Goal: Task Accomplishment & Management: Manage account settings

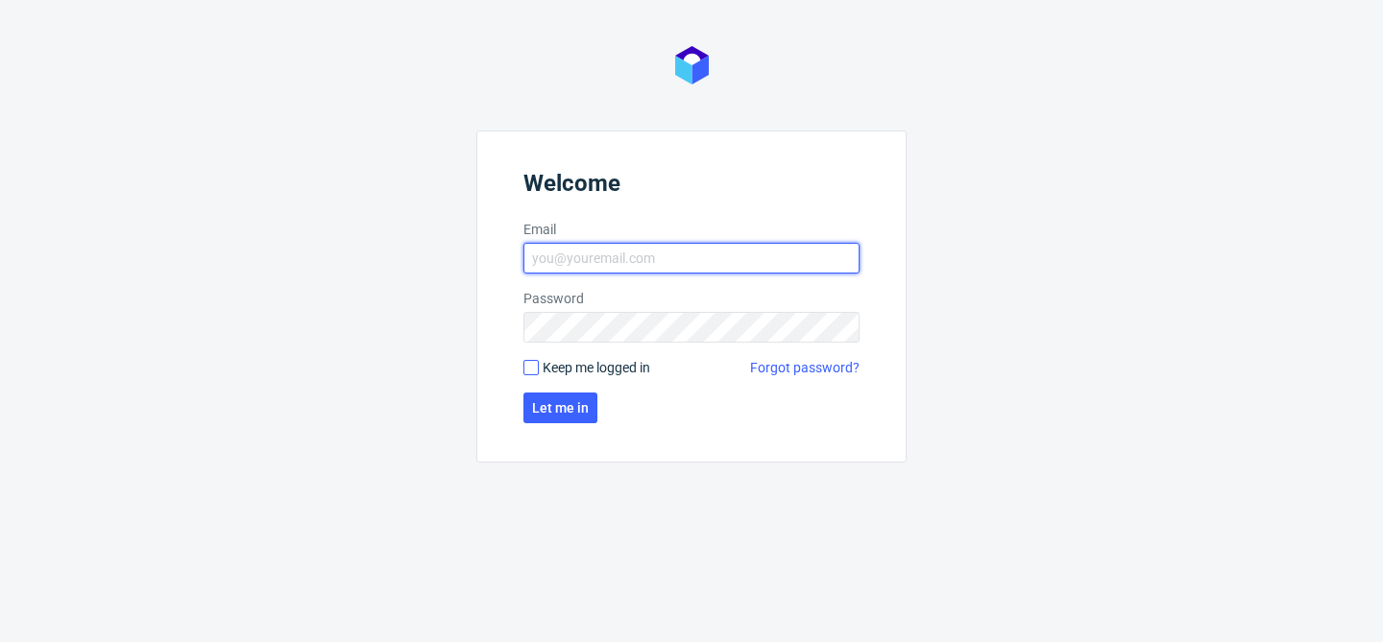
type input "[EMAIL_ADDRESS][DOMAIN_NAME]"
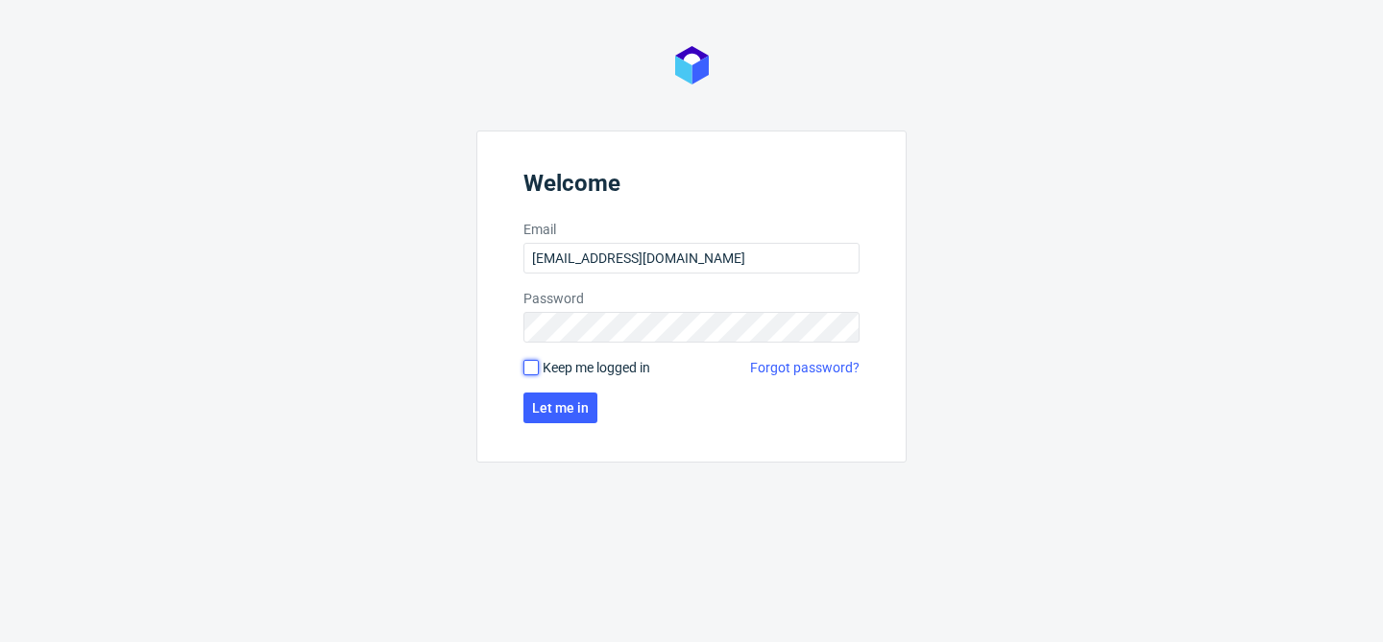
click at [528, 367] on input "Keep me logged in" at bounding box center [530, 367] width 15 height 15
checkbox input "true"
click at [555, 409] on span "Let me in" at bounding box center [560, 407] width 57 height 13
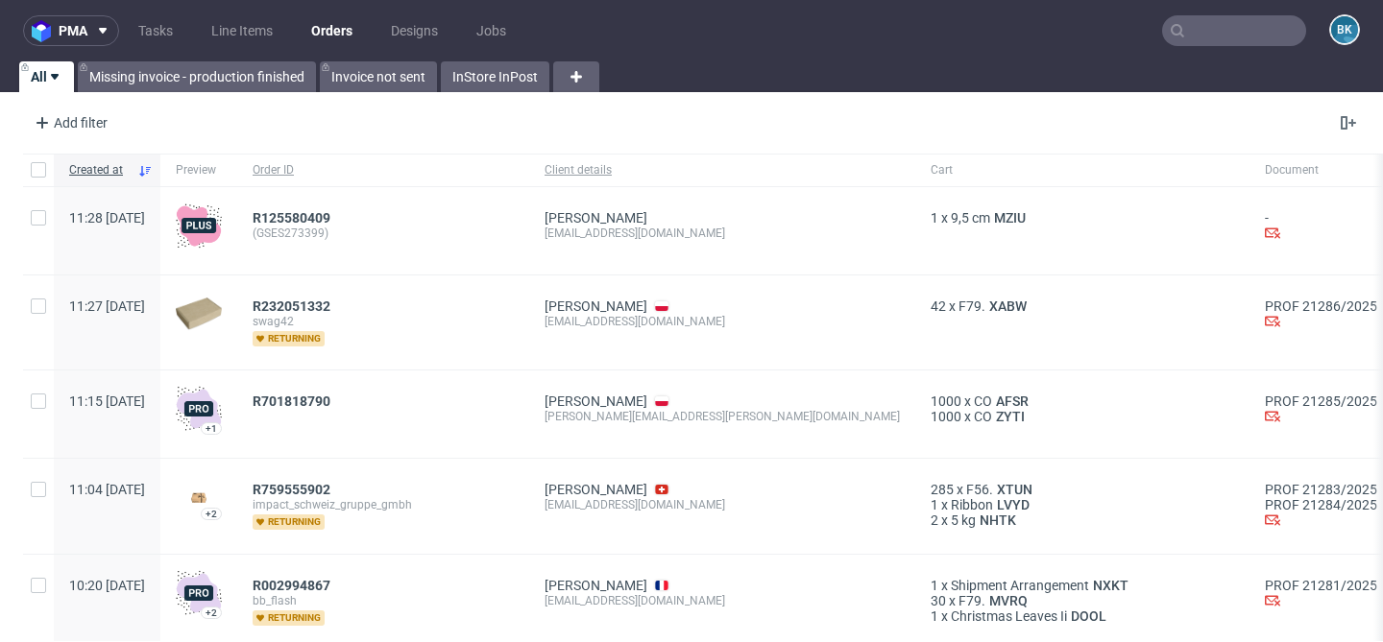
click at [1239, 30] on input "text" at bounding box center [1234, 30] width 144 height 31
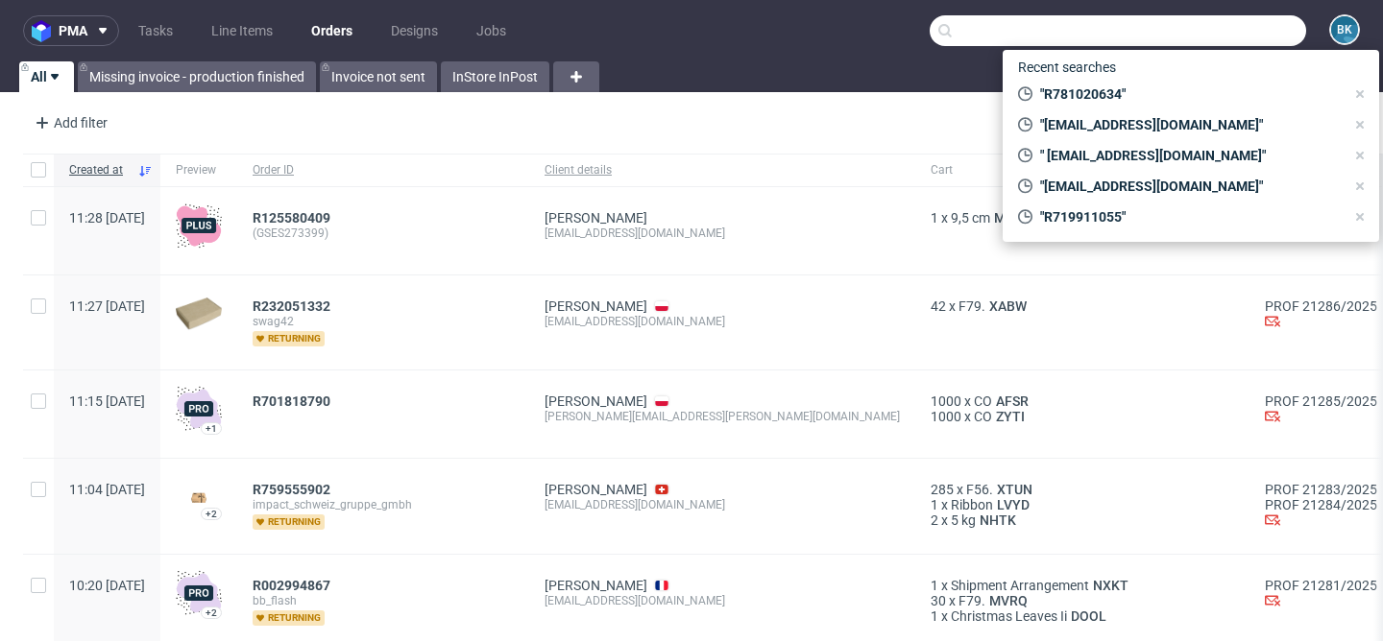
paste input "R356192322"
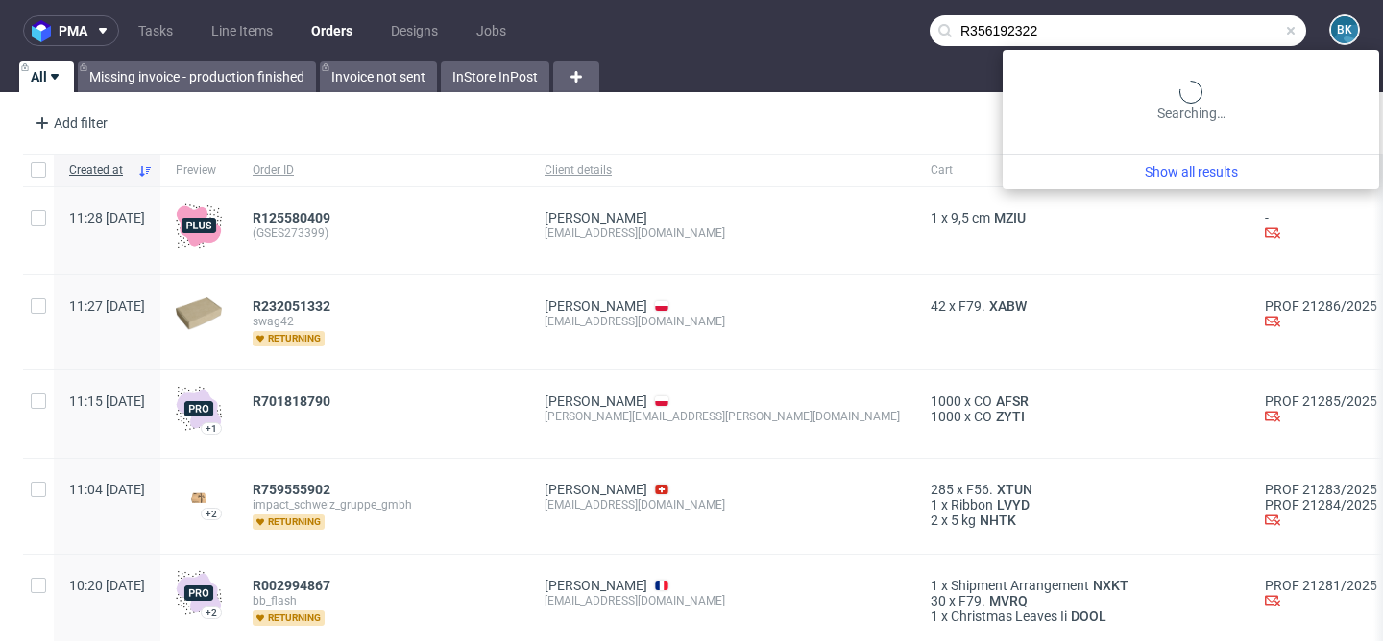
type input "R356192322"
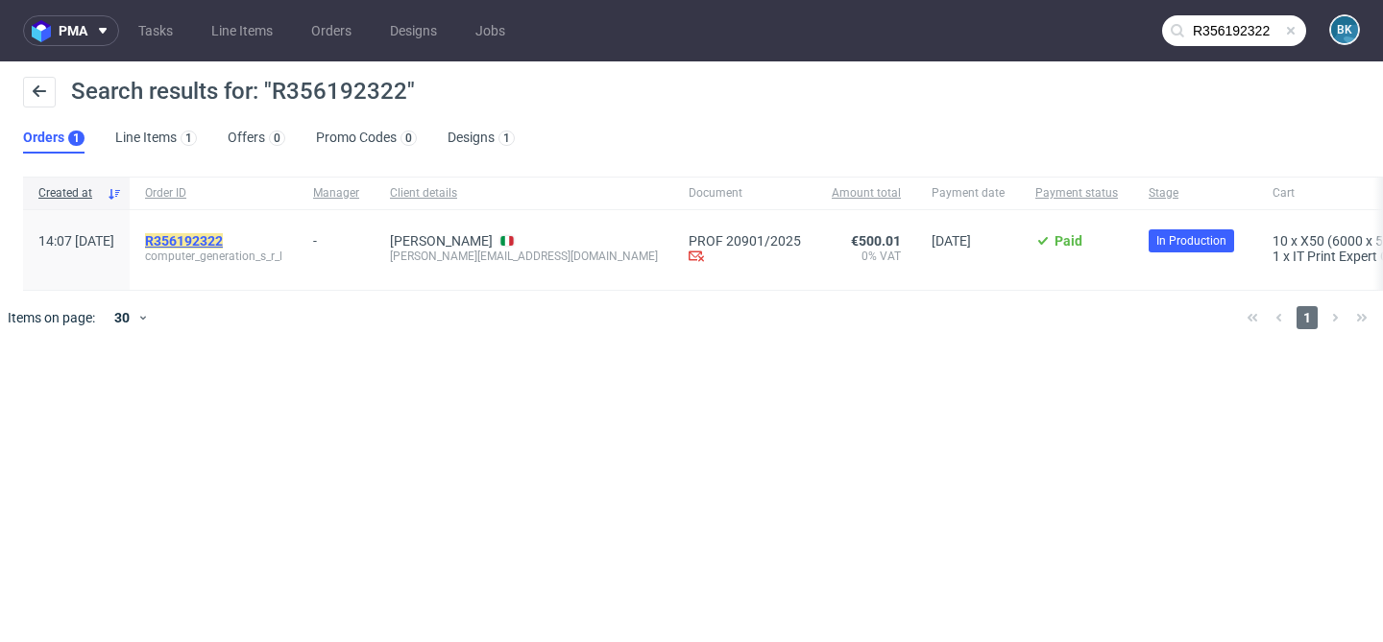
click at [223, 239] on mark "R356192322" at bounding box center [184, 240] width 78 height 15
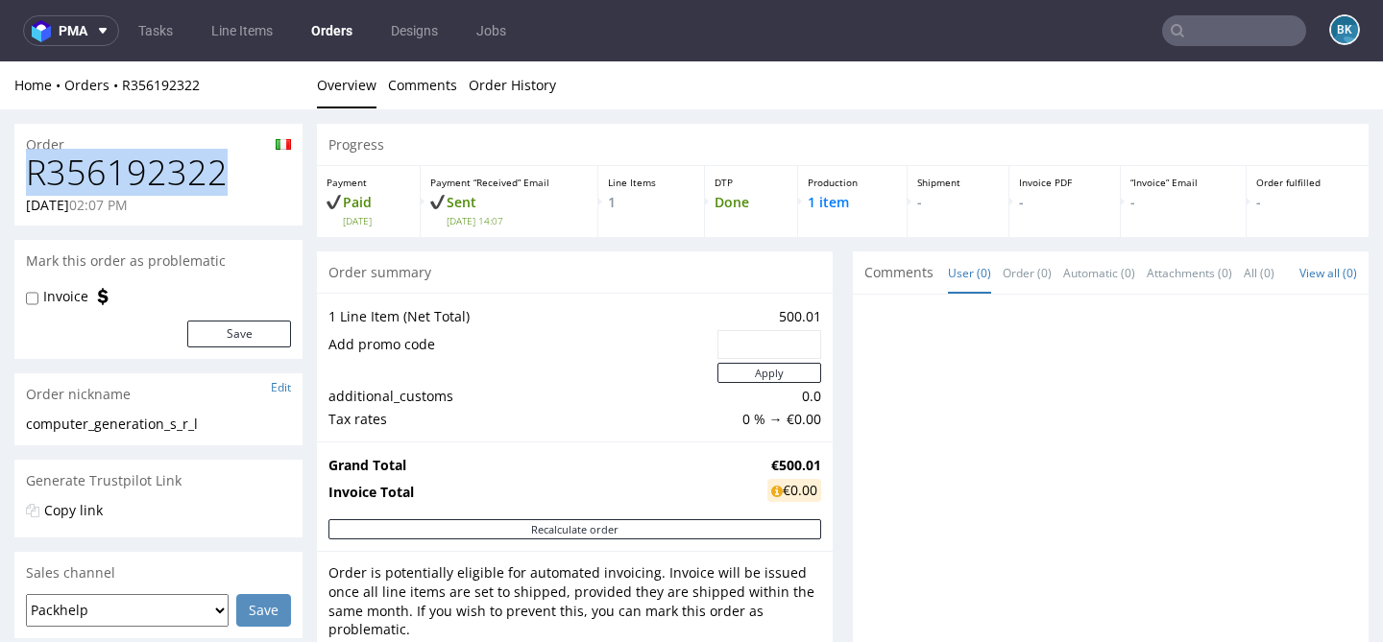
drag, startPoint x: 257, startPoint y: 169, endPoint x: 0, endPoint y: 169, distance: 257.3
copy h1 "R356192322"
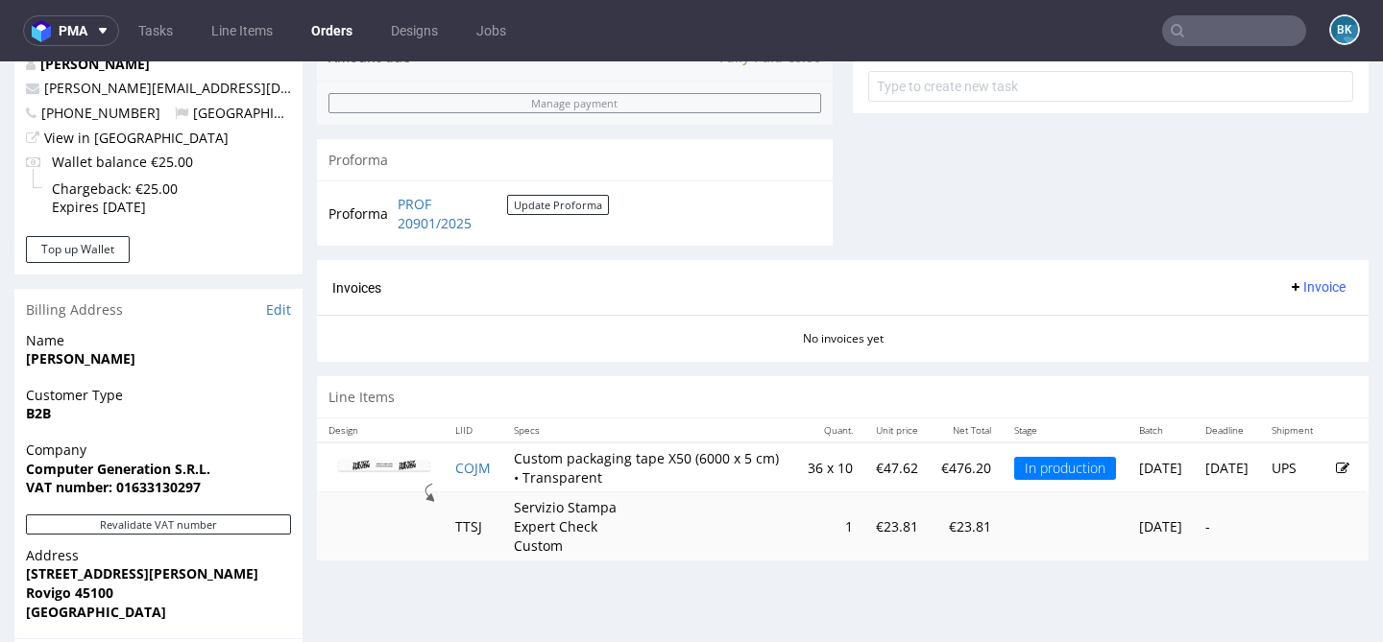
scroll to position [787, 0]
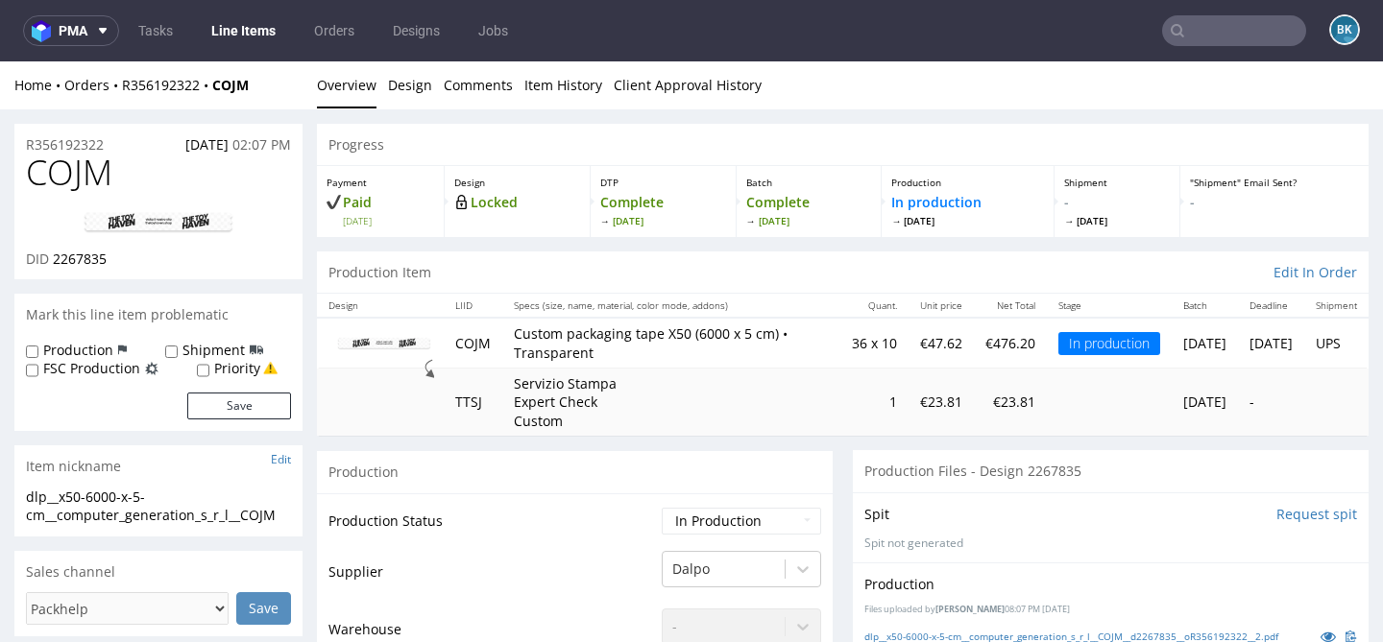
click at [1208, 23] on input "text" at bounding box center [1234, 30] width 144 height 31
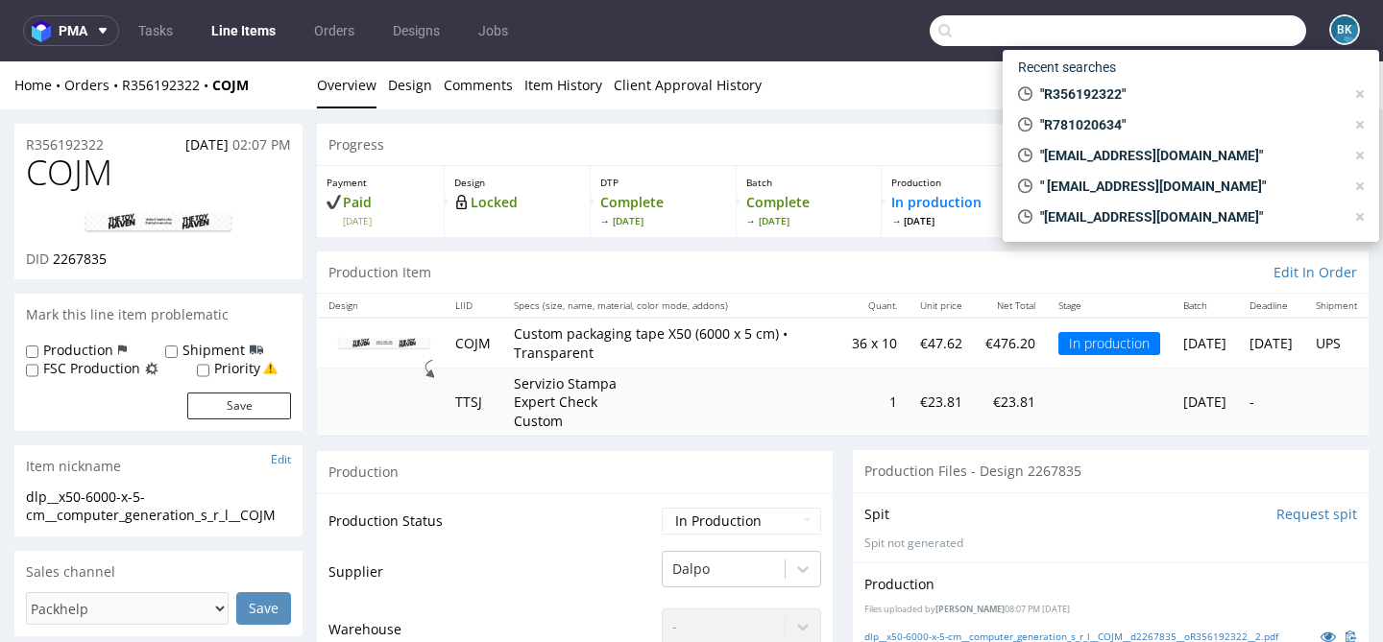
paste input "[PERSON_NAME][EMAIL_ADDRESS][PERSON_NAME][DOMAIN_NAME]"
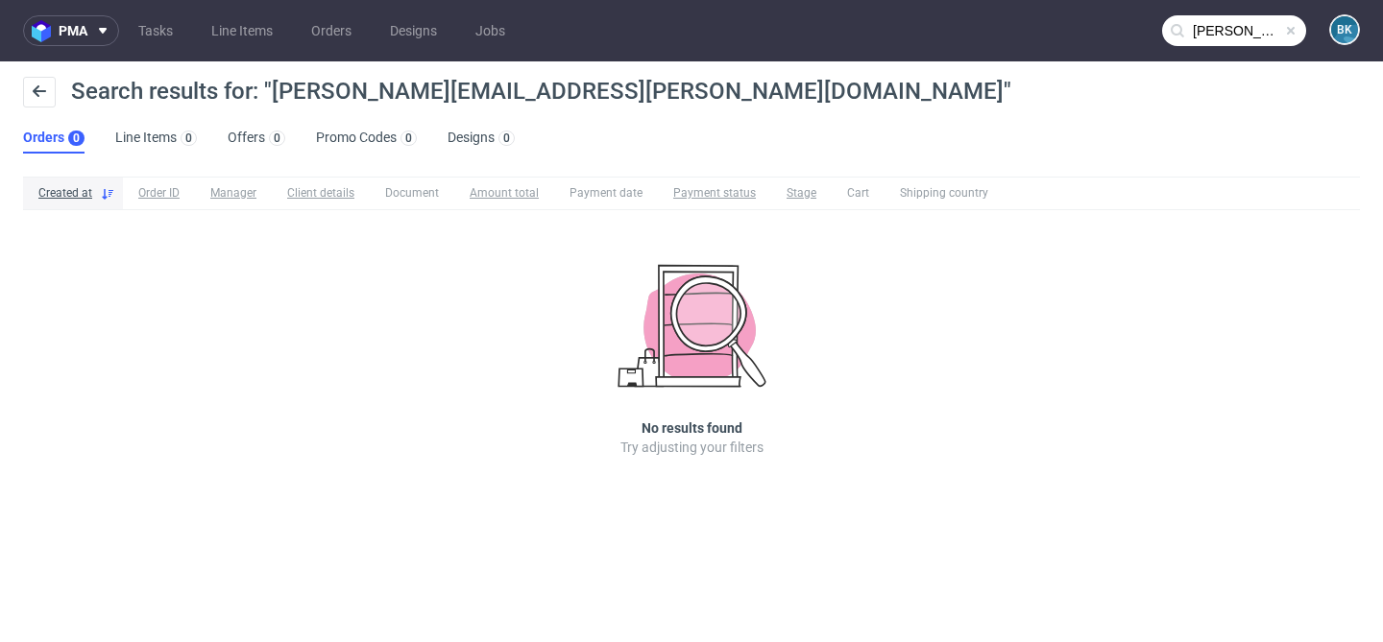
click at [1211, 31] on input "[PERSON_NAME][EMAIL_ADDRESS][PERSON_NAME][DOMAIN_NAME]" at bounding box center [1234, 30] width 144 height 31
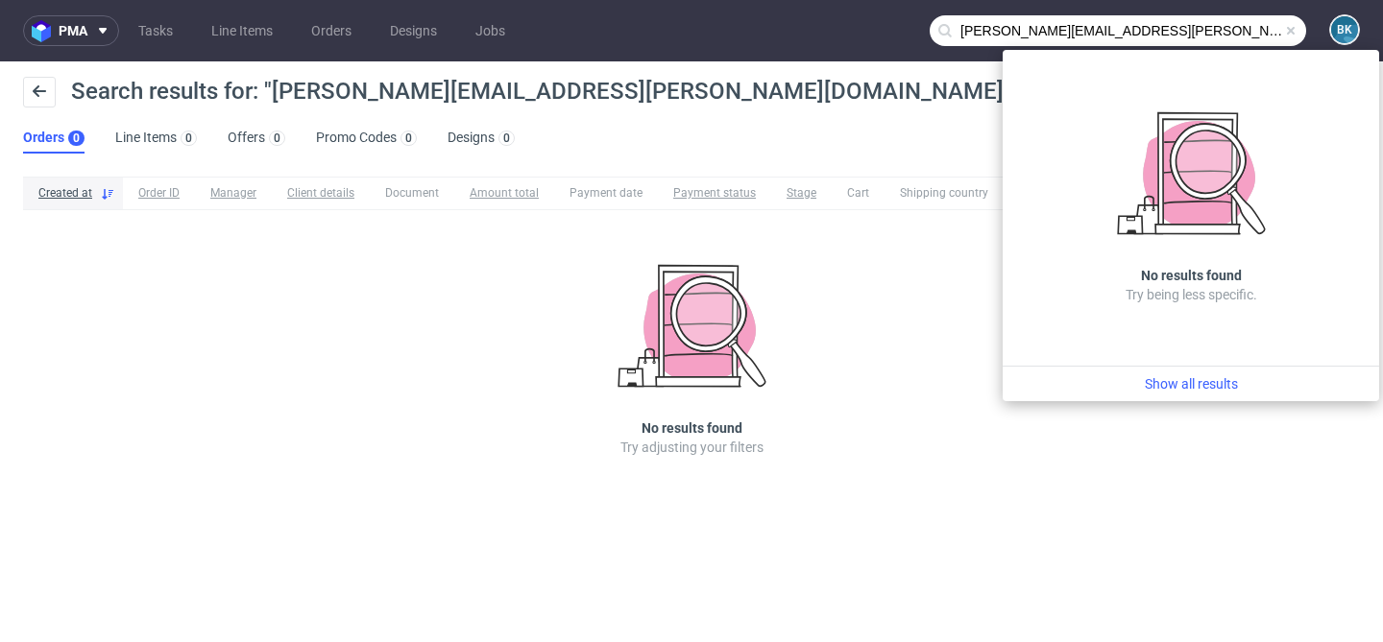
click at [1074, 30] on input "[PERSON_NAME][EMAIL_ADDRESS][PERSON_NAME][DOMAIN_NAME]" at bounding box center [1117, 30] width 376 height 31
drag, startPoint x: 1073, startPoint y: 30, endPoint x: 880, endPoint y: 28, distance: 194.0
click at [879, 28] on nav "pma Tasks Line Items Orders Designs Jobs [PERSON_NAME][EMAIL_ADDRESS][PERSON_NA…" at bounding box center [691, 30] width 1383 height 61
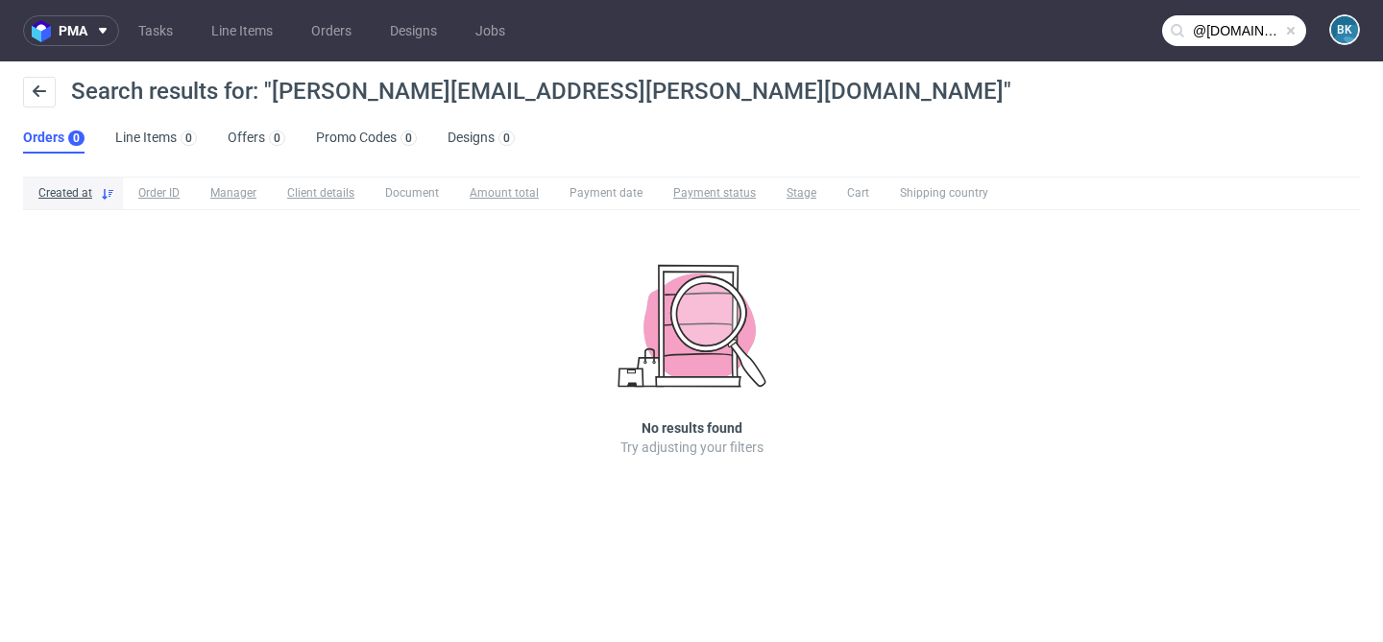
type input "@[DOMAIN_NAME]"
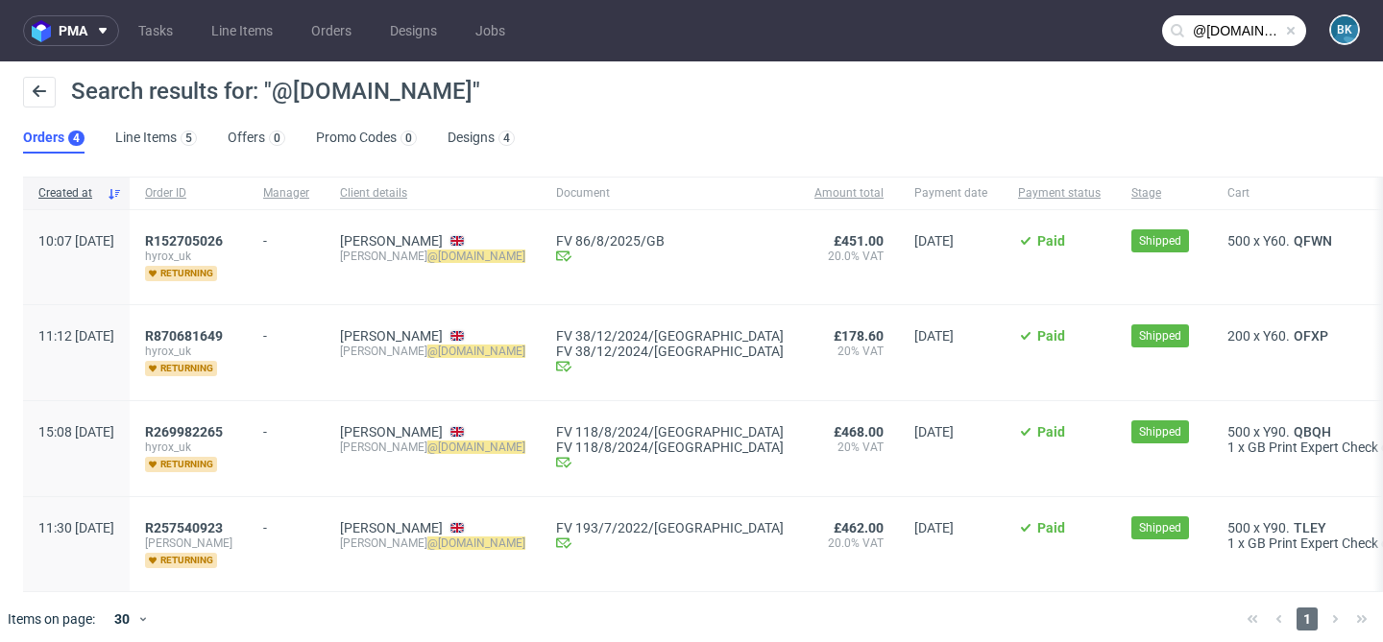
click at [1283, 28] on span at bounding box center [1290, 30] width 15 height 15
click at [1226, 37] on input "text" at bounding box center [1234, 30] width 144 height 31
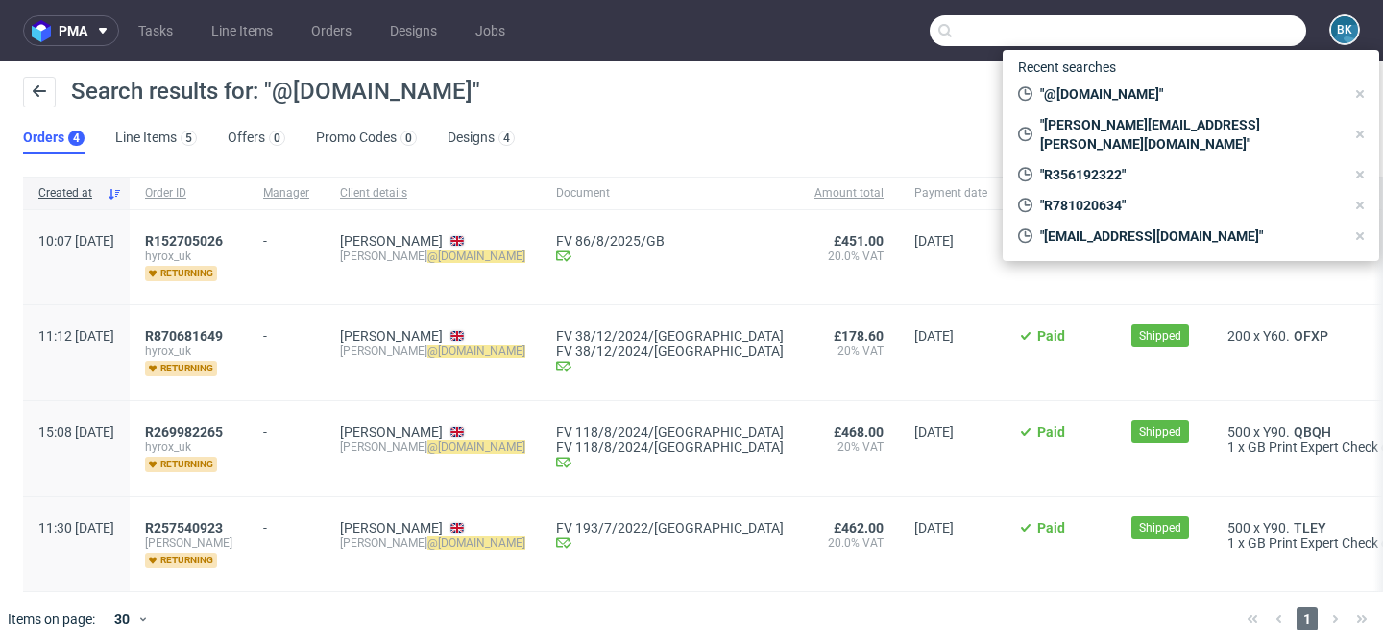
paste input "R356192322"
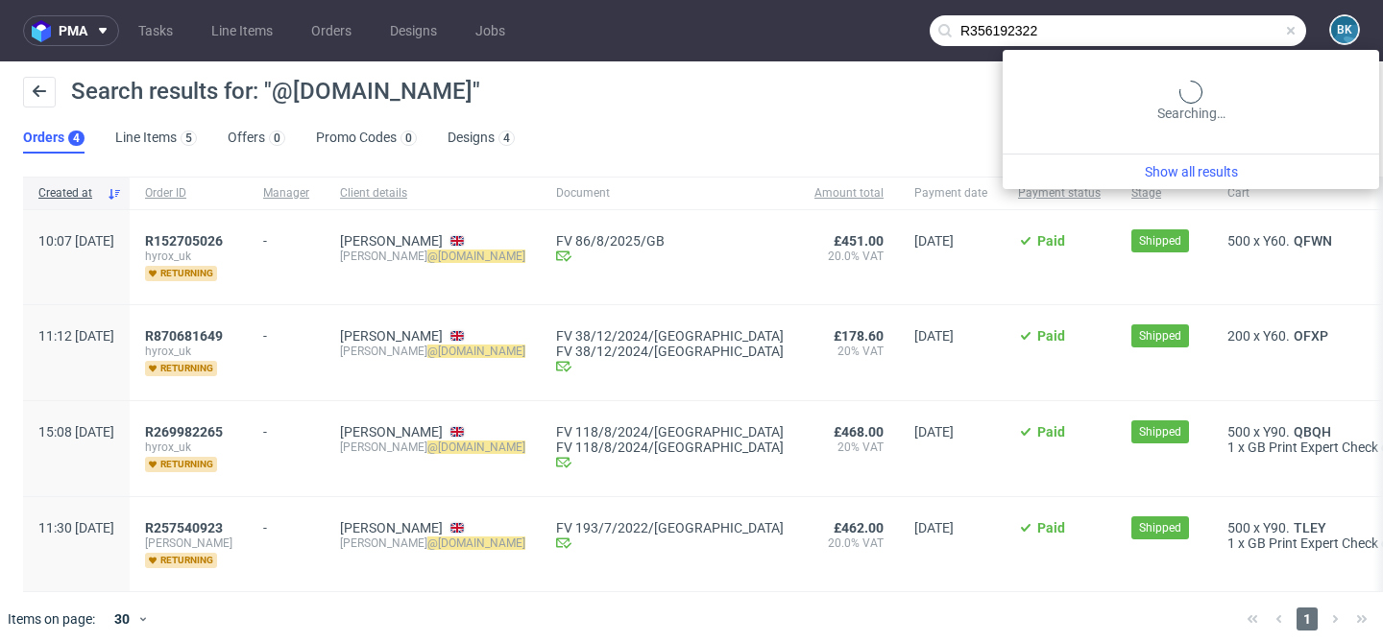
type input "R356192322"
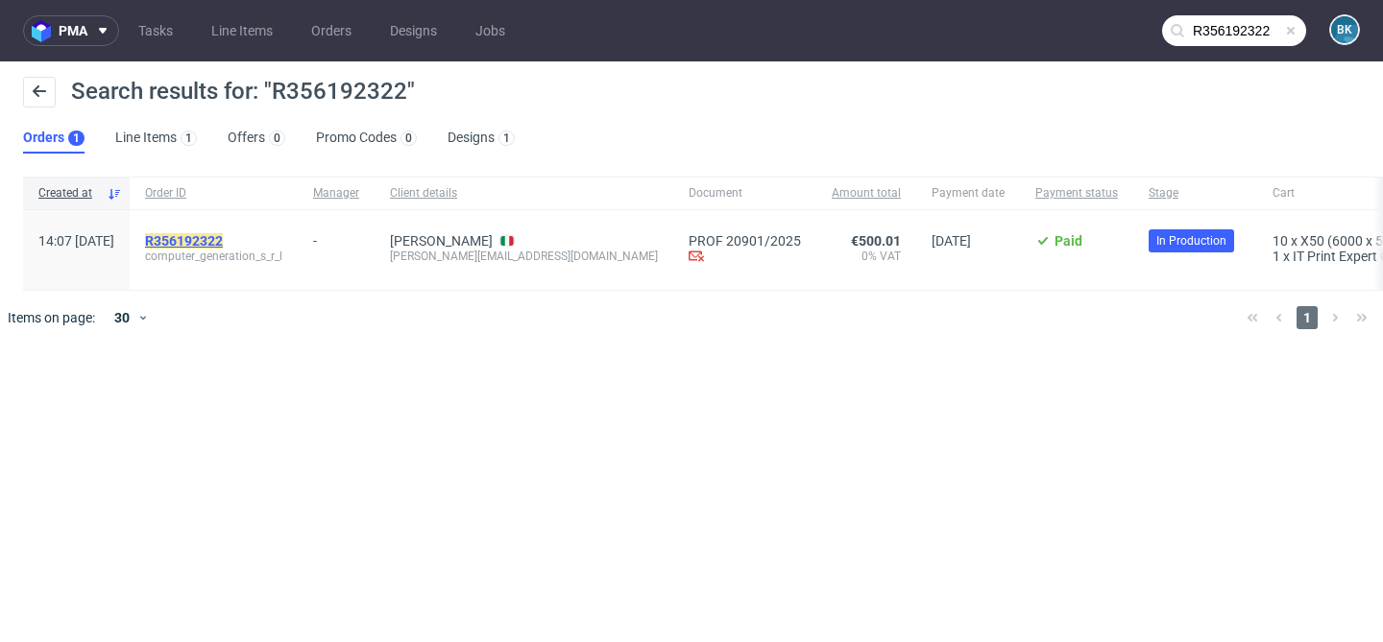
click at [223, 242] on mark "R356192322" at bounding box center [184, 240] width 78 height 15
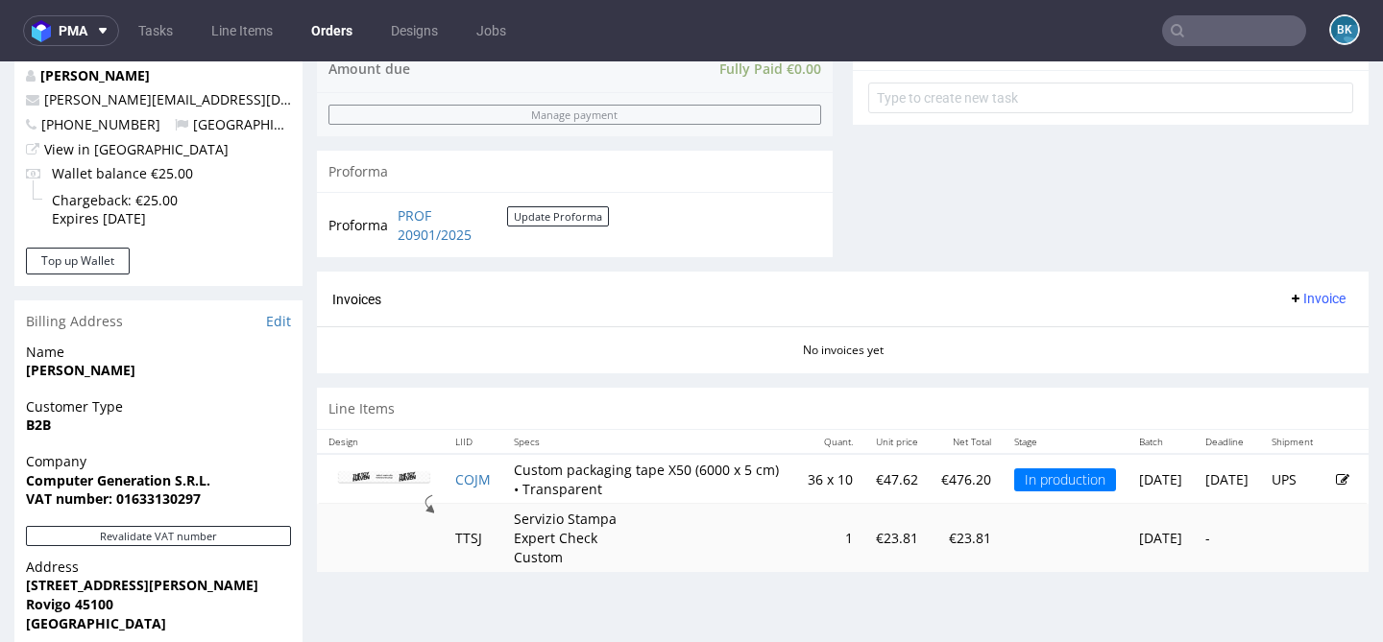
scroll to position [723, 0]
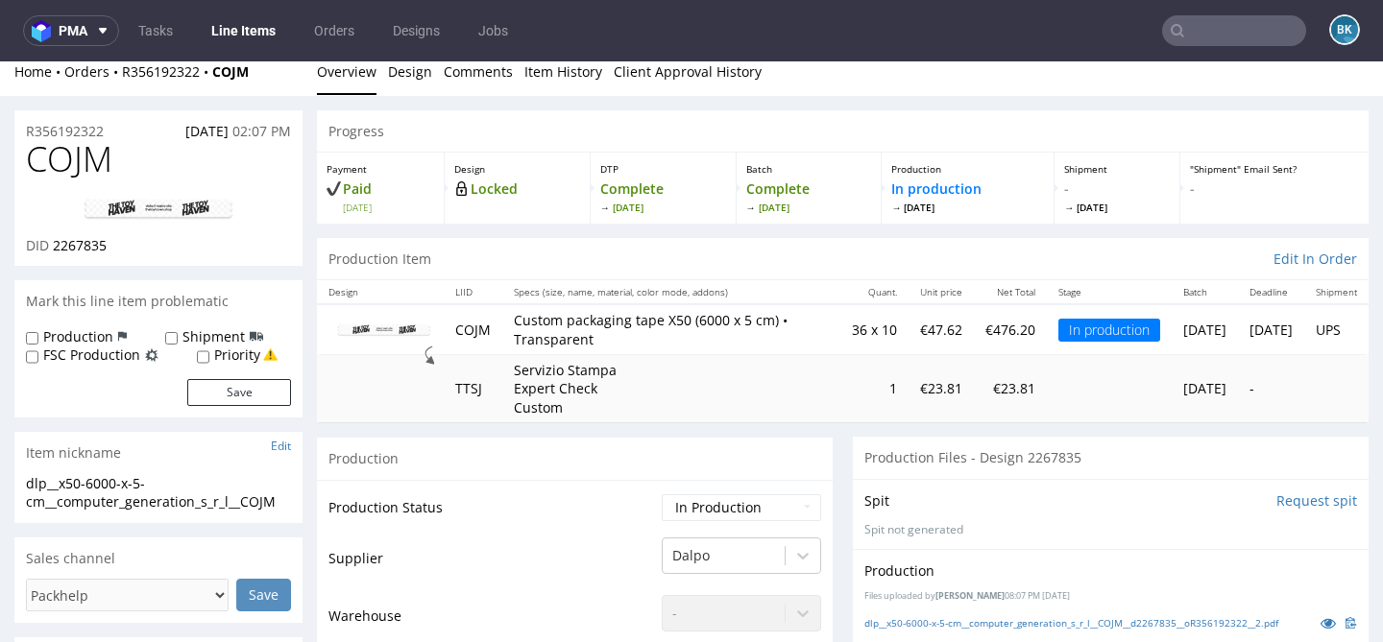
scroll to position [15, 0]
click at [1190, 27] on input "text" at bounding box center [1234, 30] width 144 height 31
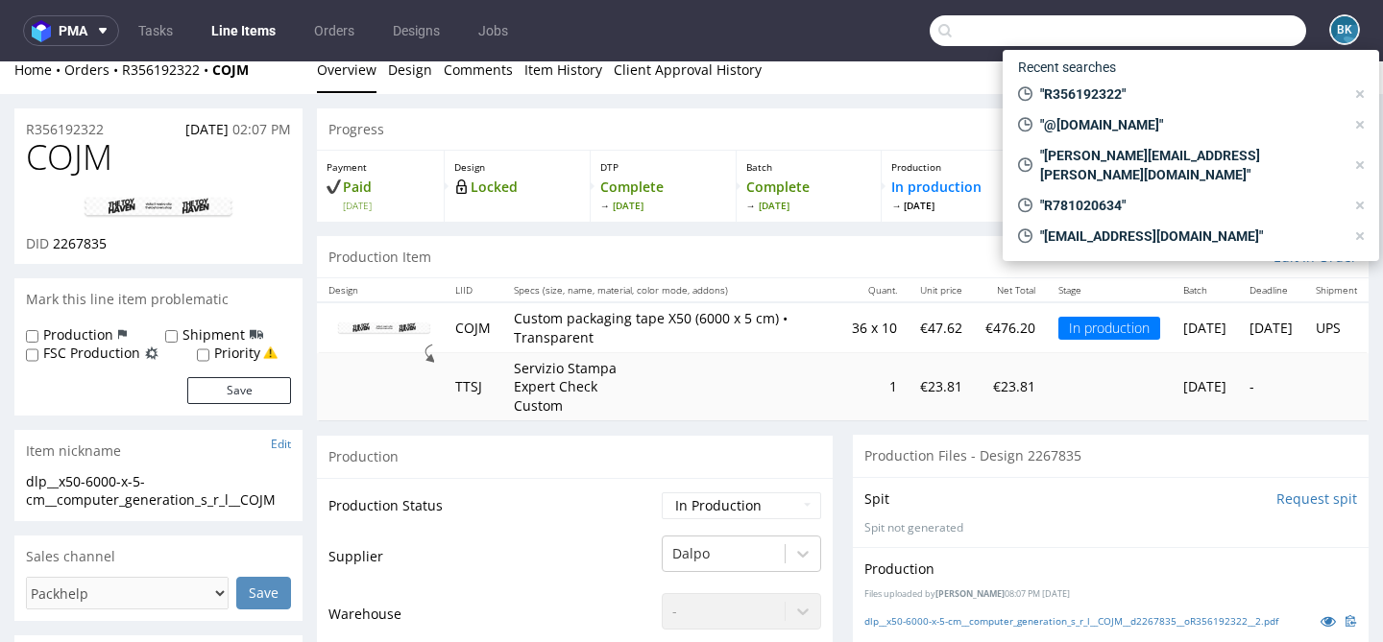
paste input "[PERSON_NAME][EMAIL_ADDRESS][PERSON_NAME][DOMAIN_NAME]"
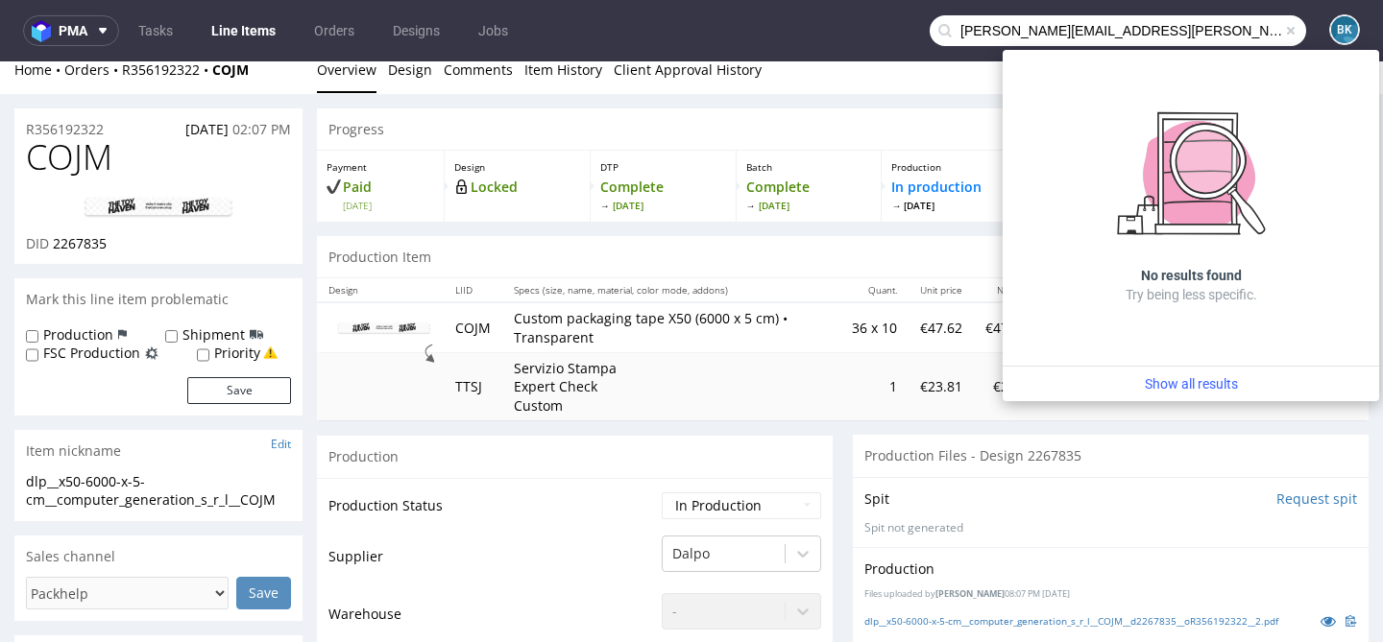
drag, startPoint x: 1072, startPoint y: 33, endPoint x: 909, endPoint y: 32, distance: 163.2
click at [908, 32] on nav "pma Tasks Line Items Orders Designs Jobs [PERSON_NAME][EMAIL_ADDRESS][PERSON_NA…" at bounding box center [691, 30] width 1383 height 61
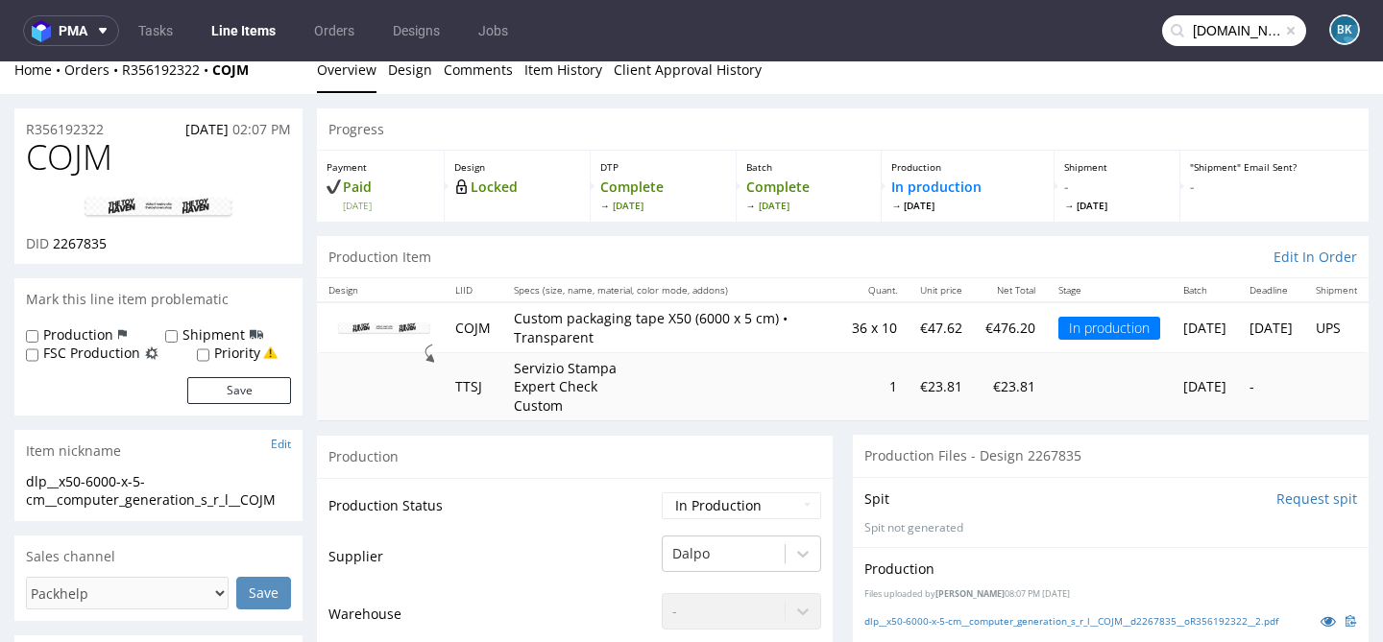
type input "[DOMAIN_NAME]"
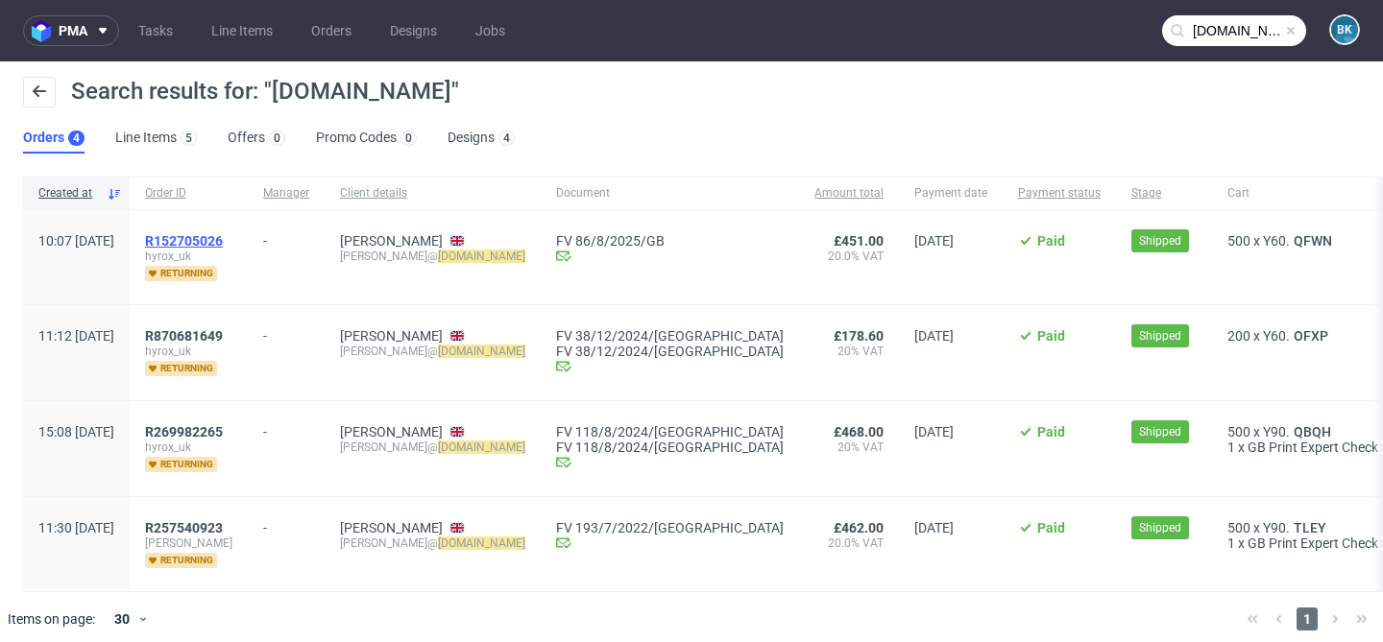
click at [223, 233] on span "R152705026" at bounding box center [184, 240] width 78 height 15
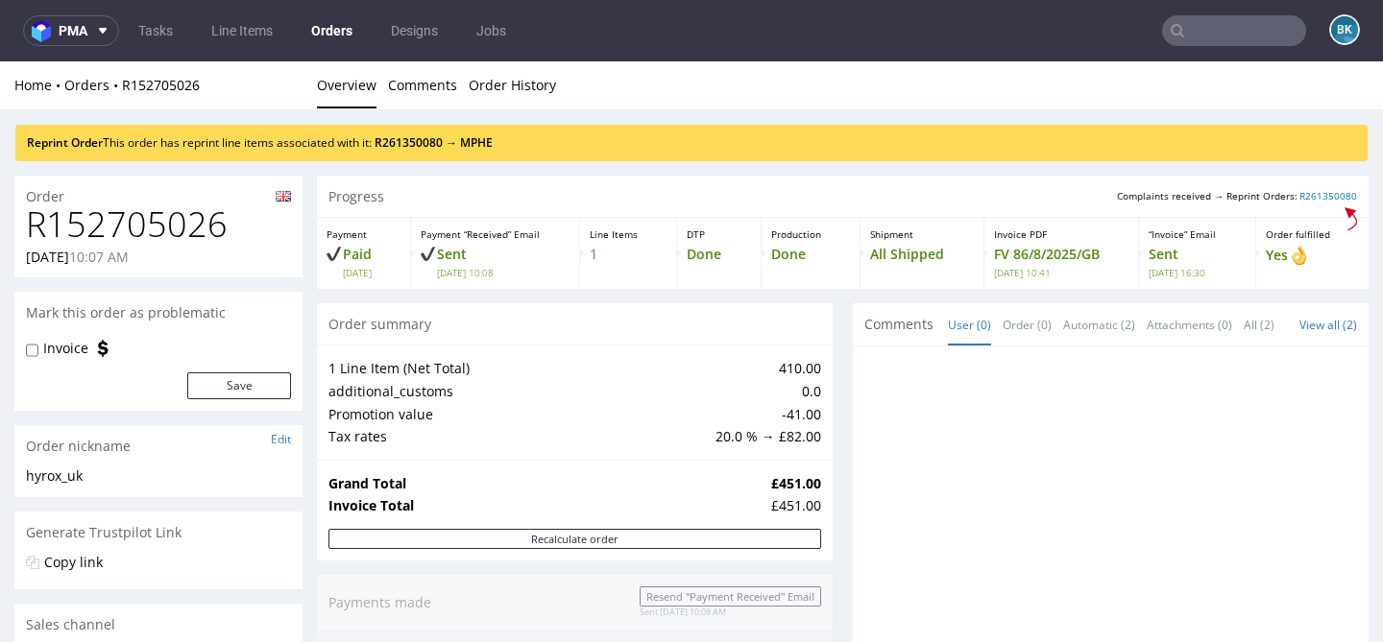
click at [200, 214] on h1 "R152705026" at bounding box center [158, 224] width 265 height 38
copy h1 "R152705026"
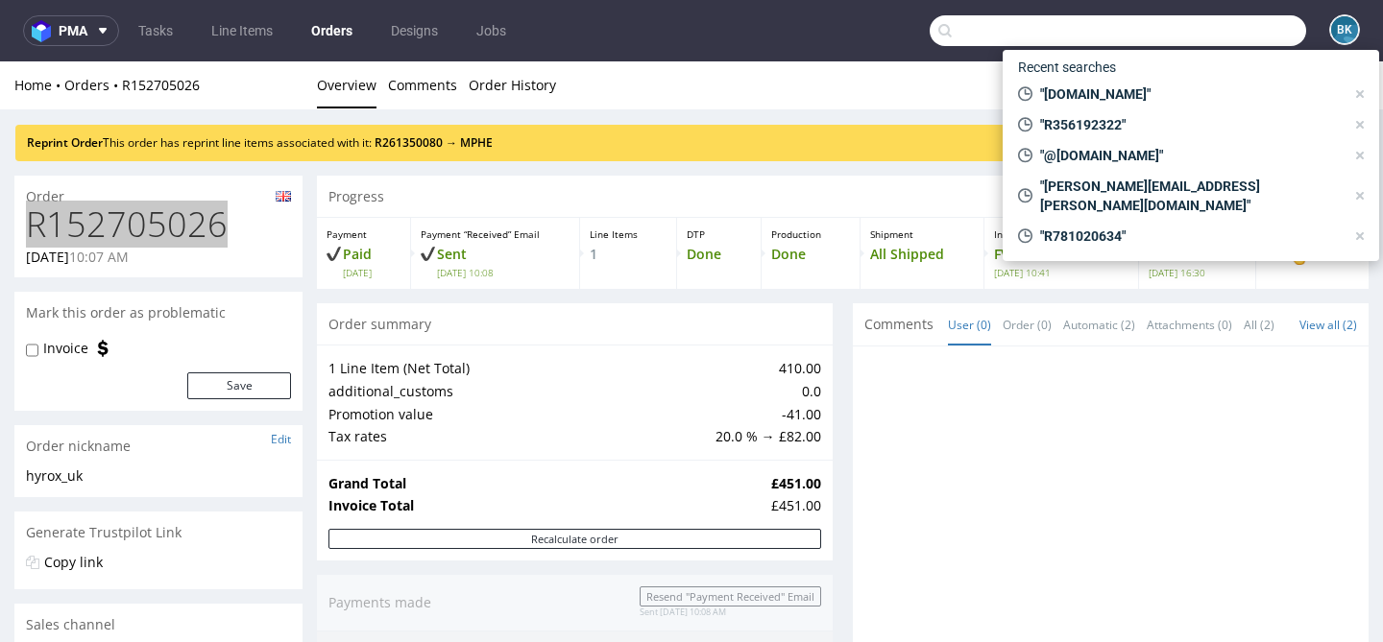
click at [1223, 23] on input "text" at bounding box center [1117, 30] width 376 height 31
paste input "[PERSON_NAME][EMAIL_ADDRESS][PERSON_NAME][DOMAIN_NAME]"
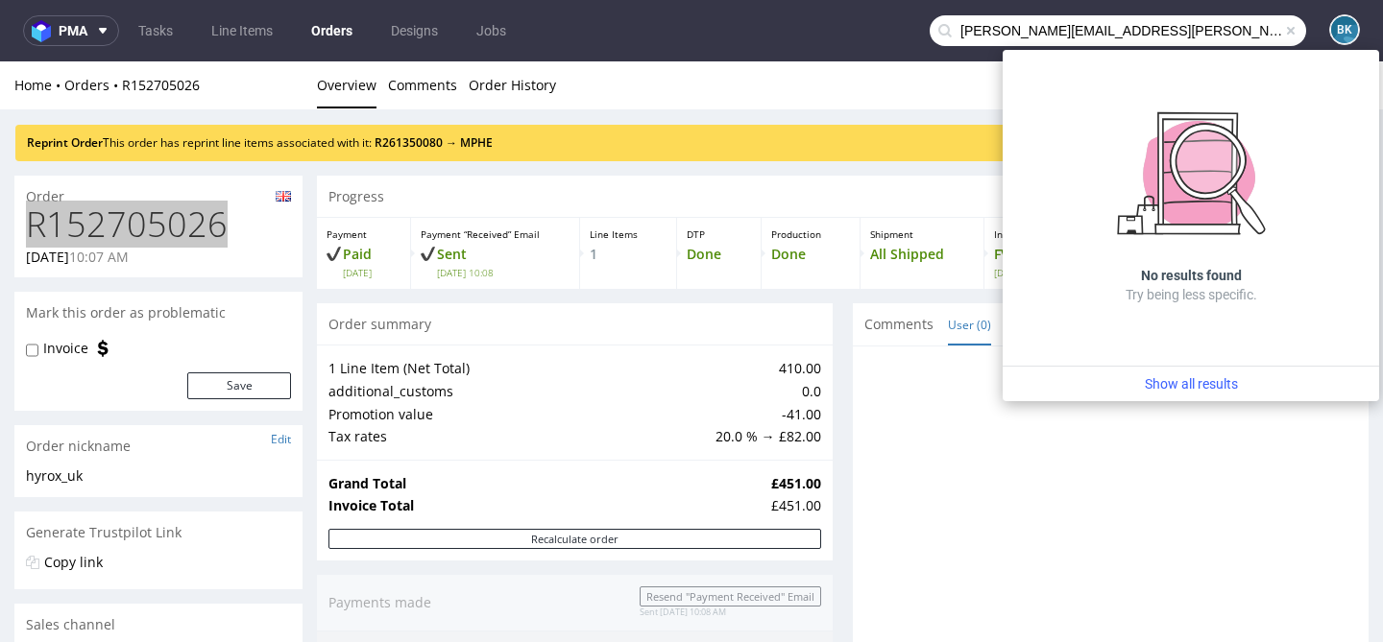
drag, startPoint x: 1070, startPoint y: 33, endPoint x: 924, endPoint y: 33, distance: 145.9
click at [929, 33] on div "[PERSON_NAME][EMAIL_ADDRESS][PERSON_NAME][DOMAIN_NAME]" at bounding box center [1117, 30] width 376 height 31
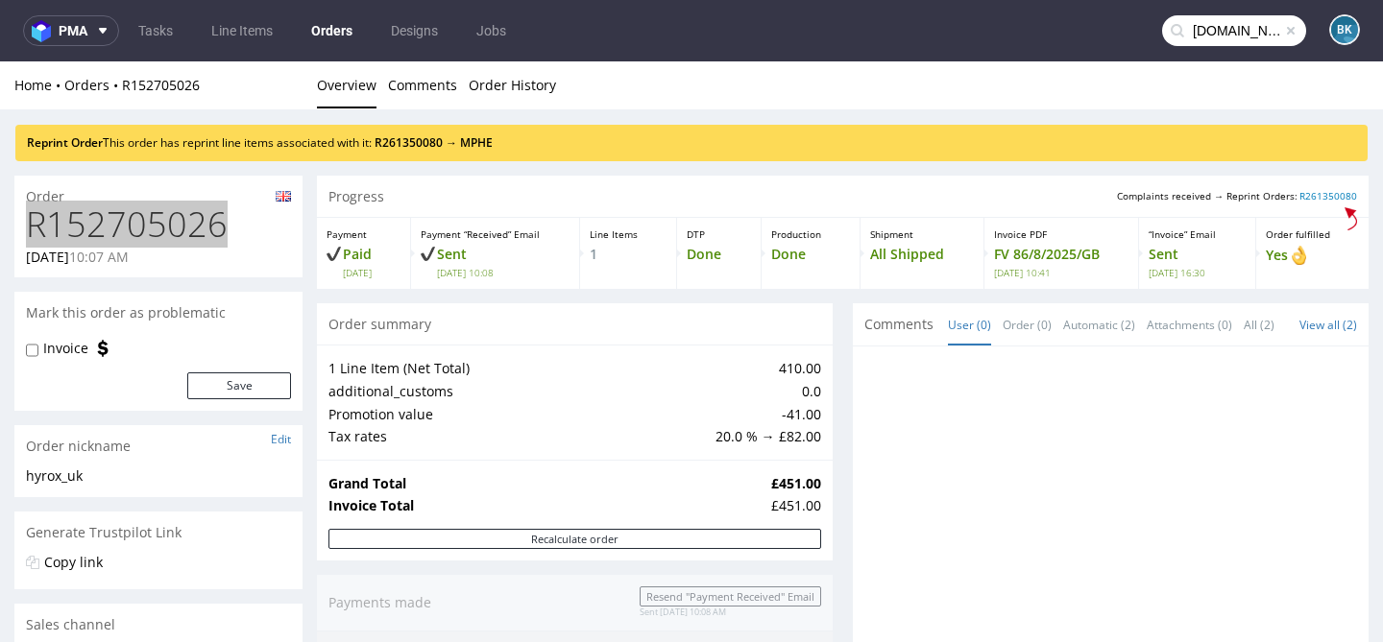
type input "[DOMAIN_NAME]"
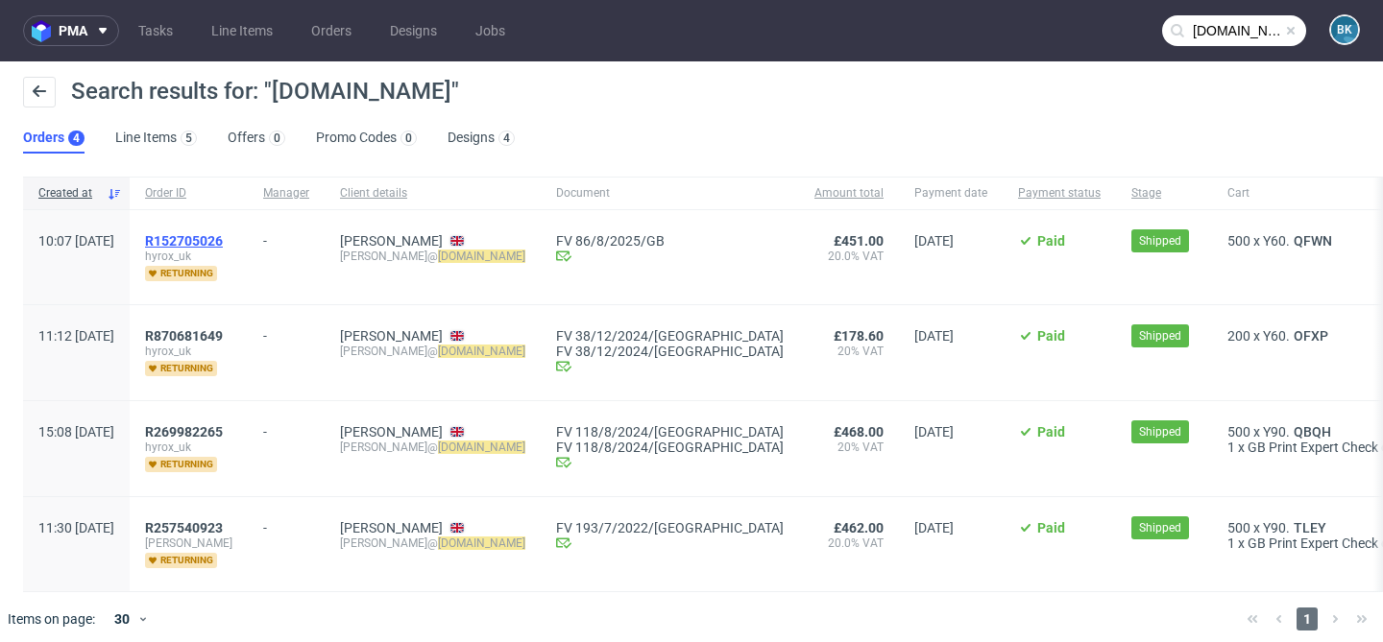
click at [223, 235] on span "R152705026" at bounding box center [184, 240] width 78 height 15
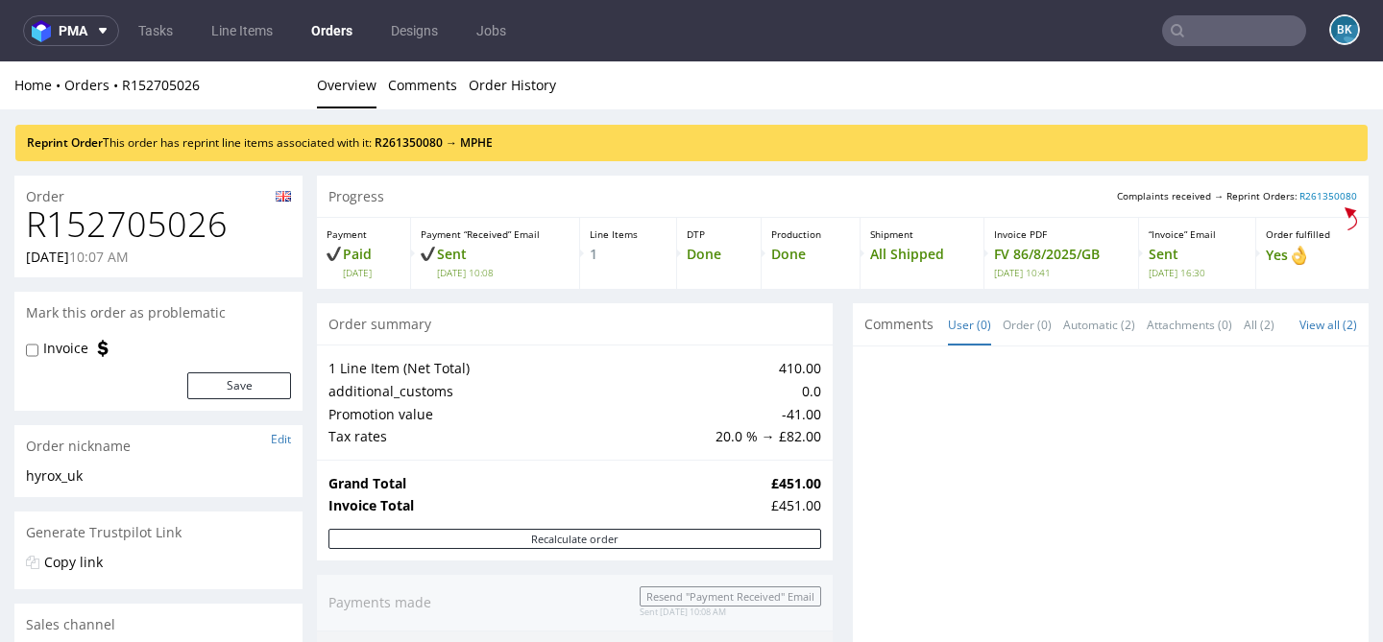
click at [175, 234] on h1 "R152705026" at bounding box center [158, 224] width 265 height 38
copy h1 "R152705026"
click at [890, 99] on div "Home Orders R152705026 Overview Comments Order History" at bounding box center [691, 85] width 1383 height 48
click at [1255, 38] on input "text" at bounding box center [1234, 30] width 144 height 31
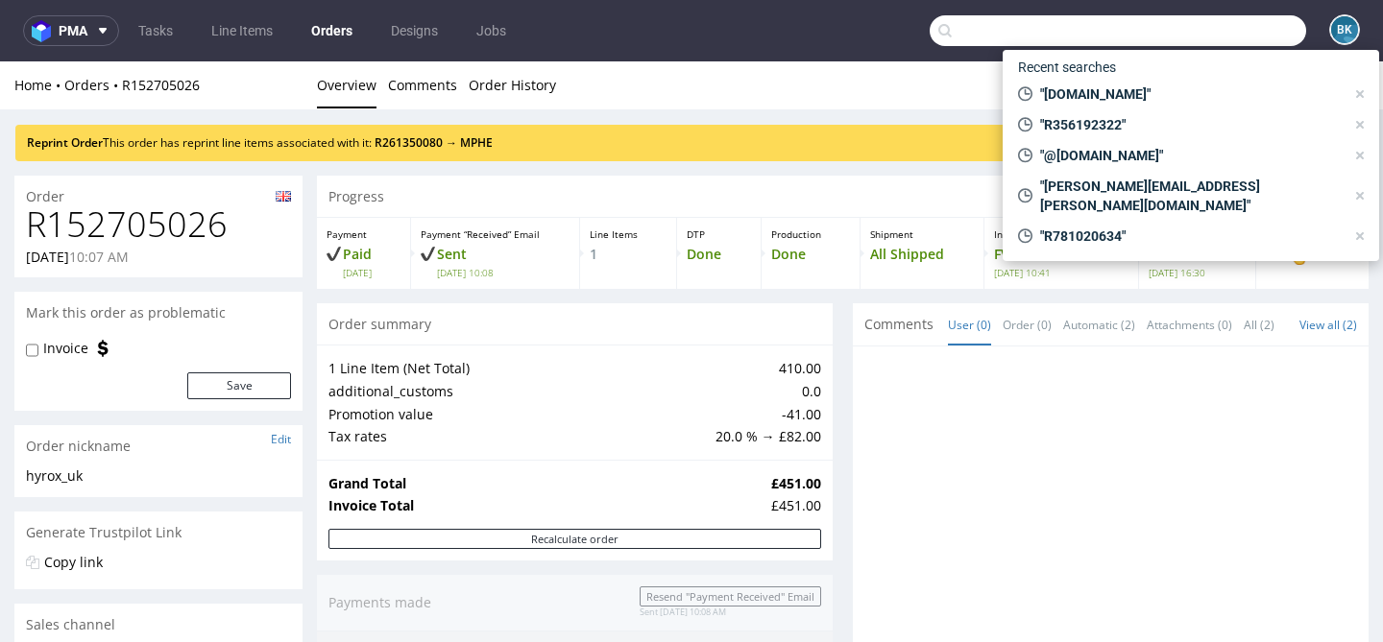
paste input "[EMAIL_ADDRESS][DOMAIN_NAME]"
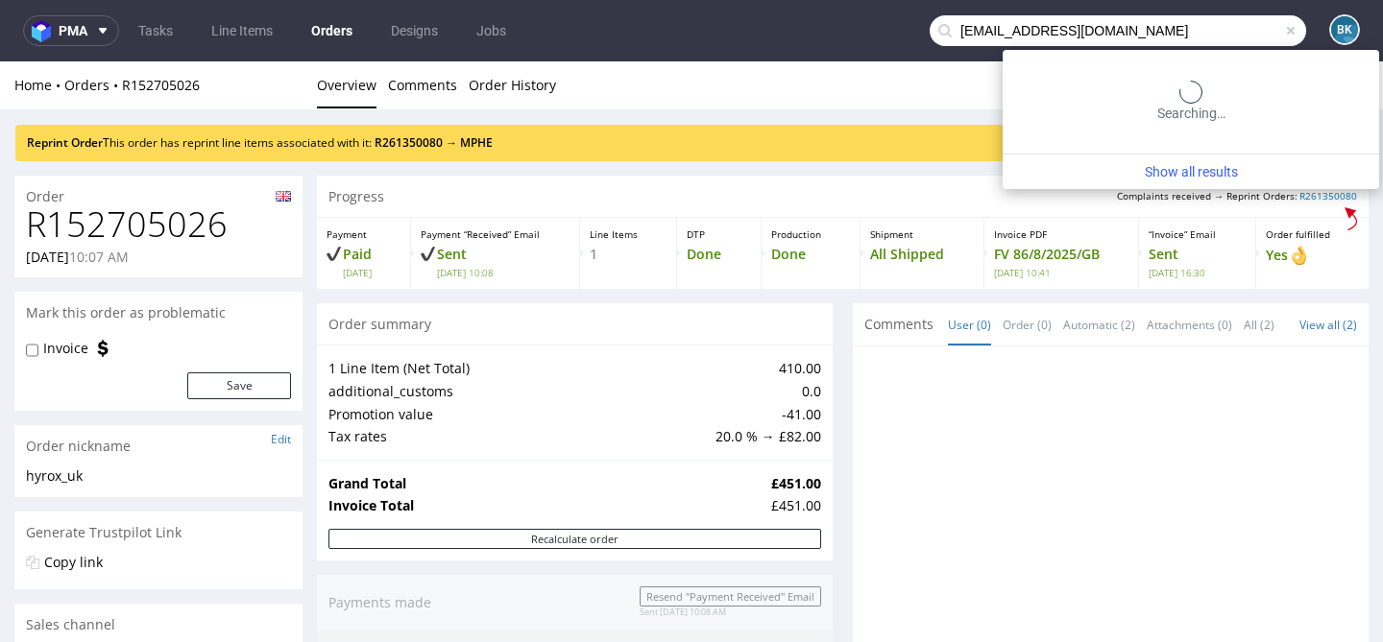
type input "[EMAIL_ADDRESS][DOMAIN_NAME]"
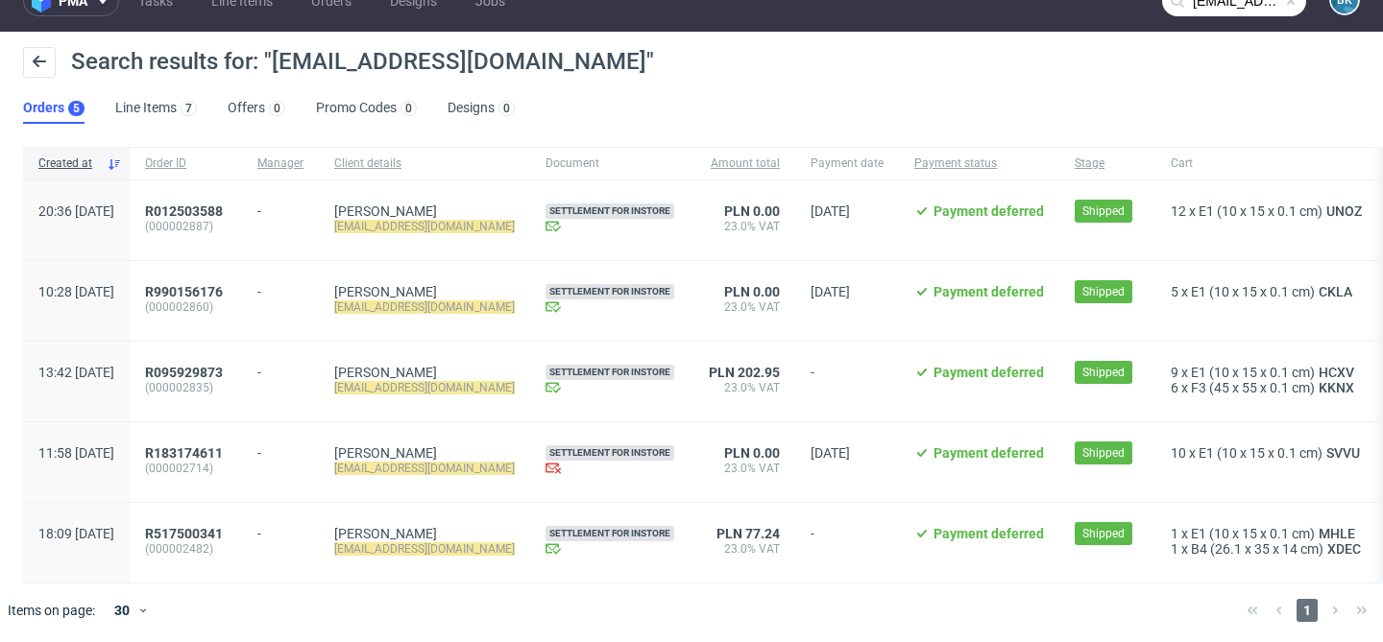
scroll to position [35, 0]
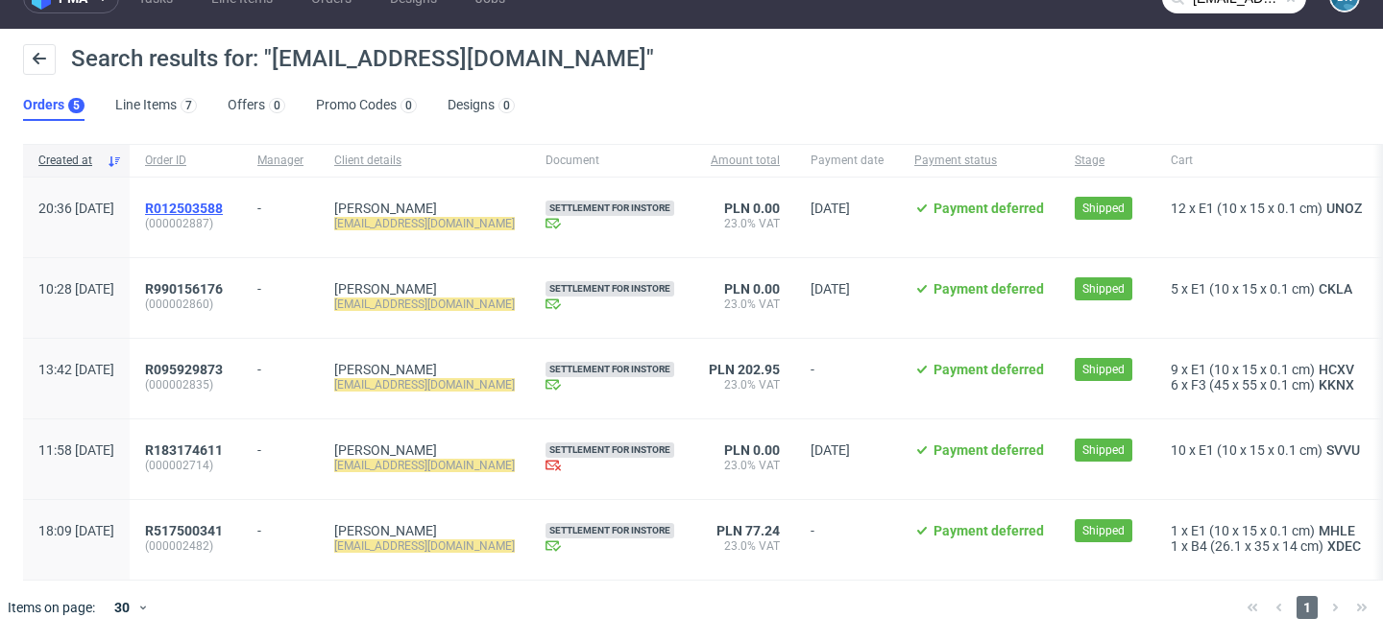
click at [223, 202] on span "R012503588" at bounding box center [184, 208] width 78 height 15
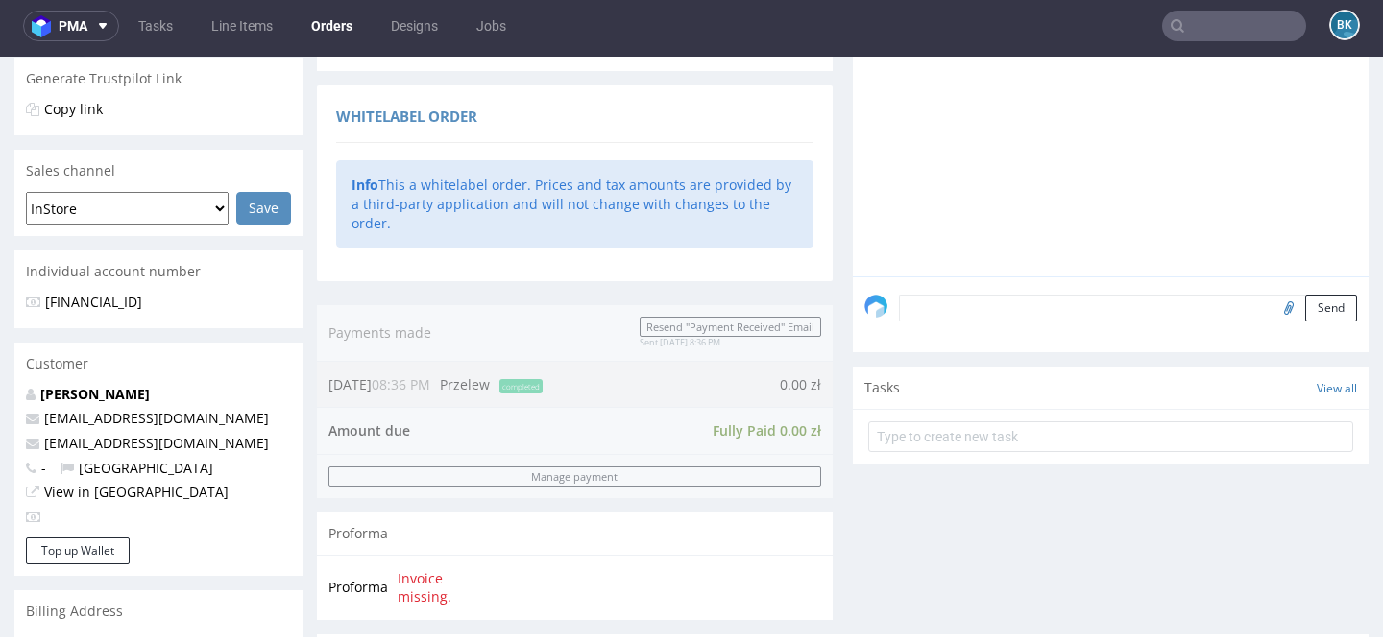
scroll to position [374, 0]
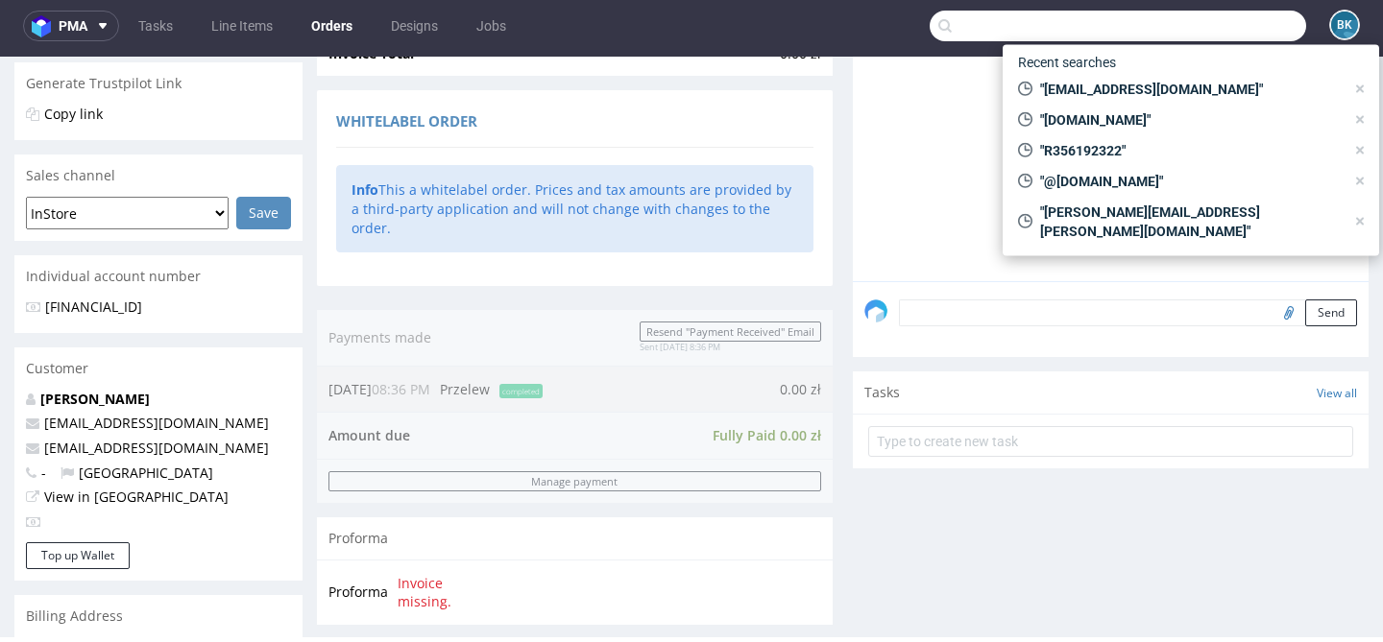
click at [1249, 22] on input "text" at bounding box center [1117, 26] width 376 height 31
paste input "[EMAIL_ADDRESS][DOMAIN_NAME]"
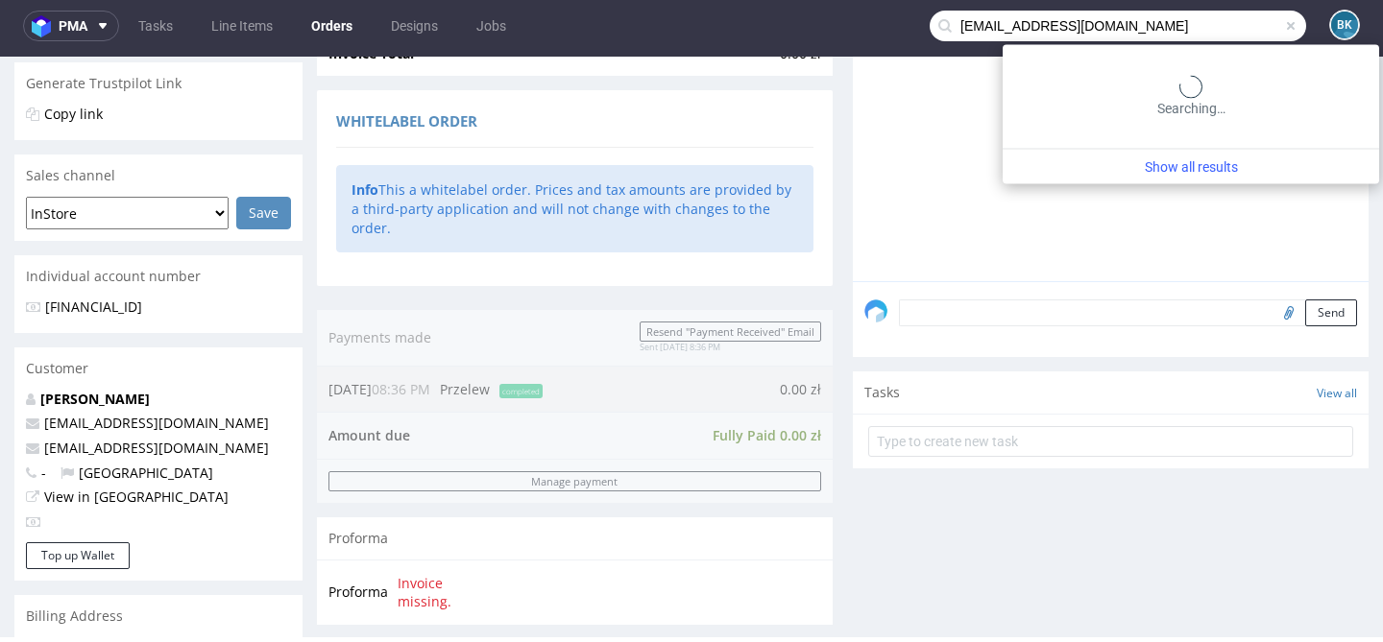
type input "[EMAIL_ADDRESS][DOMAIN_NAME]"
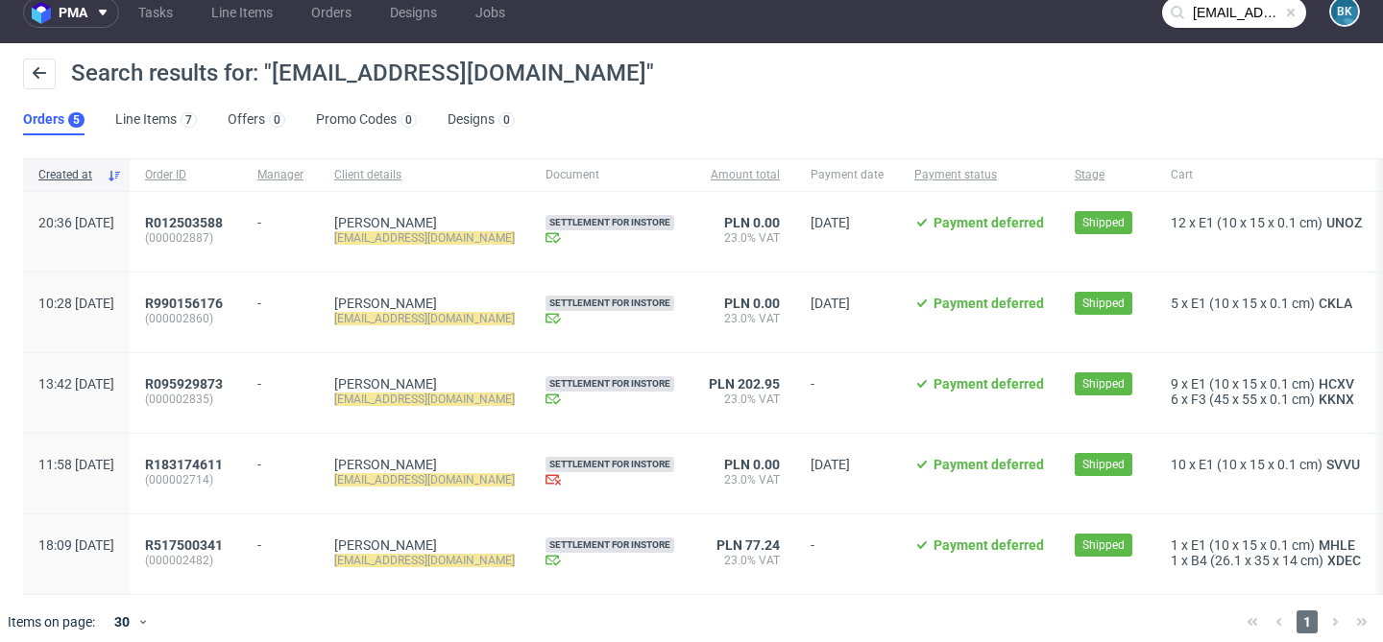
scroll to position [35, 0]
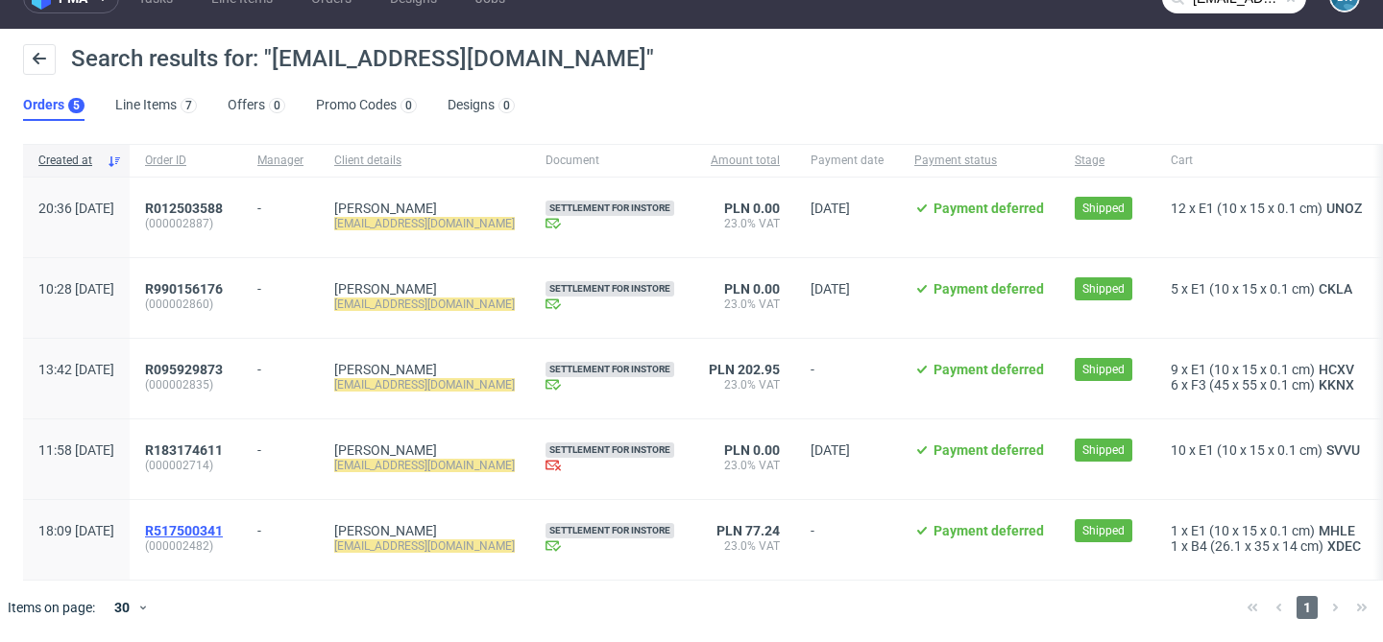
click at [223, 524] on span "R517500341" at bounding box center [184, 530] width 78 height 15
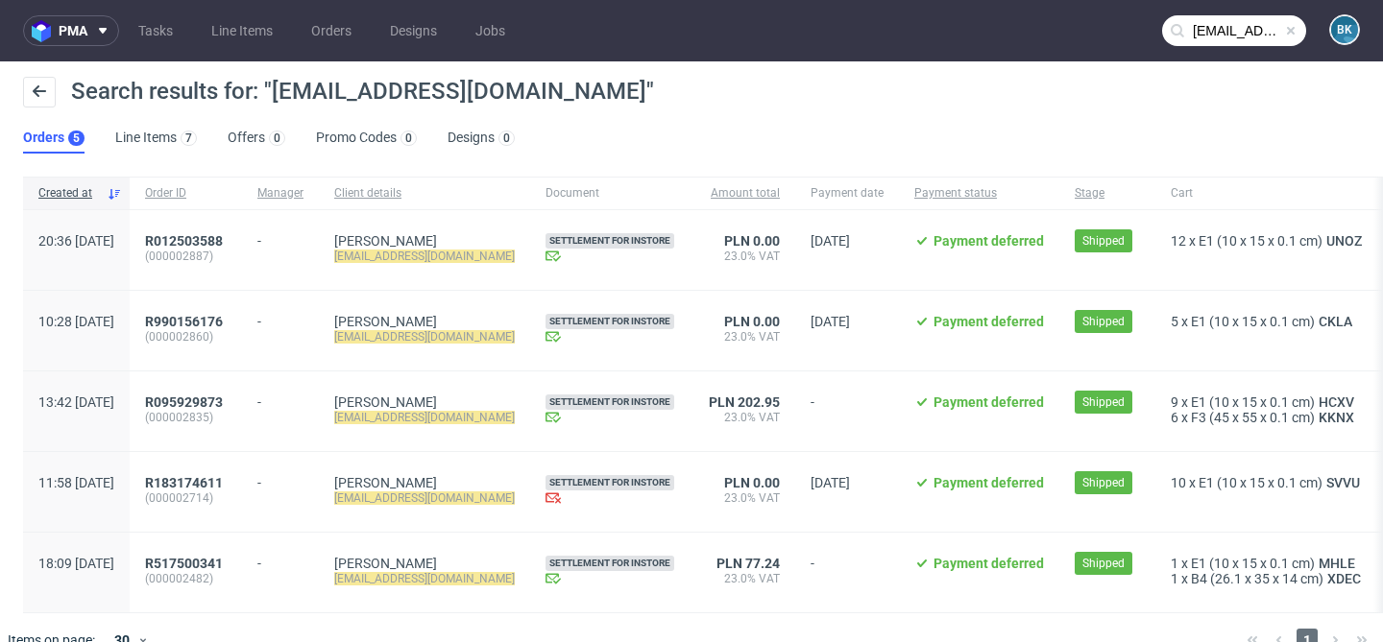
click at [1283, 33] on span at bounding box center [1290, 30] width 15 height 15
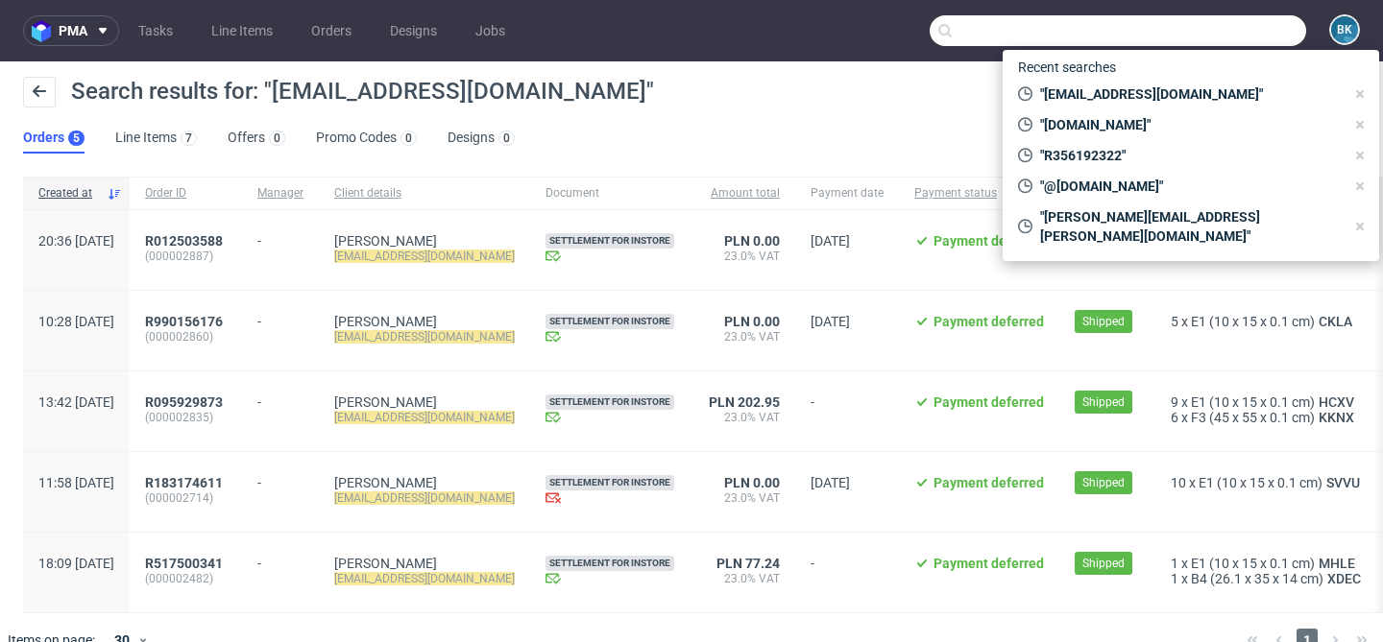
click at [1234, 34] on input "text" at bounding box center [1117, 30] width 376 height 31
paste input "R719911055"
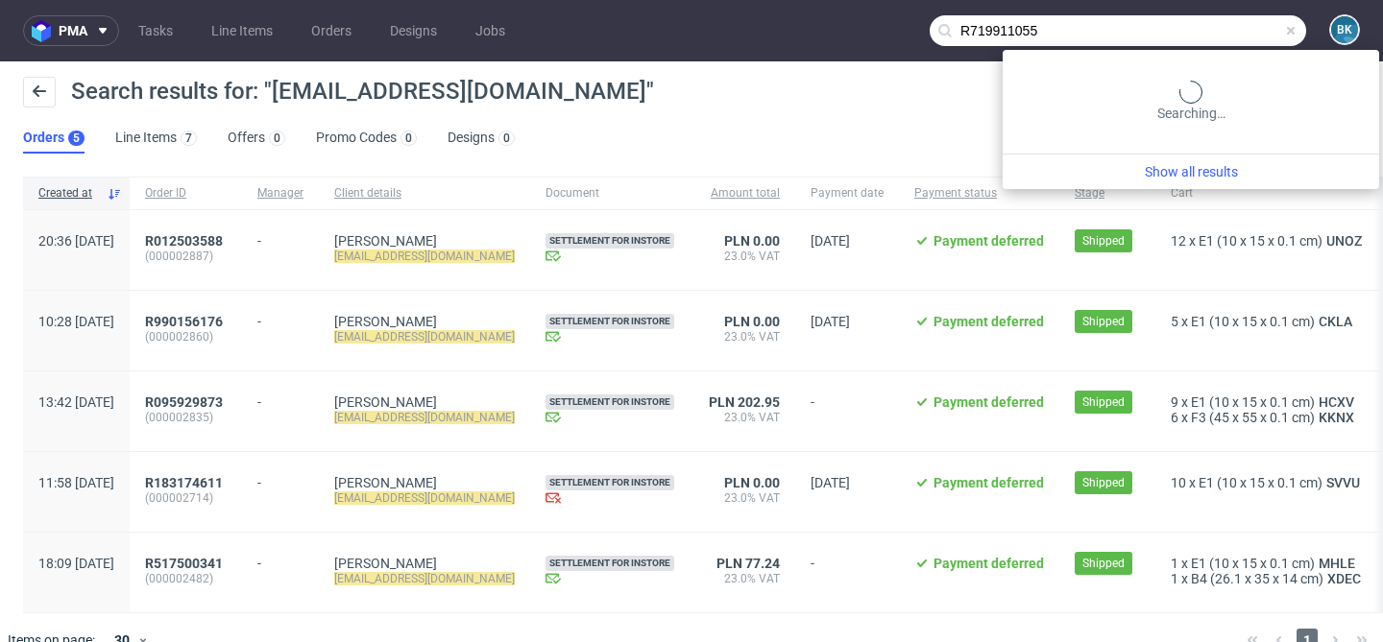
type input "R719911055"
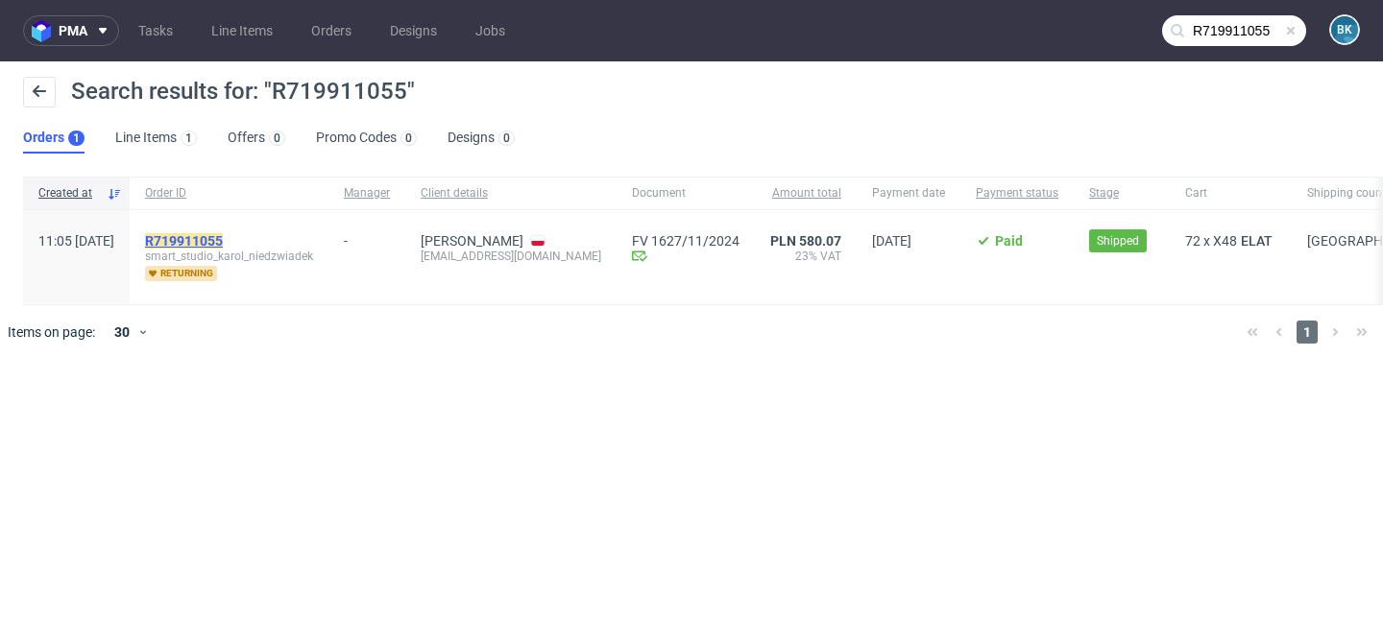
click at [223, 235] on mark "R719911055" at bounding box center [184, 240] width 78 height 15
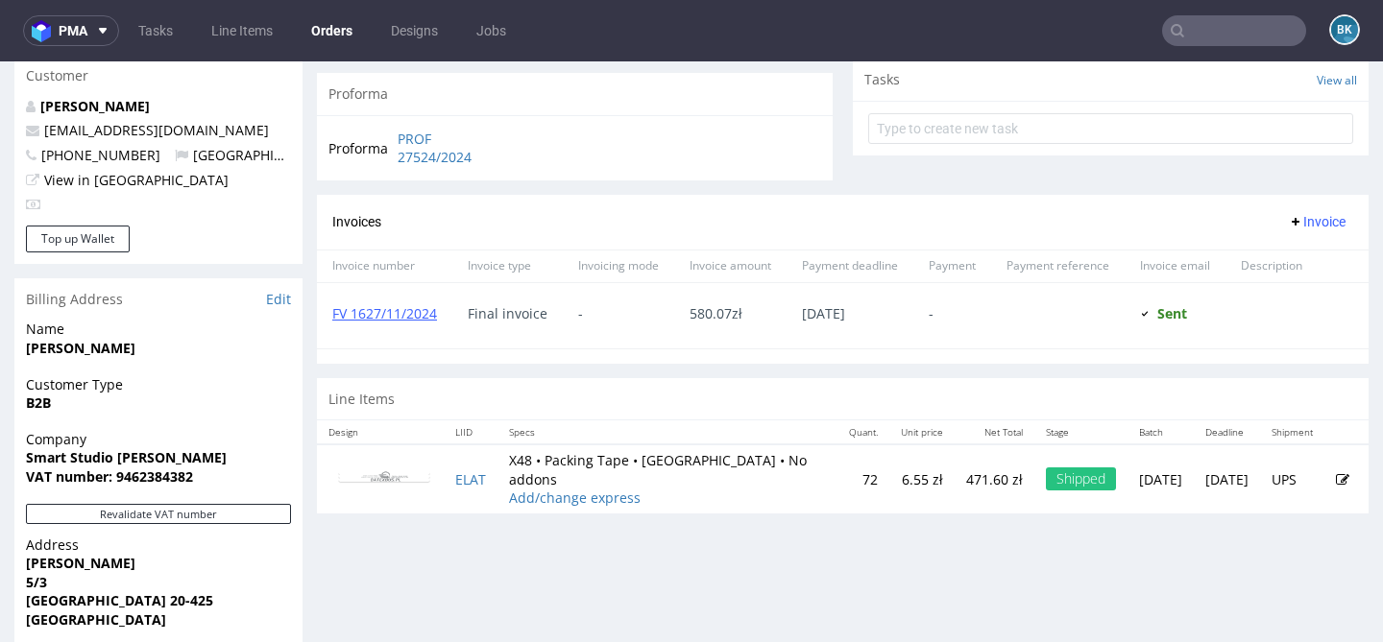
scroll to position [698, 0]
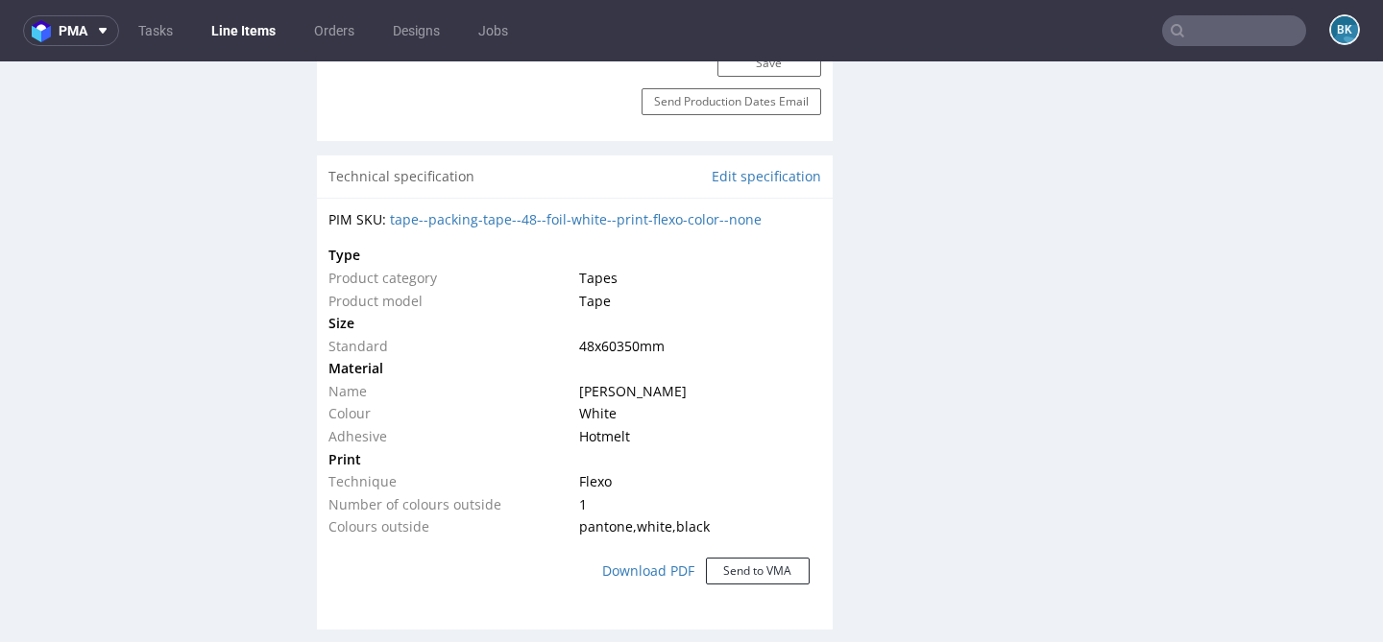
scroll to position [1228, 0]
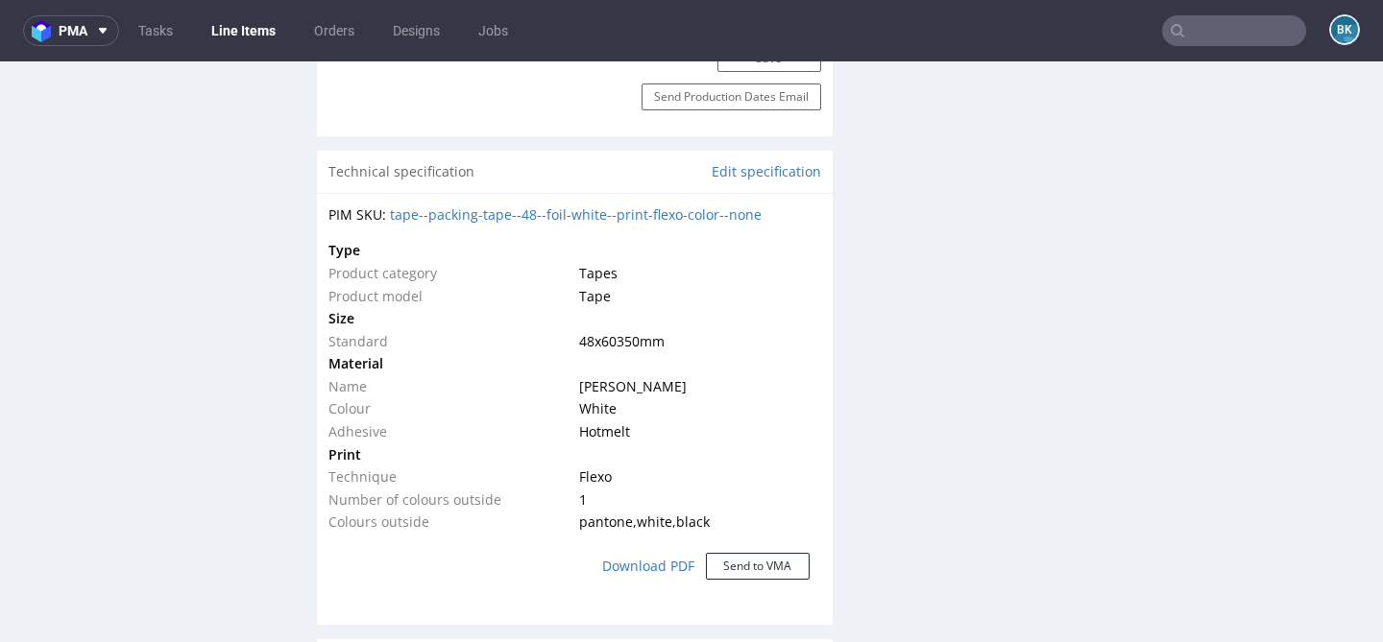
click at [637, 350] on span "48x60350 mm" at bounding box center [621, 341] width 85 height 18
drag, startPoint x: 601, startPoint y: 354, endPoint x: 729, endPoint y: 355, distance: 127.7
click at [729, 353] on td "48x60350 mm" at bounding box center [697, 341] width 246 height 23
copy span "60350 mm"
click at [703, 285] on td "Tapes" at bounding box center [697, 273] width 246 height 23
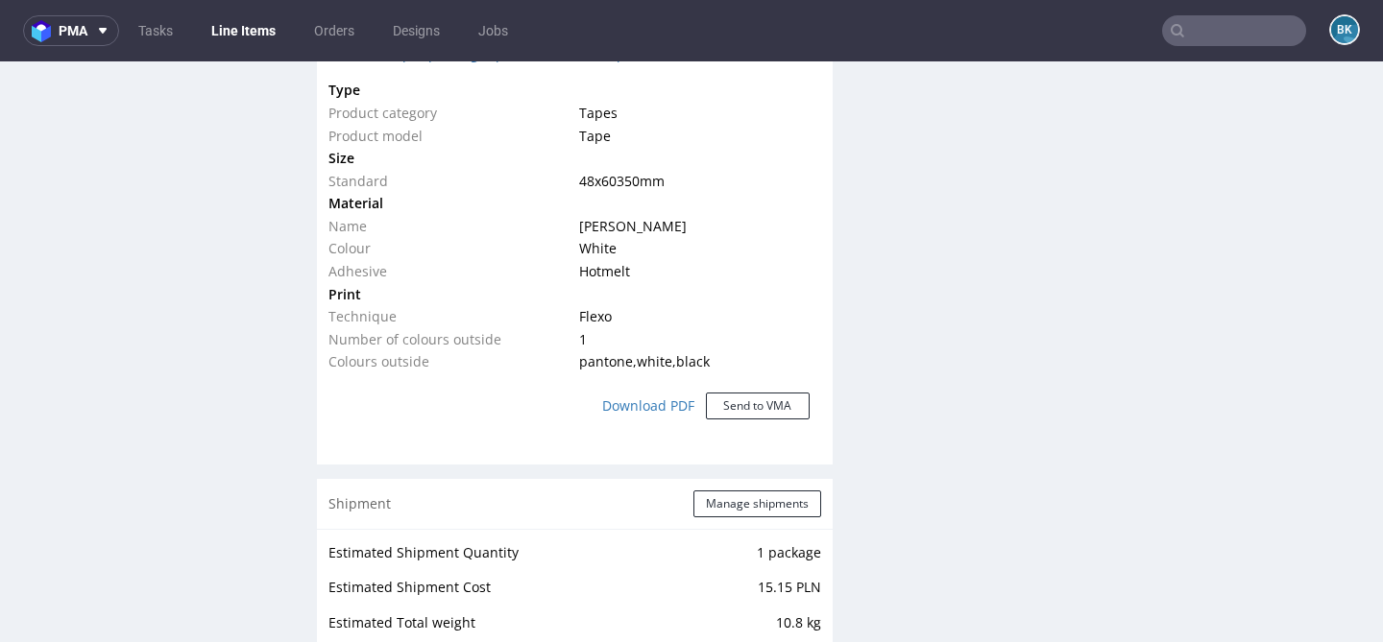
scroll to position [1385, 0]
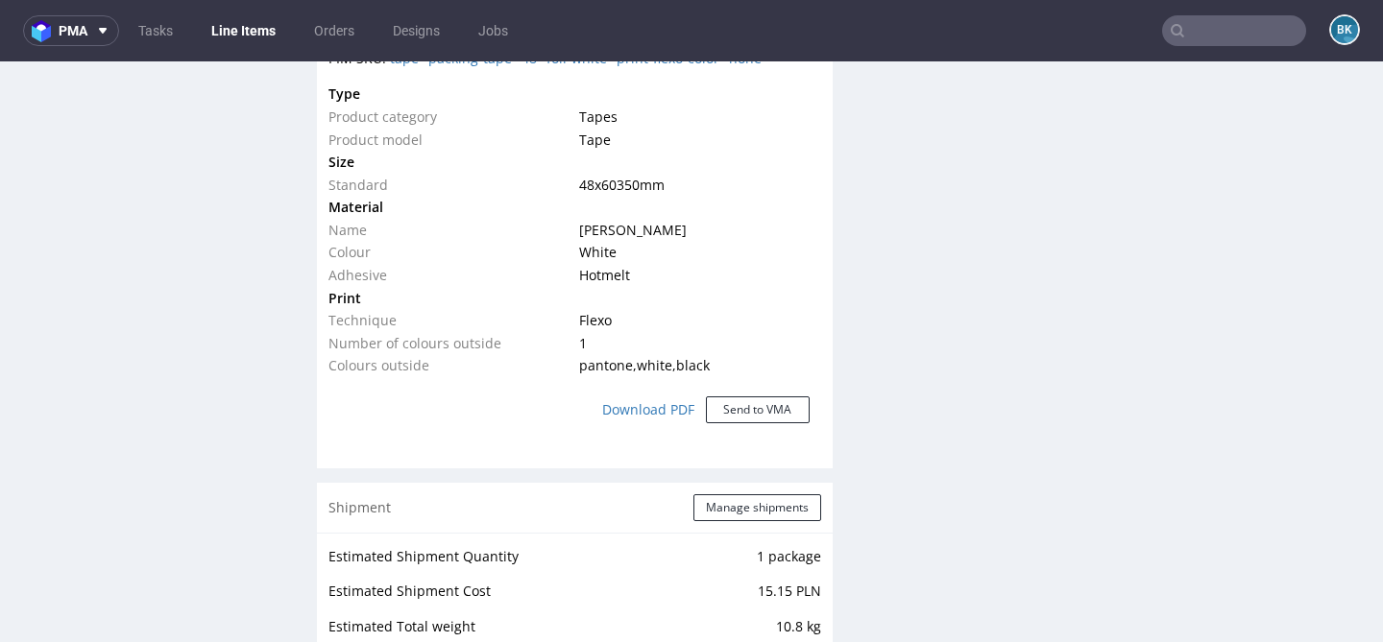
drag, startPoint x: 600, startPoint y: 200, endPoint x: 675, endPoint y: 200, distance: 74.9
click at [675, 197] on td "48x60350 mm" at bounding box center [697, 185] width 246 height 23
copy span "60350 mm"
click at [717, 215] on td at bounding box center [697, 207] width 246 height 23
click at [1205, 24] on input "text" at bounding box center [1234, 30] width 144 height 31
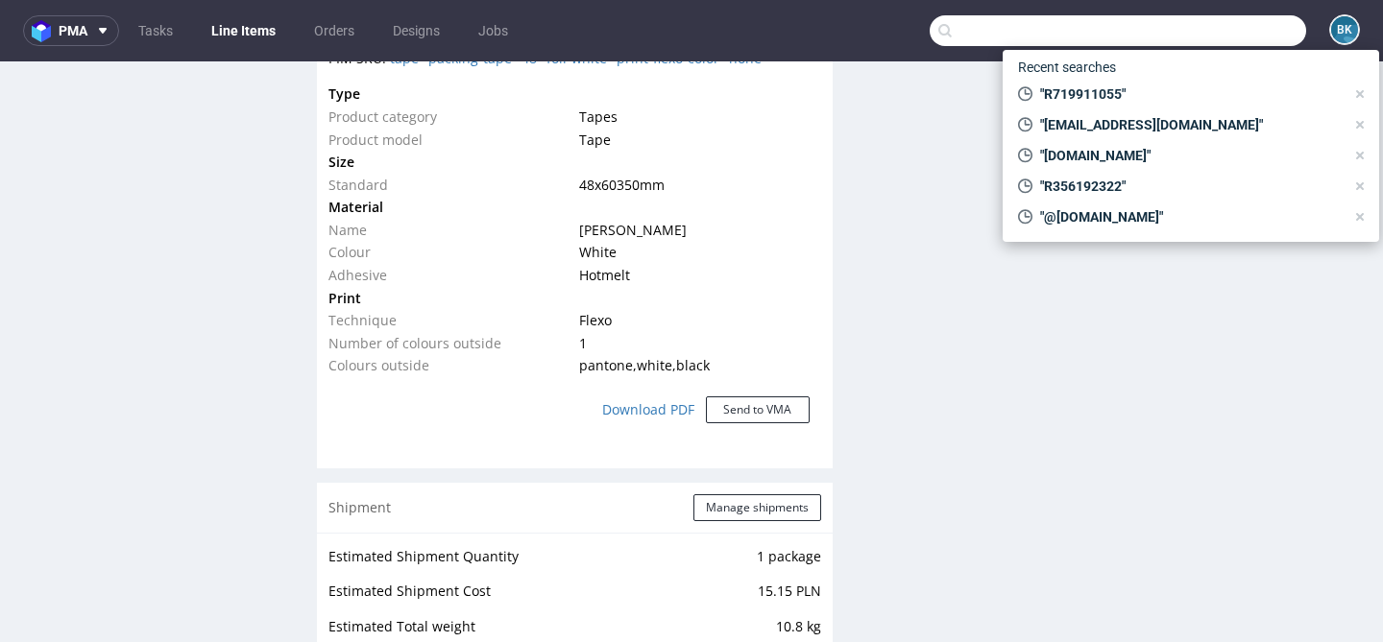
paste input "R742888419"
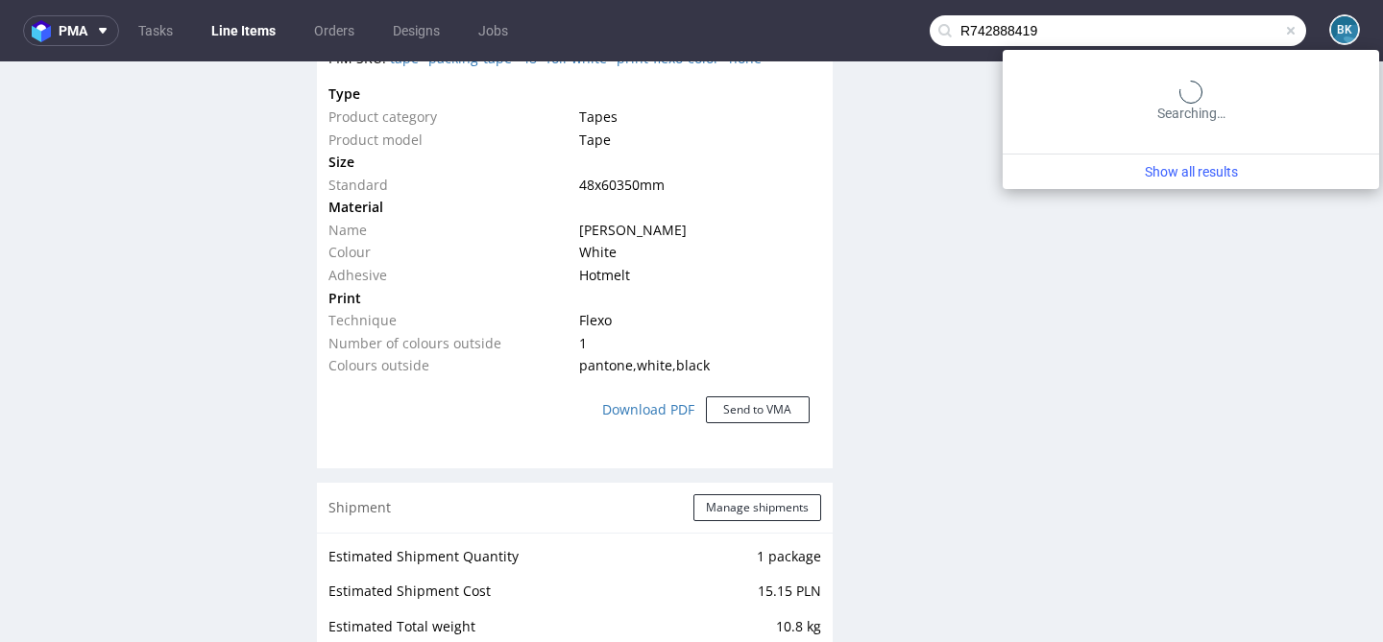
type input "R742888419"
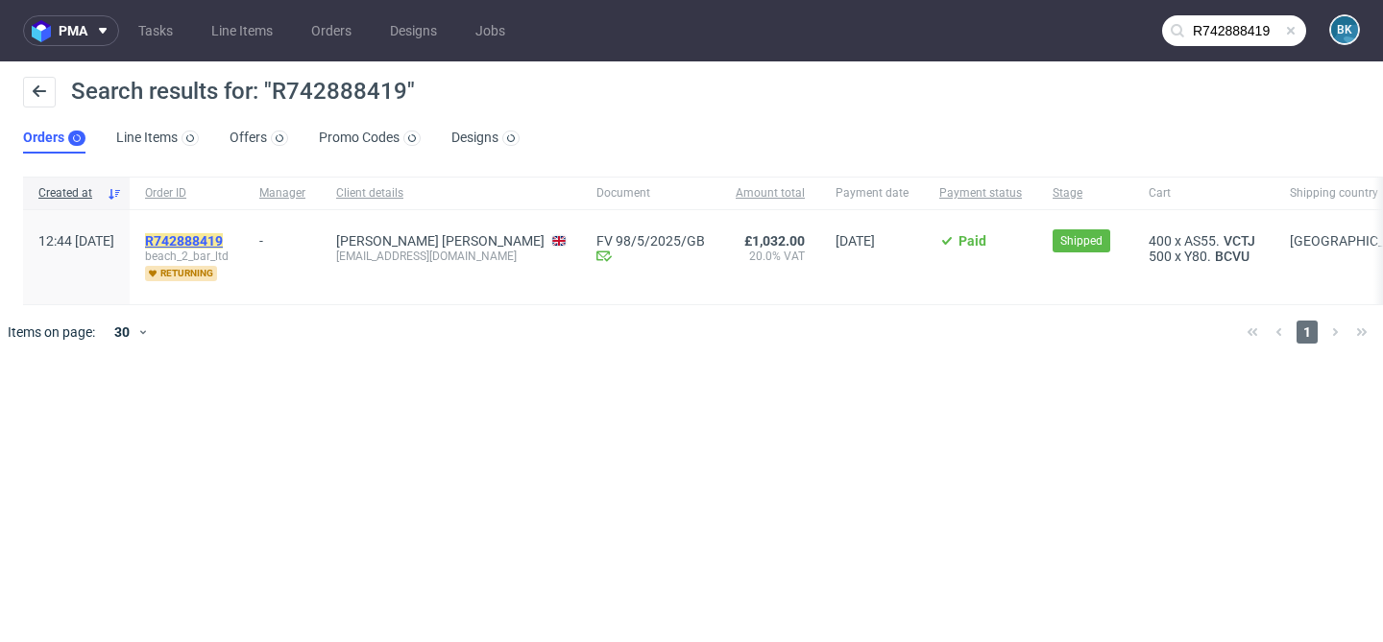
click at [223, 234] on mark "R742888419" at bounding box center [184, 240] width 78 height 15
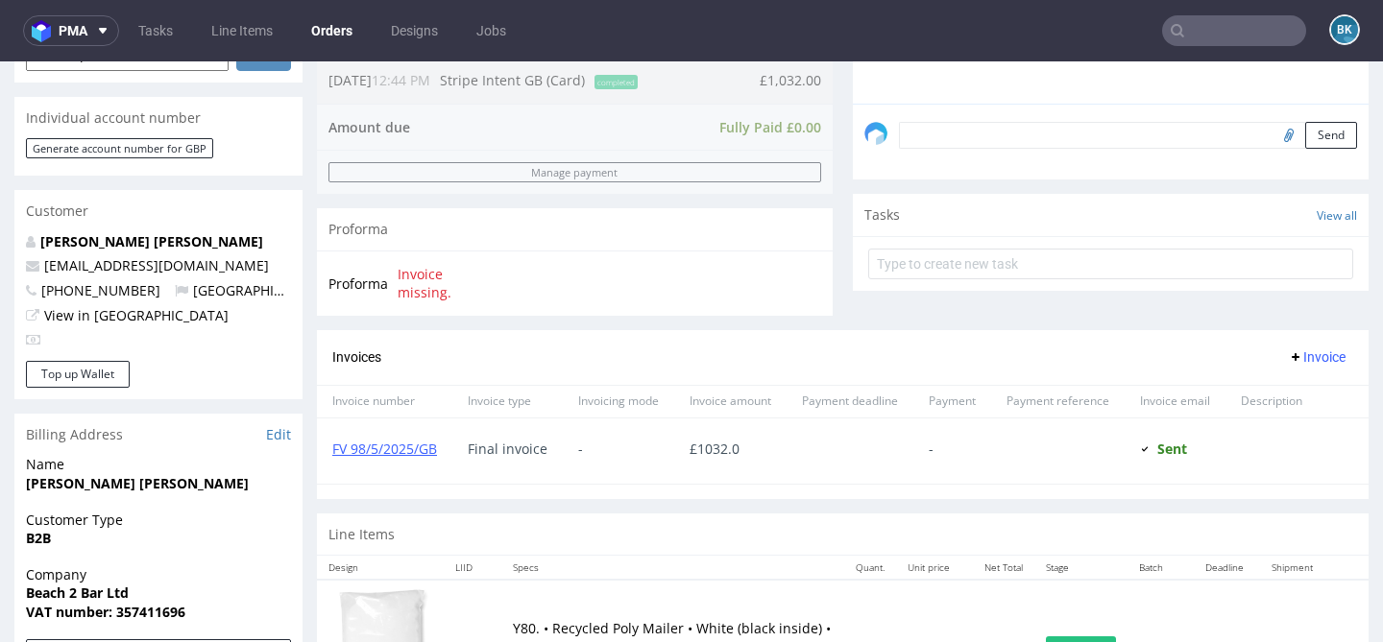
scroll to position [510, 0]
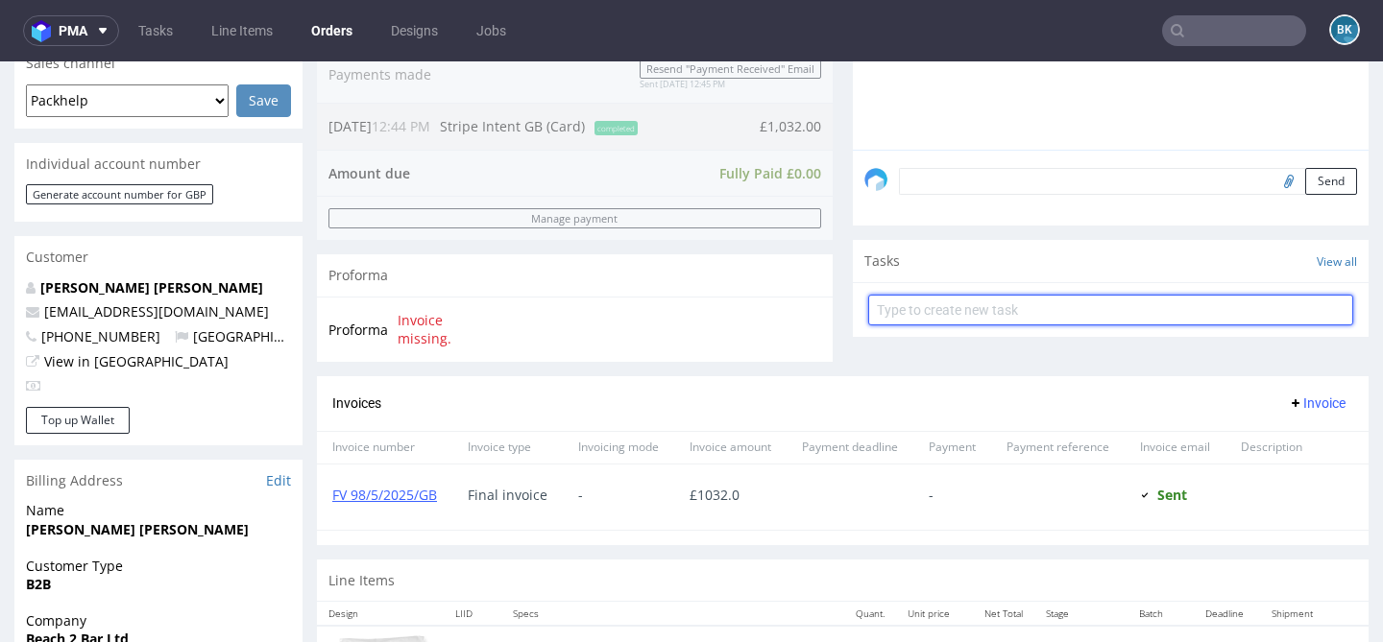
click at [901, 325] on input "text" at bounding box center [1110, 310] width 485 height 31
type input "Partial refund"
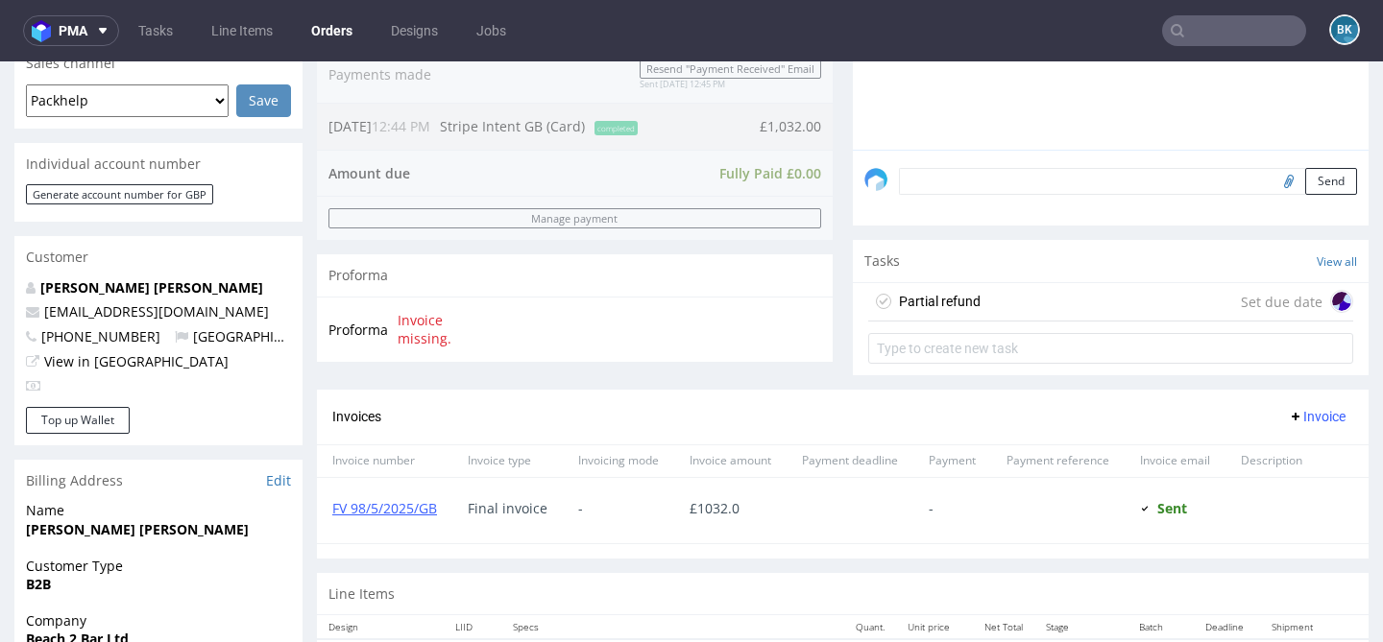
click at [973, 319] on div "Partial refund Set due date" at bounding box center [1110, 302] width 485 height 38
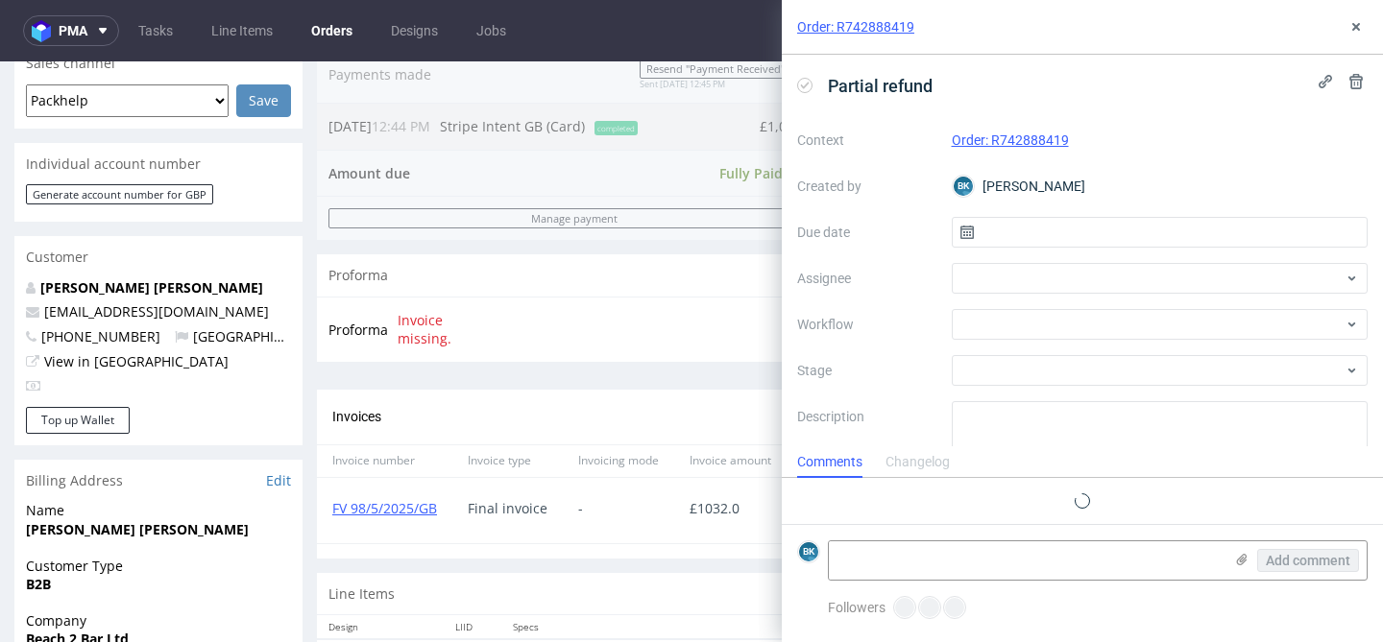
scroll to position [15, 0]
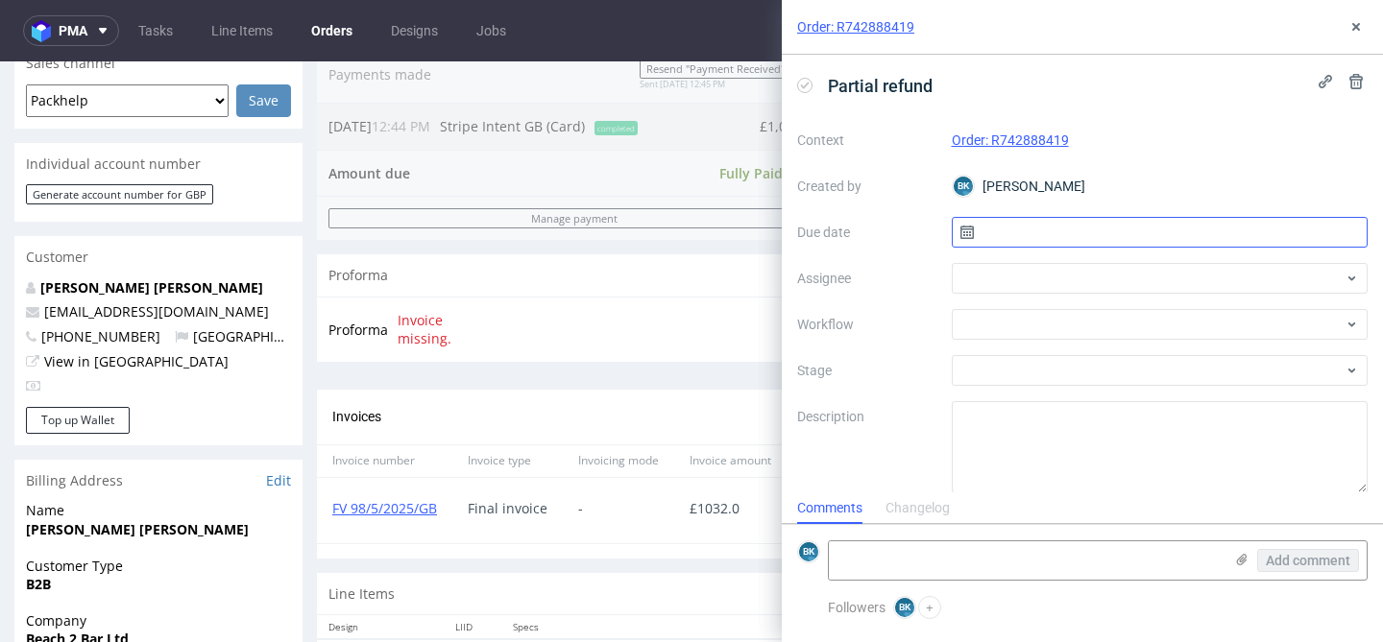
click at [1032, 224] on input "text" at bounding box center [1160, 232] width 417 height 31
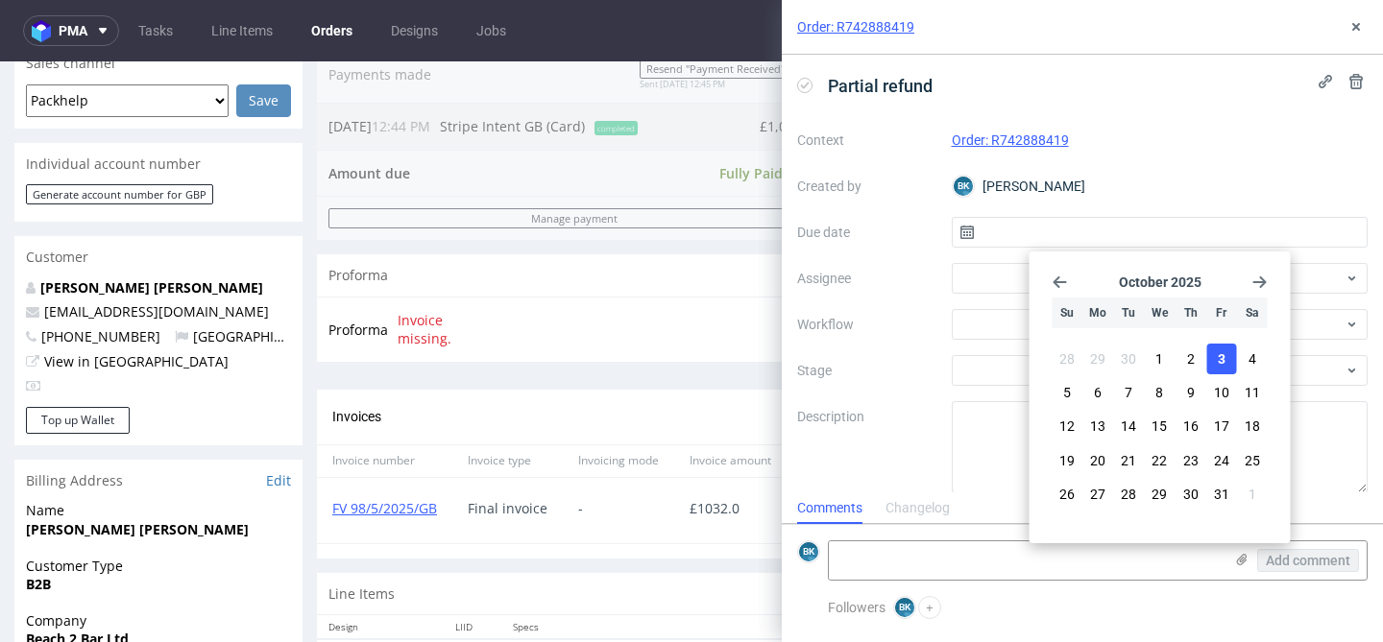
click at [1222, 362] on span "3" at bounding box center [1221, 358] width 8 height 19
type input "[DATE]"
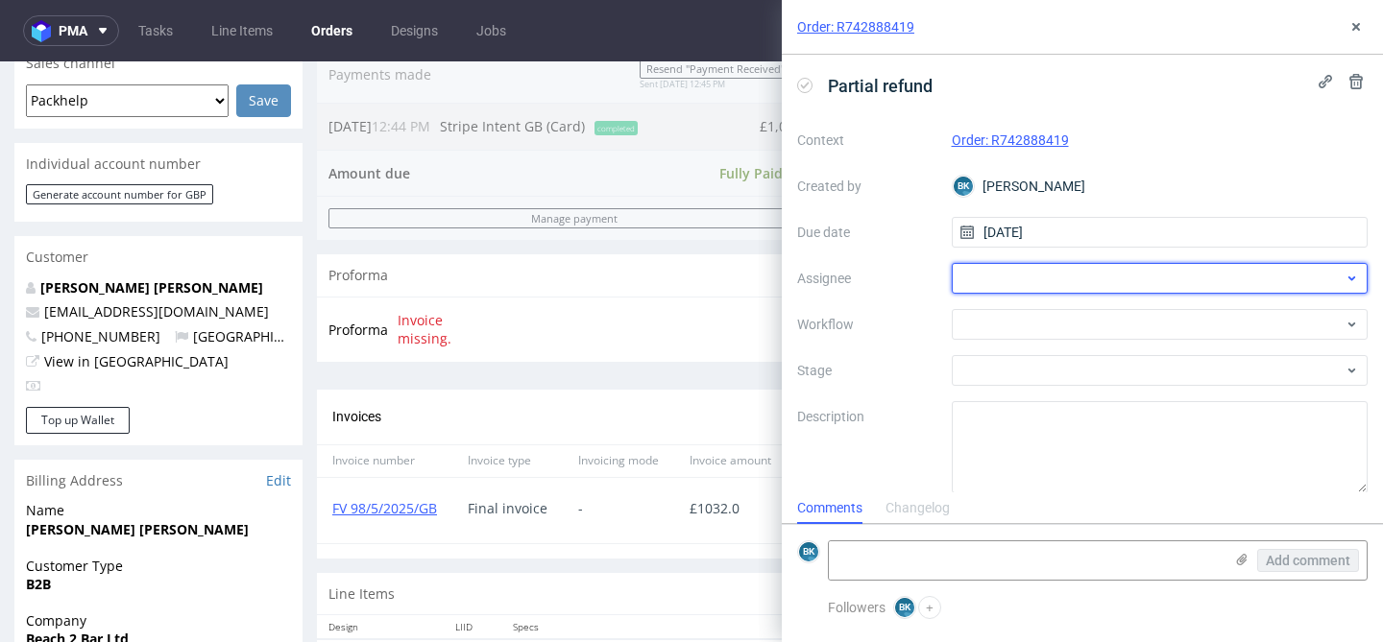
click at [1008, 278] on div at bounding box center [1160, 278] width 417 height 31
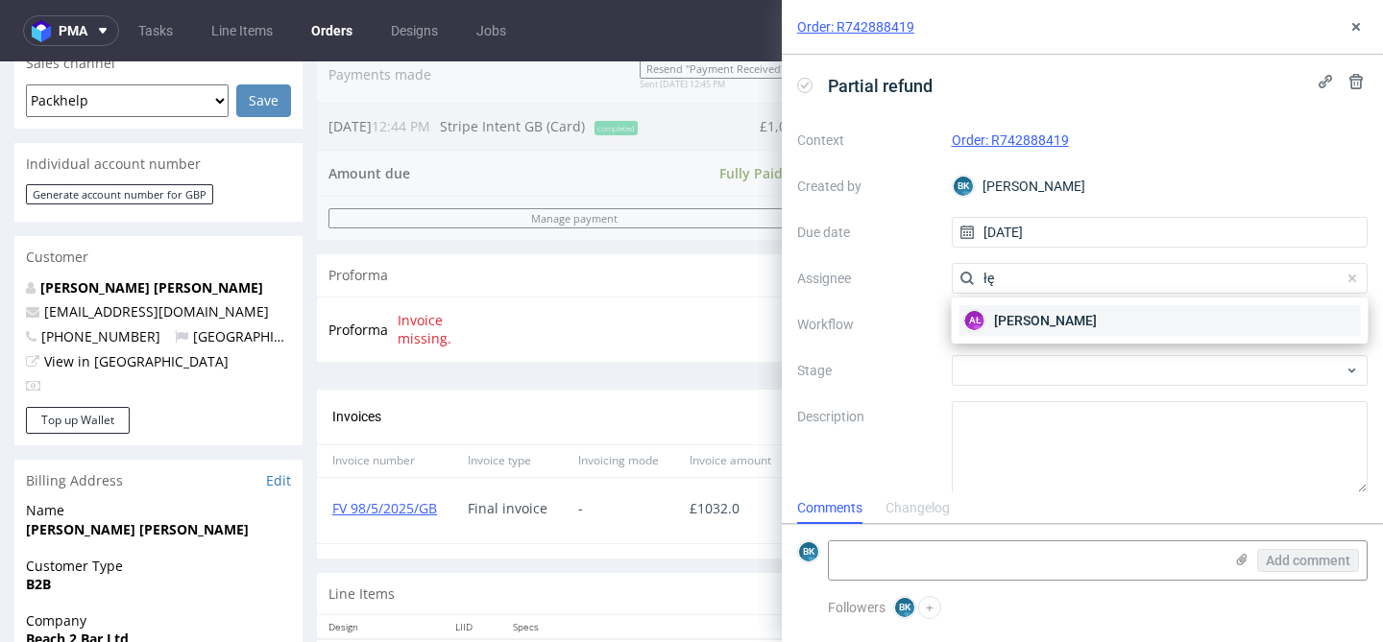
type input "łę"
click at [1024, 323] on span "[PERSON_NAME]" at bounding box center [1045, 320] width 103 height 19
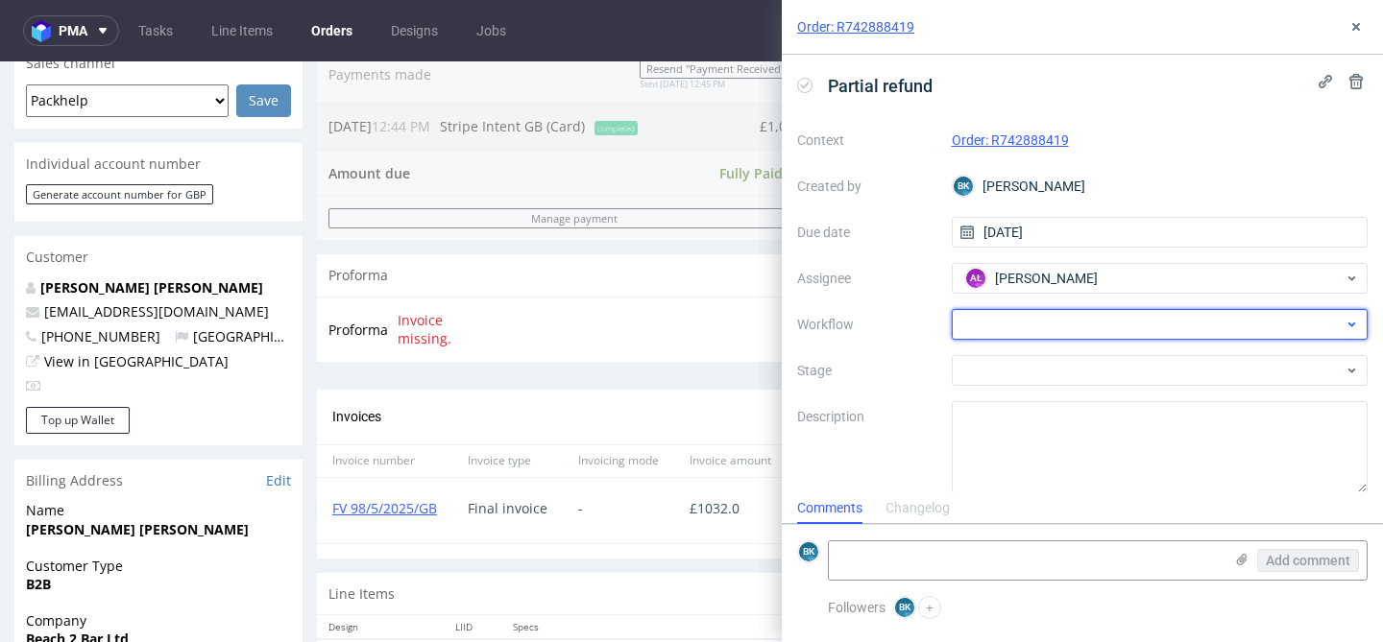
click at [1019, 323] on div at bounding box center [1160, 324] width 417 height 31
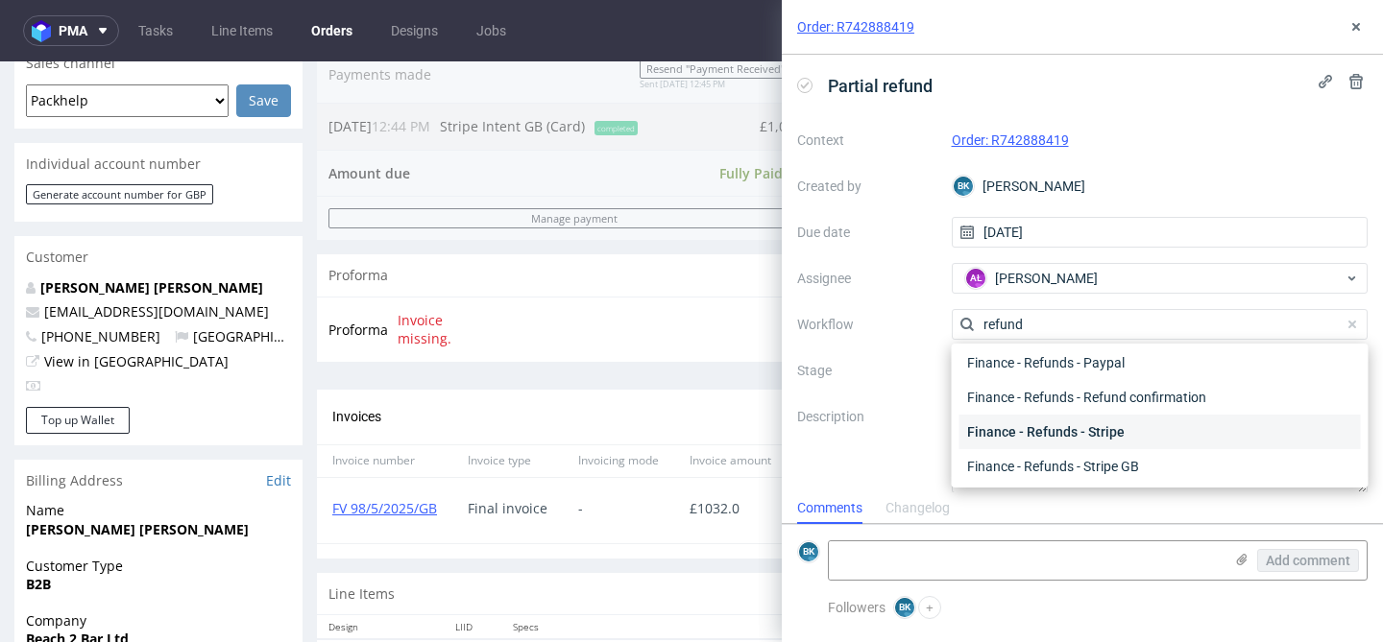
scroll to position [104, 0]
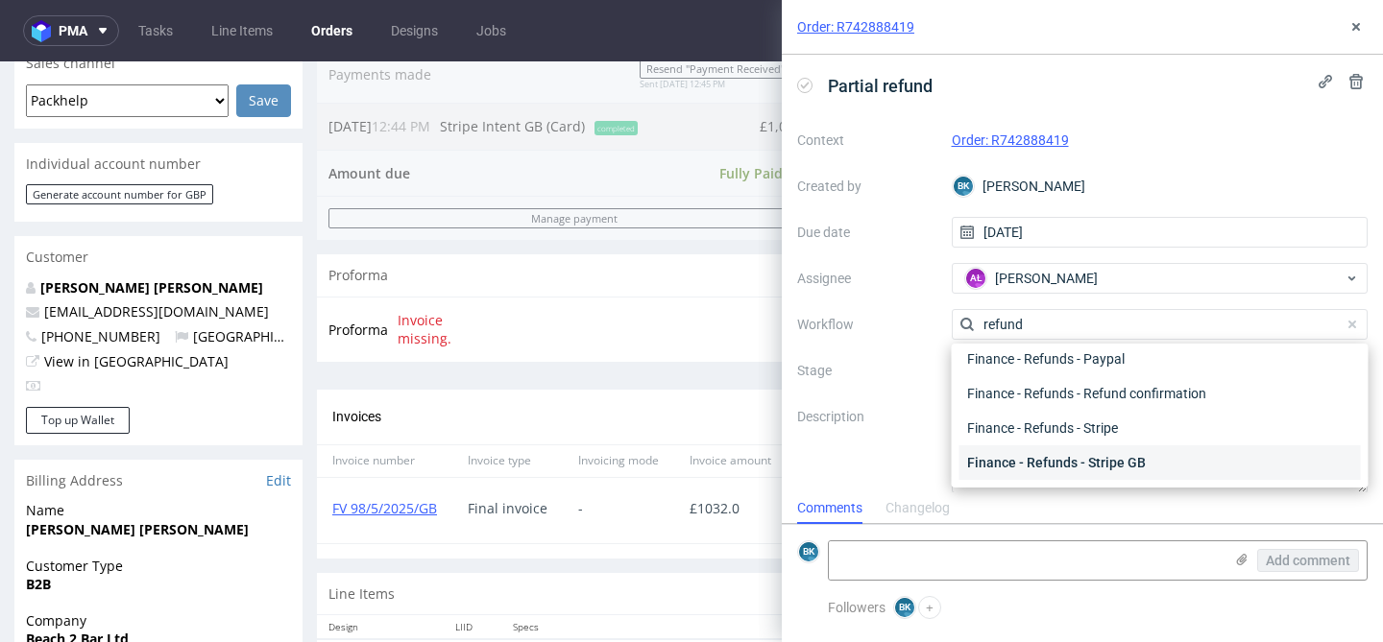
type input "refund"
click at [1109, 456] on div "Finance - Refunds - Stripe GB" at bounding box center [1159, 463] width 401 height 35
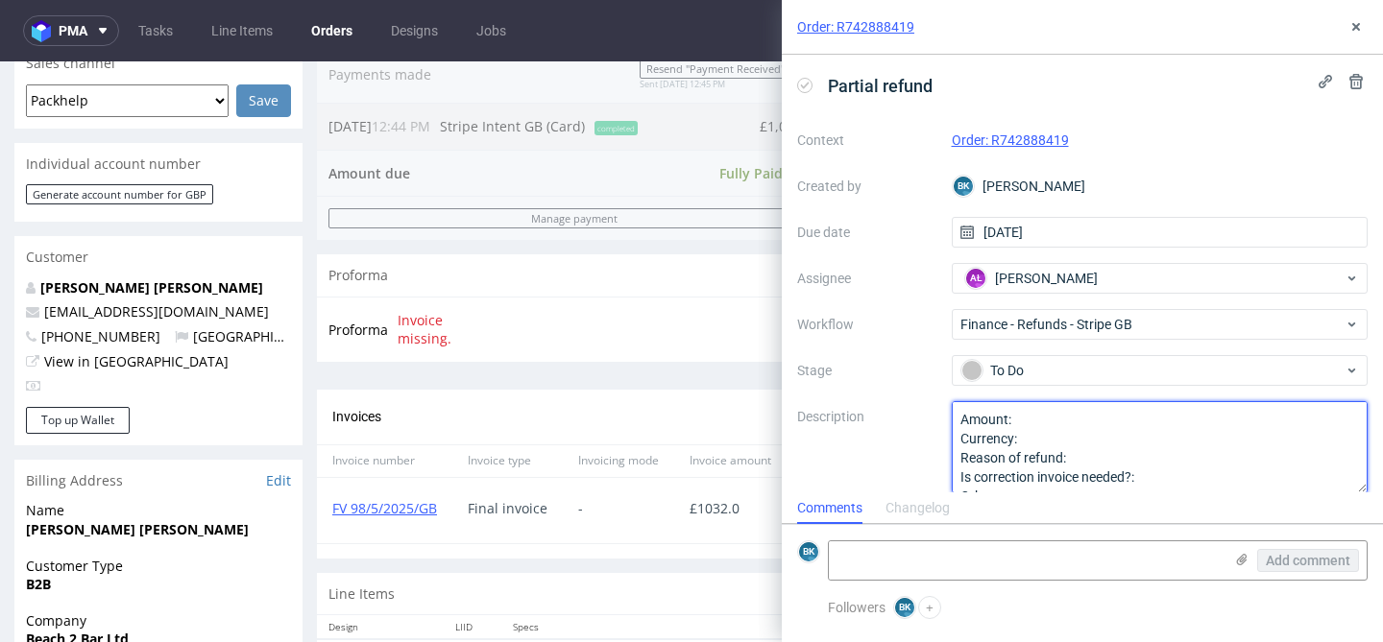
click at [1051, 413] on textarea "Amount: Currency: Reason of refund: Is correction invoice needed?: Other:" at bounding box center [1160, 447] width 417 height 92
click at [1080, 430] on textarea "Amount: Currency: Reason of refund: Is correction invoice needed?: Other:" at bounding box center [1160, 447] width 417 height 92
paste textarea "£"
click at [1086, 462] on textarea "Amount: 15% of the amount paid Currency: Reason of refund: Is correction invoic…" at bounding box center [1160, 447] width 417 height 92
paste textarea "the quality of the poly is very flimsy and thin and the sticker edge is all wri…"
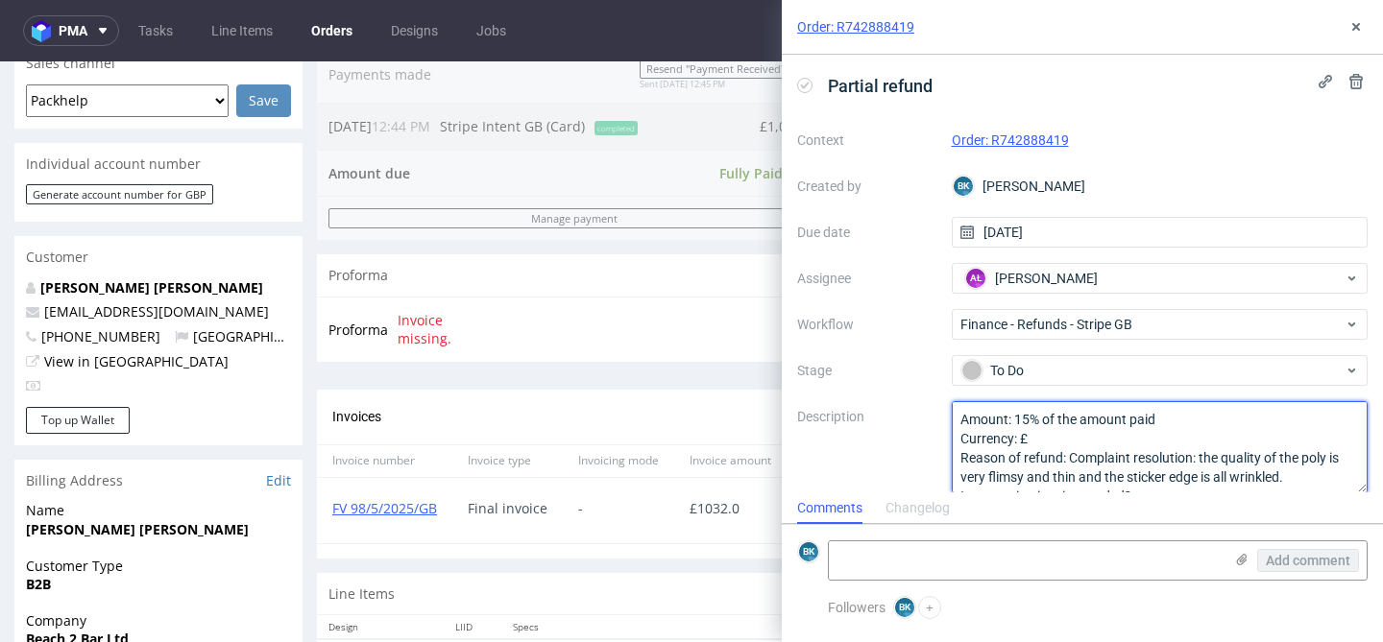
click at [1327, 458] on textarea "Amount: 15% of the amount paid Currency: £ Reason of refund: Complaint resoluti…" at bounding box center [1160, 447] width 417 height 92
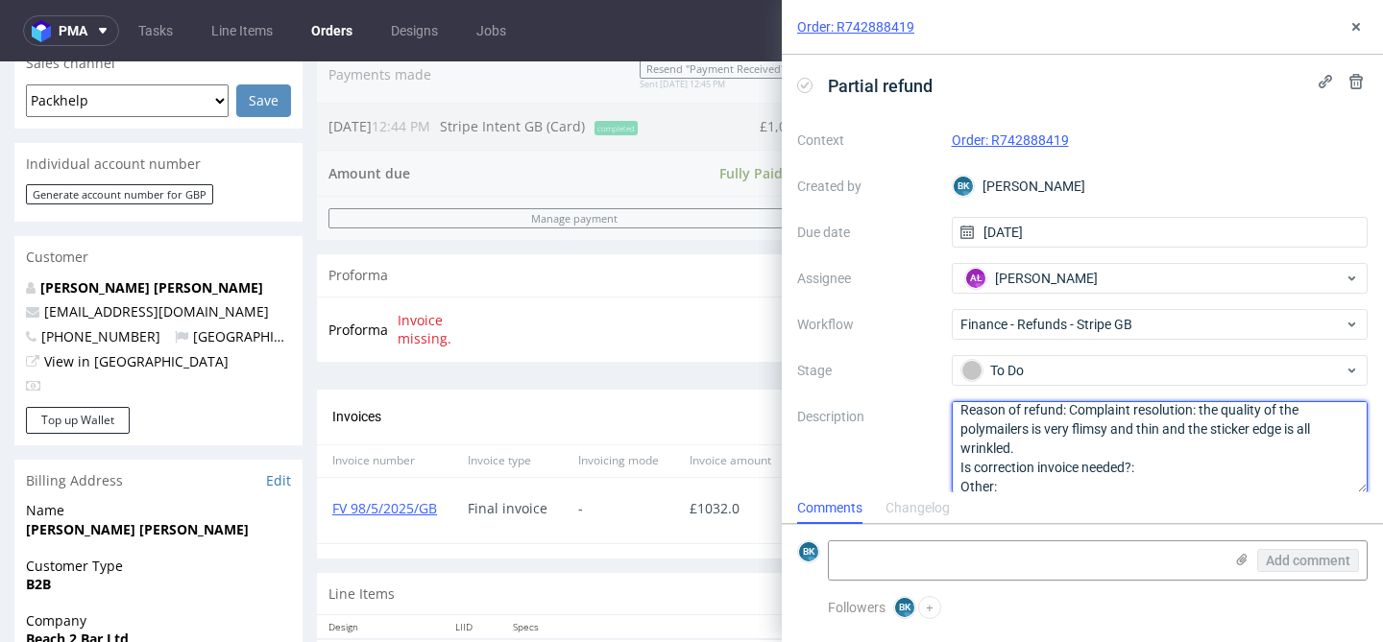
scroll to position [30, 0]
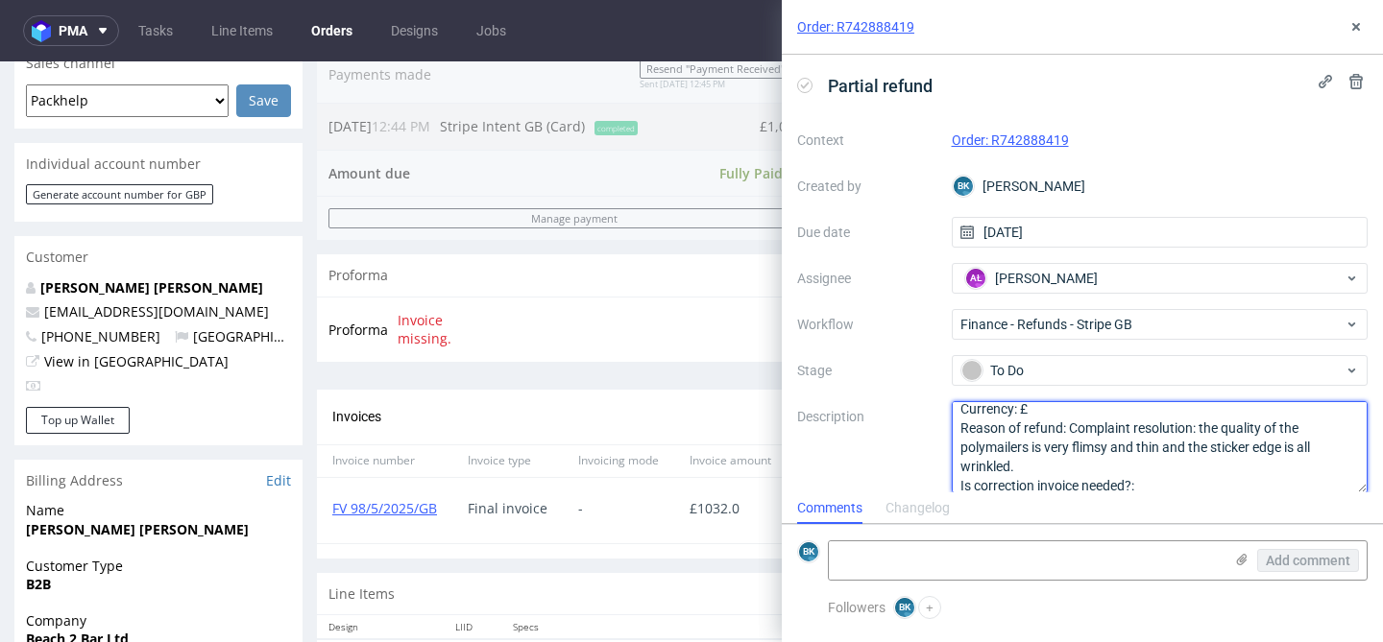
drag, startPoint x: 1199, startPoint y: 408, endPoint x: 1307, endPoint y: 458, distance: 118.6
click at [1307, 460] on textarea "Amount: 15% of the amount paid Currency: £ Reason of refund: Complaint resoluti…" at bounding box center [1160, 447] width 417 height 92
click at [1193, 424] on textarea "Amount: 15% of the amount paid Currency: £ Reason of refund: Complaint resoluti…" at bounding box center [1160, 447] width 417 height 92
click at [1088, 461] on textarea "Amount: 15% of the amount paid Currency: £ Reason of refund: Complaint resoluti…" at bounding box center [1160, 447] width 417 height 92
click at [1151, 483] on textarea "Amount: 15% of the amount paid Currency: £ Reason of refund: Complaint resoluti…" at bounding box center [1160, 447] width 417 height 92
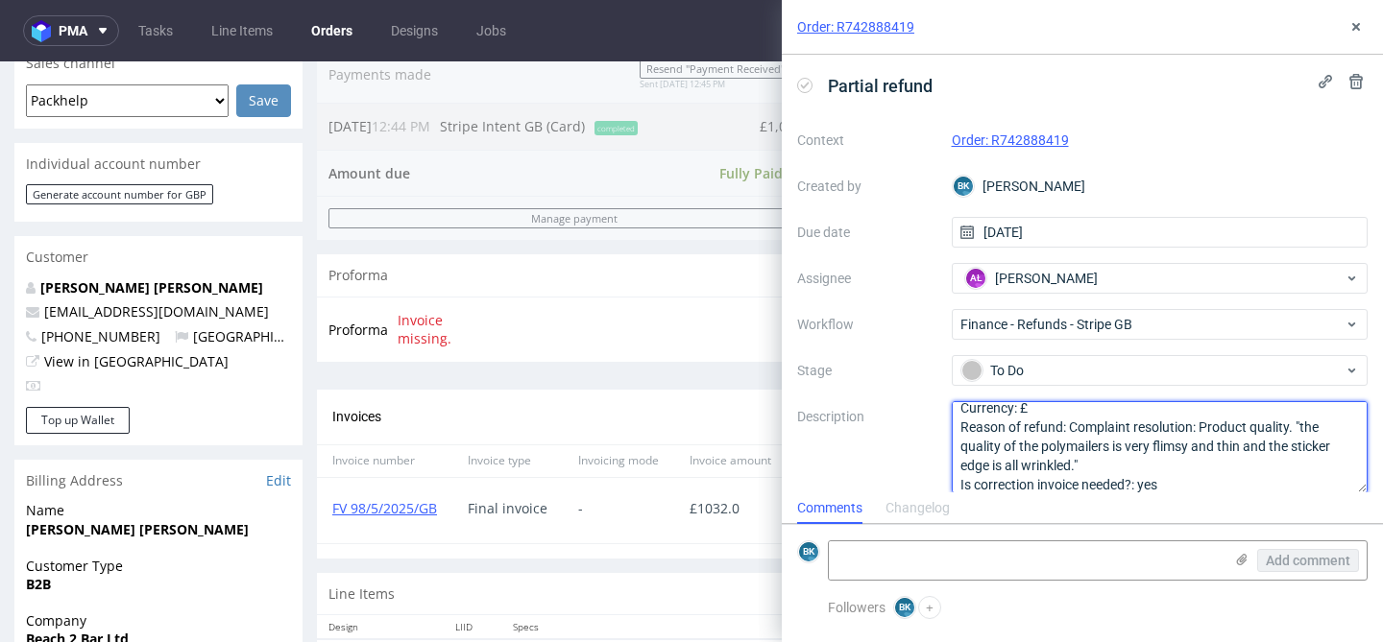
scroll to position [60, 0]
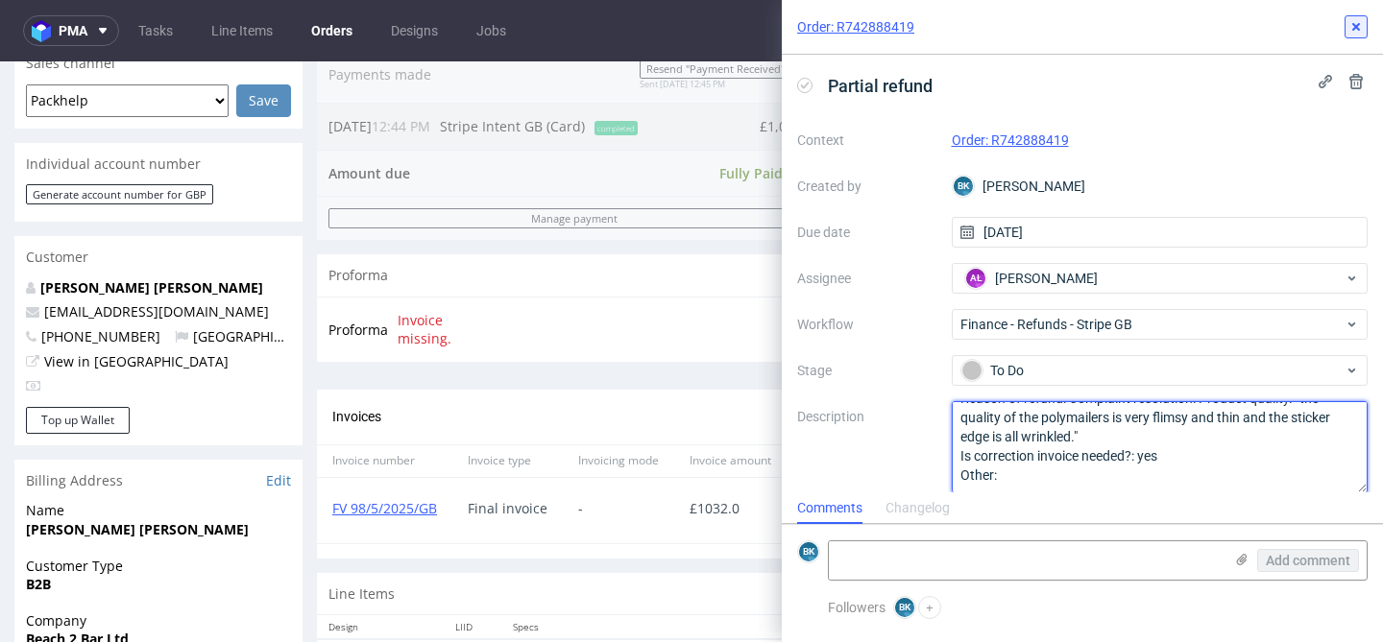
type textarea "Amount: 15% of the amount paid Currency: £ Reason of refund: Complaint resoluti…"
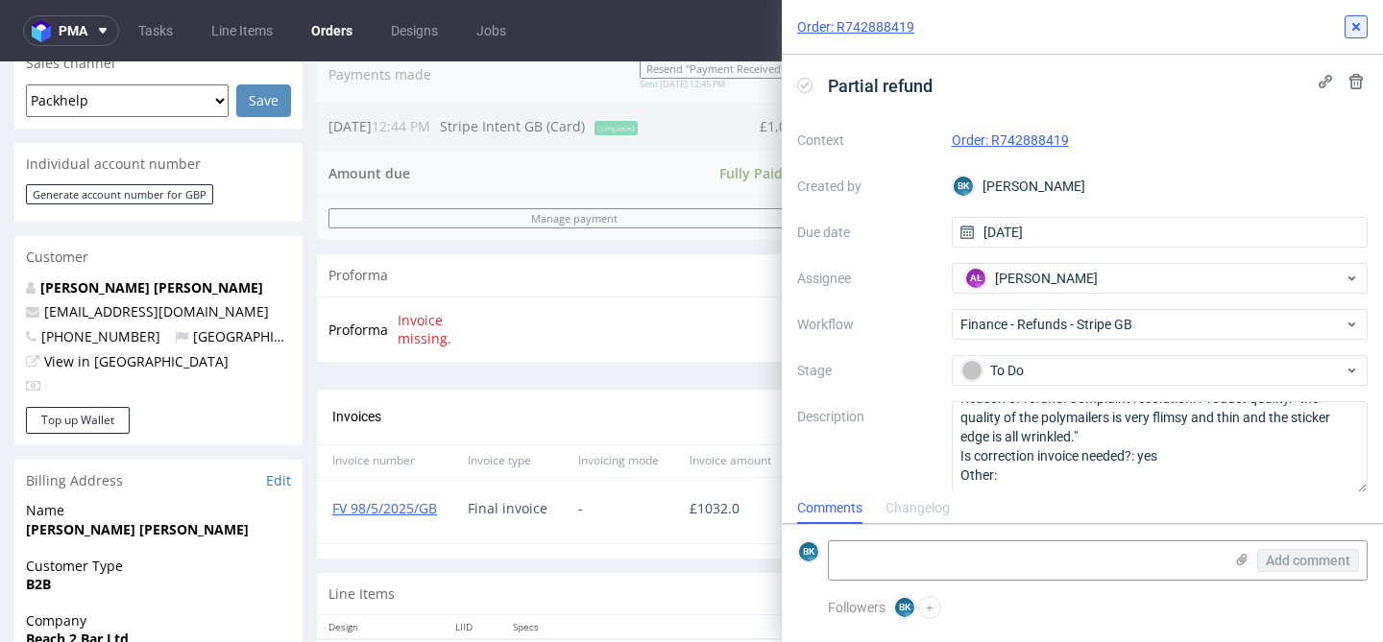
click at [1353, 27] on use at bounding box center [1356, 27] width 8 height 8
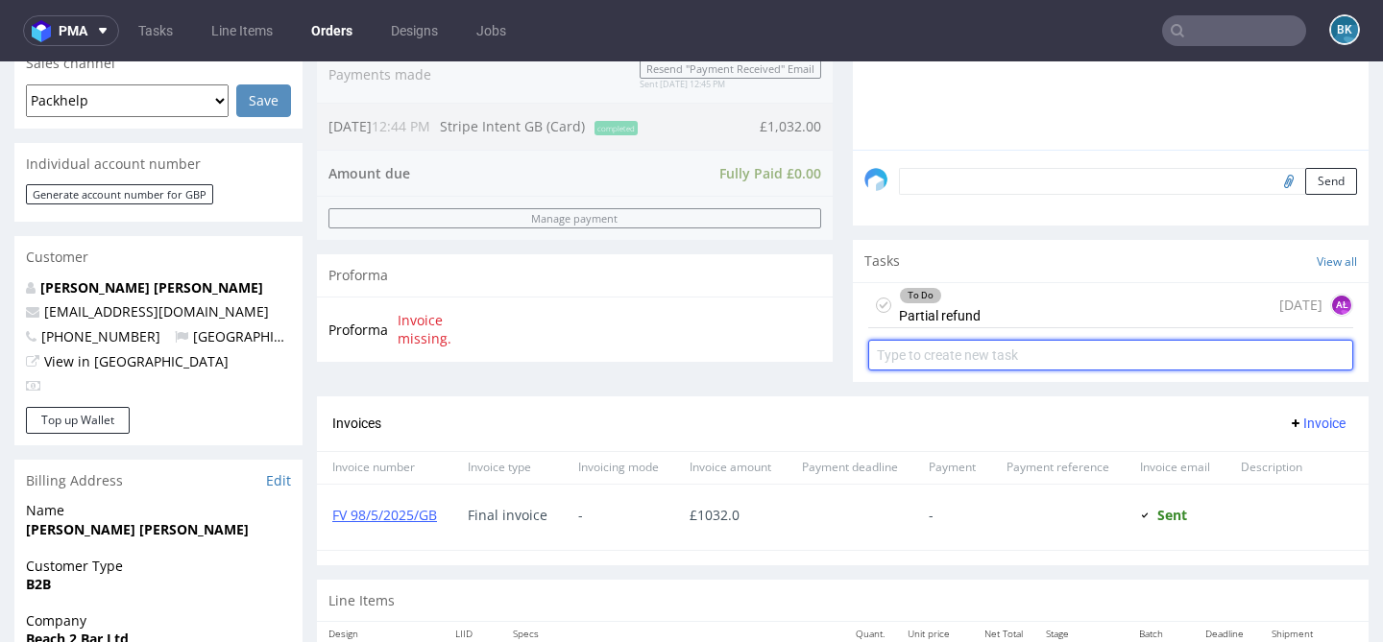
click at [969, 370] on input "text" at bounding box center [1110, 355] width 485 height 31
type input "correction invoice"
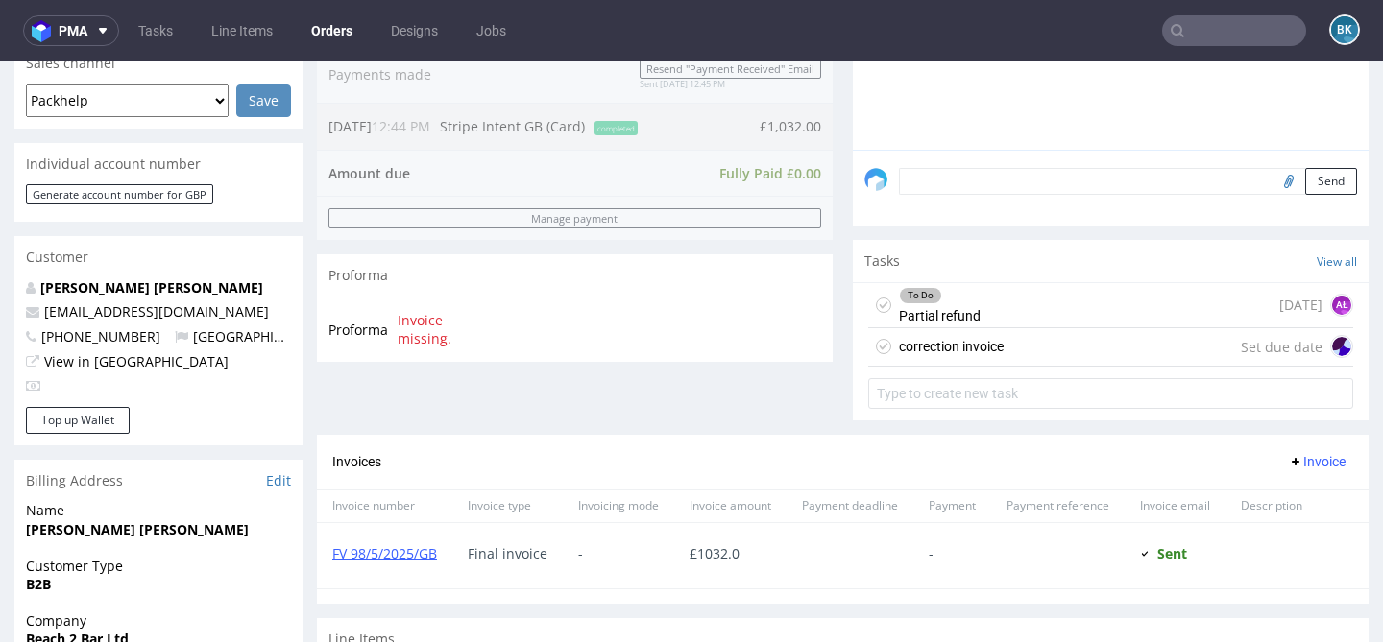
click at [923, 358] on div "correction invoice" at bounding box center [951, 346] width 105 height 23
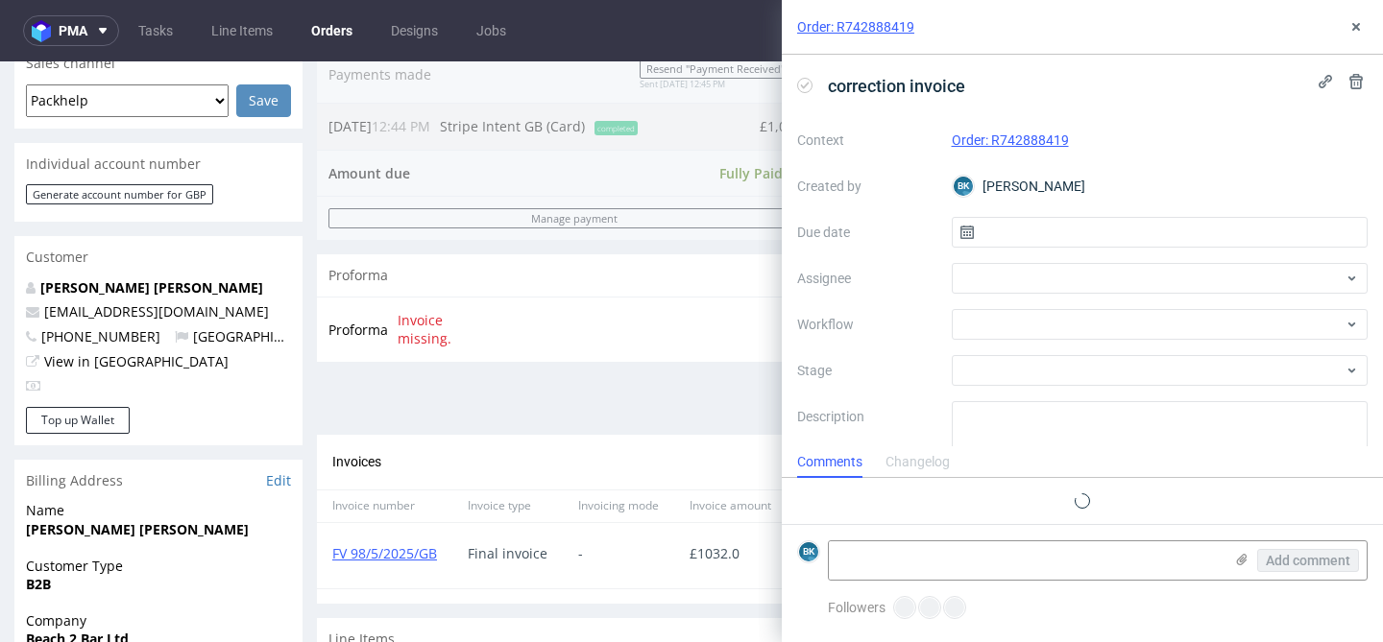
scroll to position [15, 0]
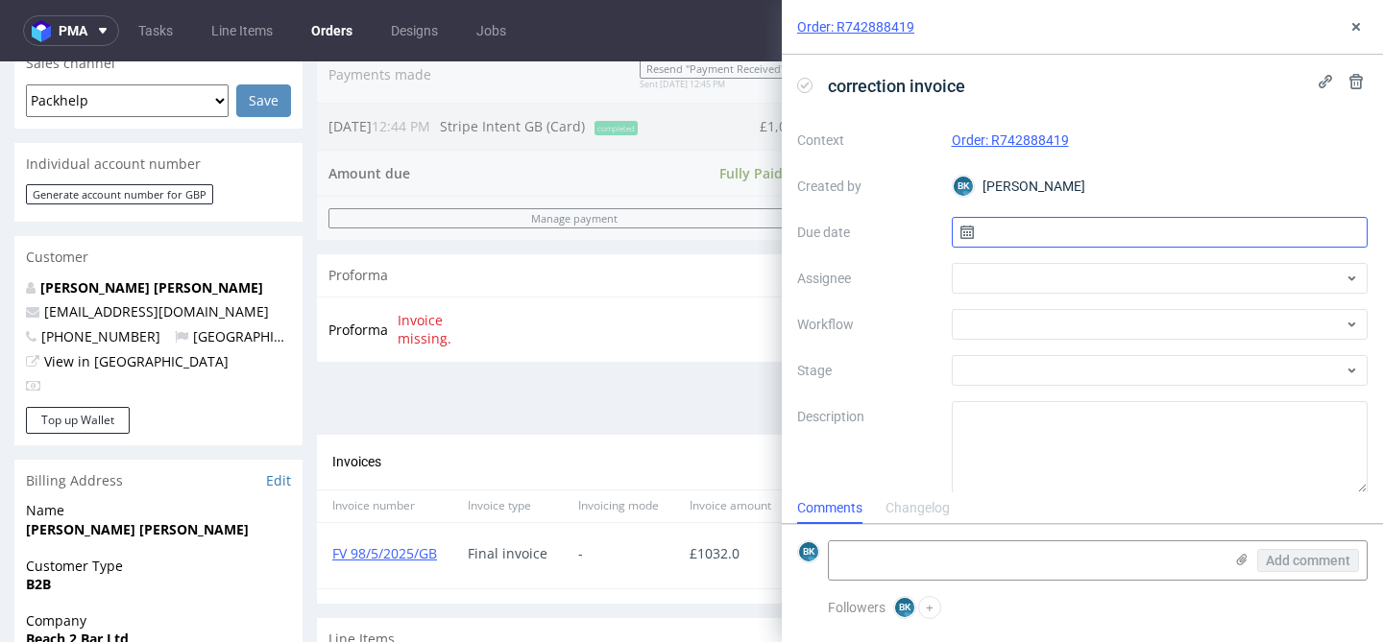
click at [1041, 241] on input "text" at bounding box center [1160, 232] width 417 height 31
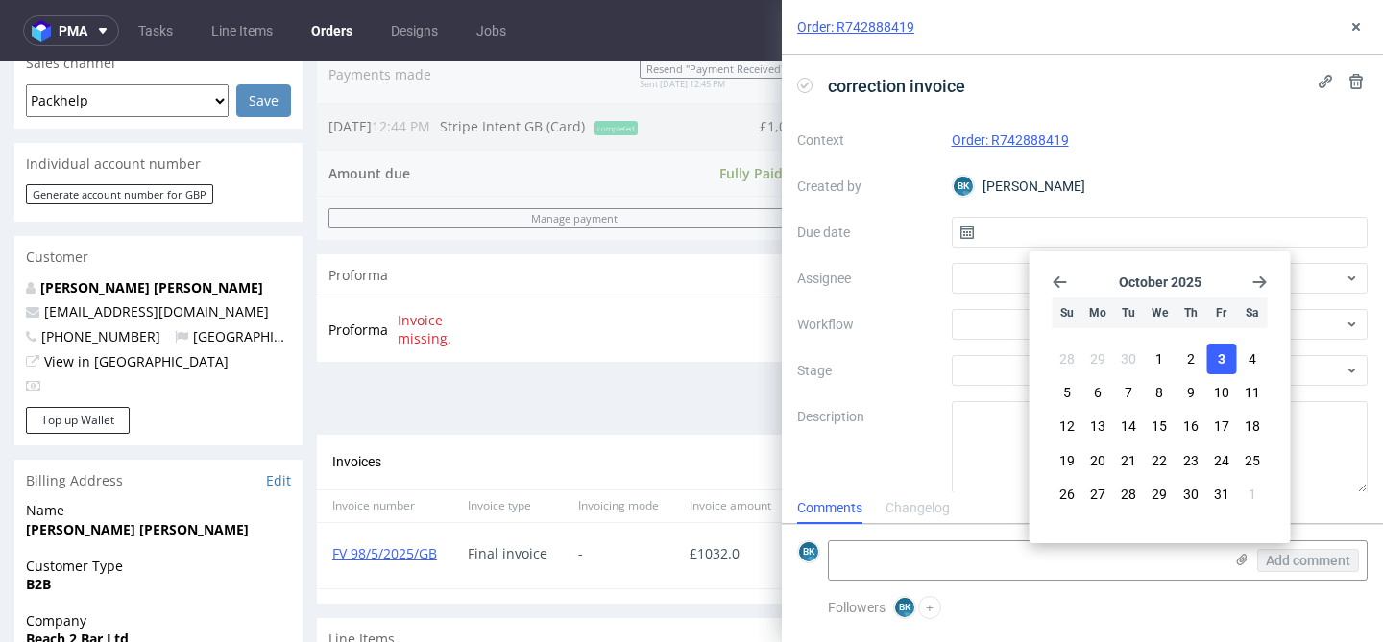
click at [1221, 359] on span "3" at bounding box center [1221, 358] width 8 height 19
type input "[DATE]"
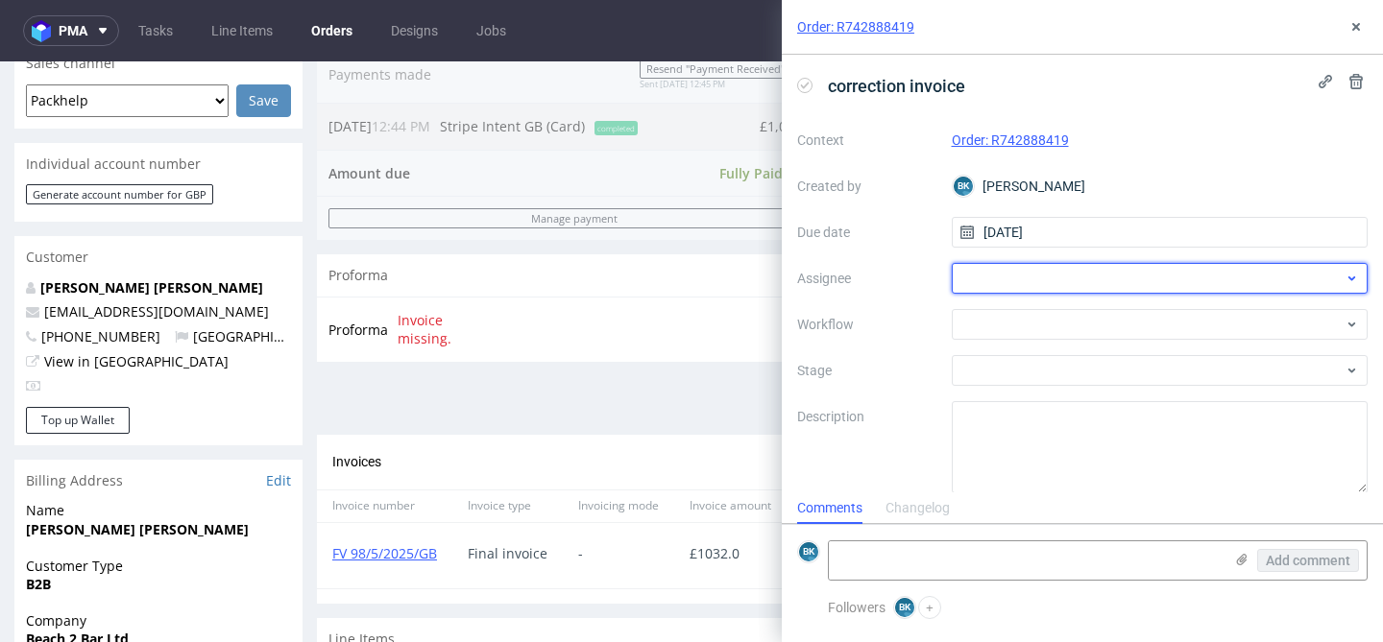
click at [1050, 273] on div at bounding box center [1160, 278] width 417 height 31
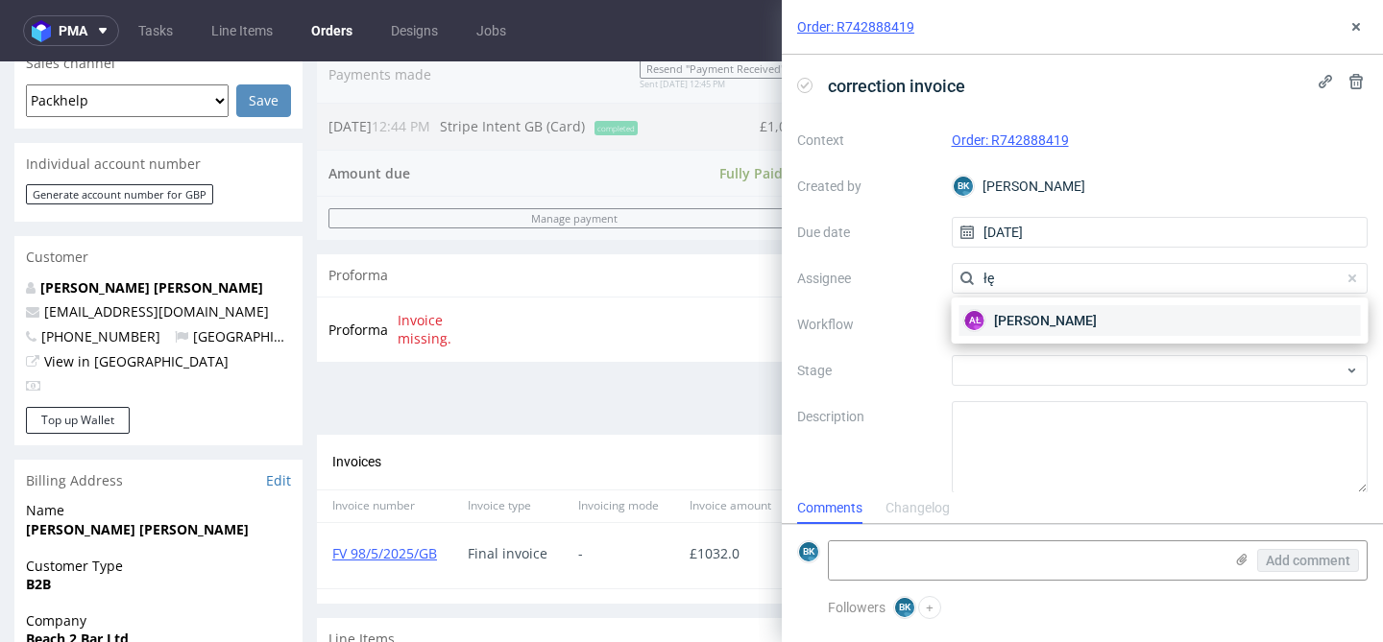
type input "łę"
click at [1030, 311] on span "[PERSON_NAME]" at bounding box center [1045, 320] width 103 height 19
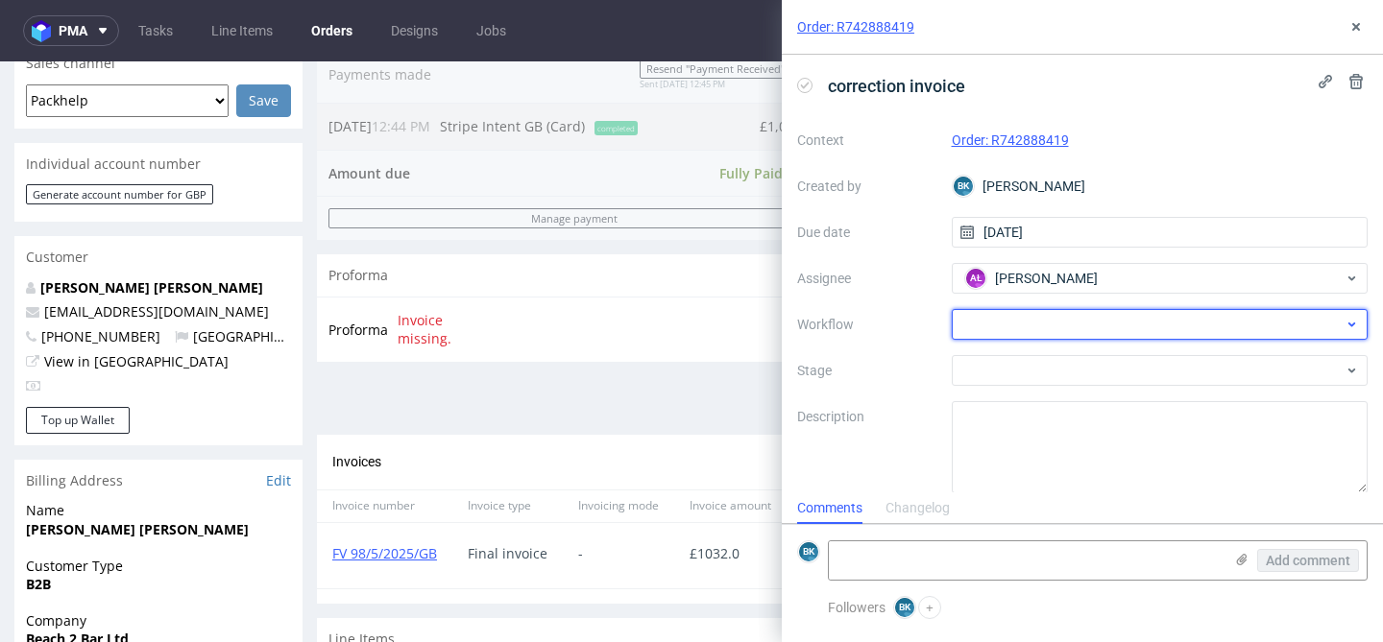
click at [1022, 325] on div at bounding box center [1160, 324] width 417 height 31
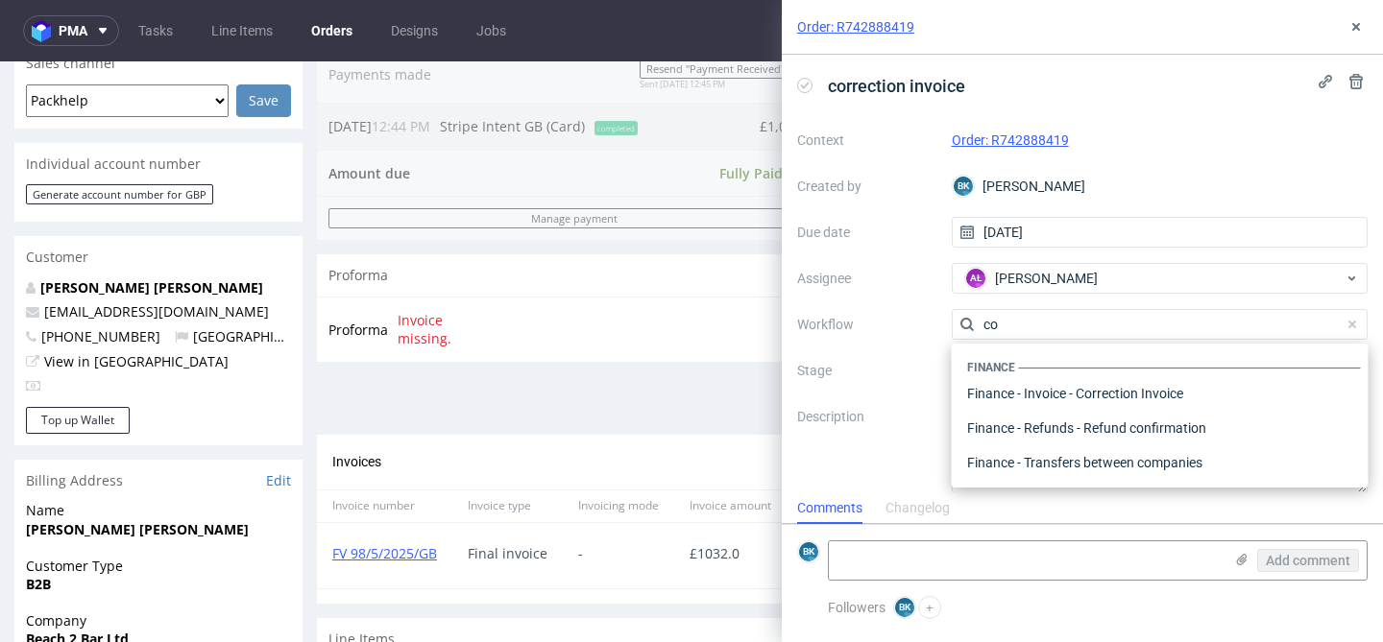
scroll to position [0, 0]
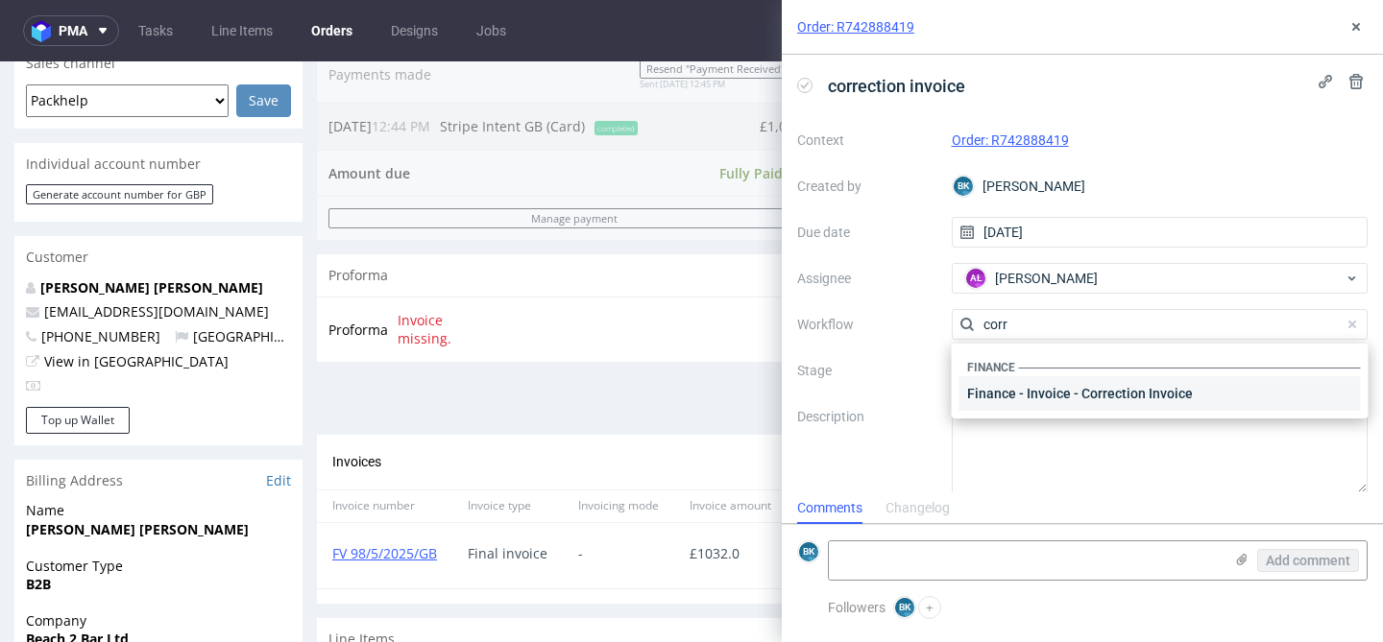
type input "corr"
click at [1053, 393] on div "Finance - Invoice - Correction Invoice" at bounding box center [1159, 393] width 401 height 35
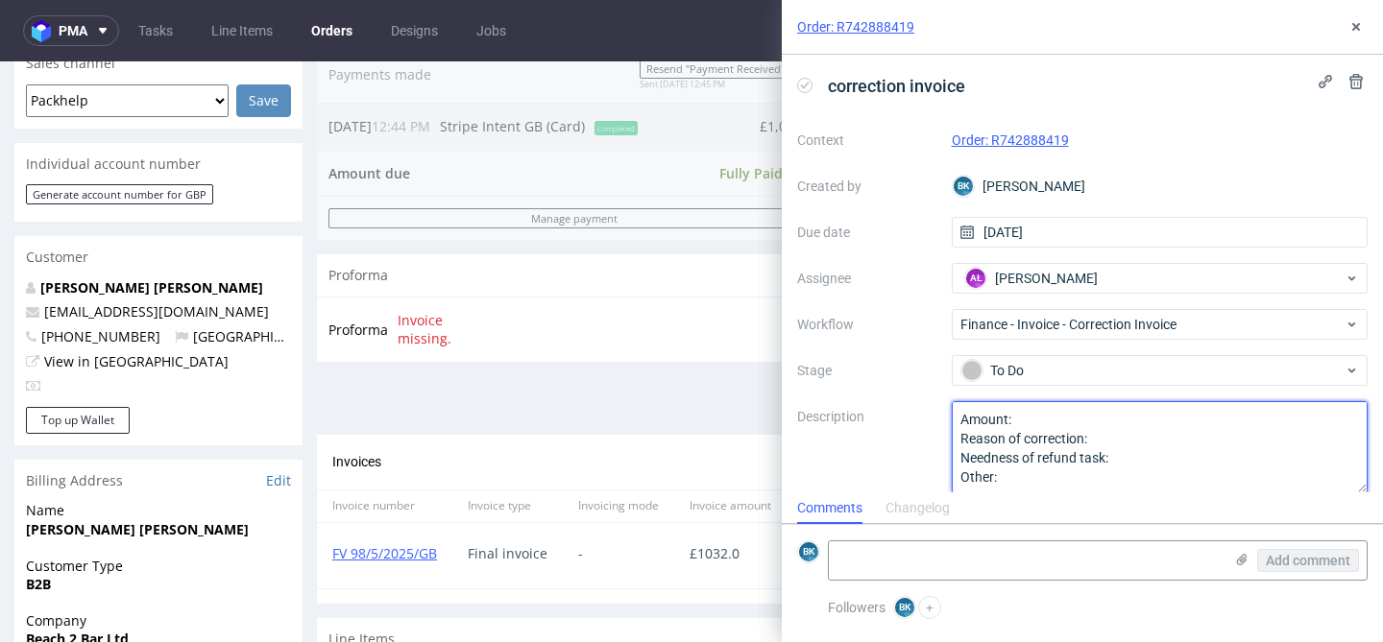
click at [1038, 419] on textarea "Amount: Reason of correction: Needness of refund task: Other:" at bounding box center [1160, 447] width 417 height 92
click at [1102, 439] on textarea "Amount: Reason of correction: Needness of refund task: Other:" at bounding box center [1160, 447] width 417 height 92
click at [1141, 464] on textarea "Amount: Reason of correction: Needness of refund task: Other:" at bounding box center [1160, 447] width 417 height 92
type textarea "Amount: 15%of the amount paid Reason of correction: Compaint resolution: Poor m…"
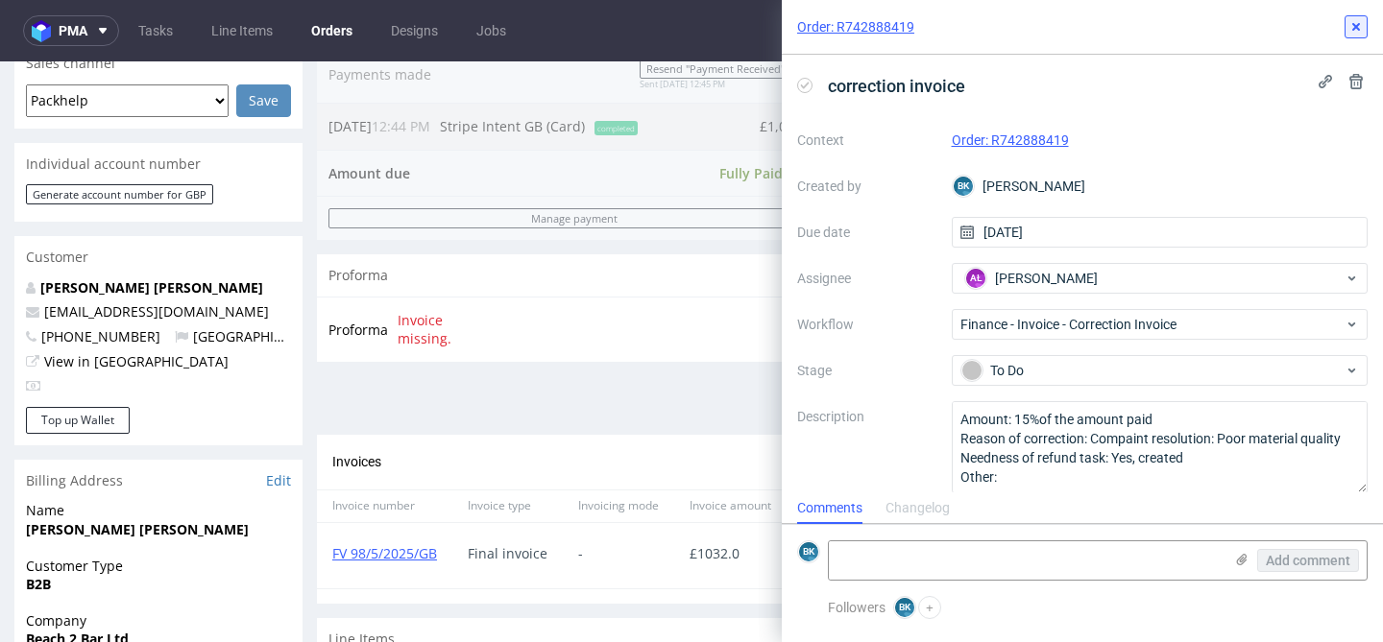
click at [1354, 24] on icon at bounding box center [1355, 26] width 15 height 15
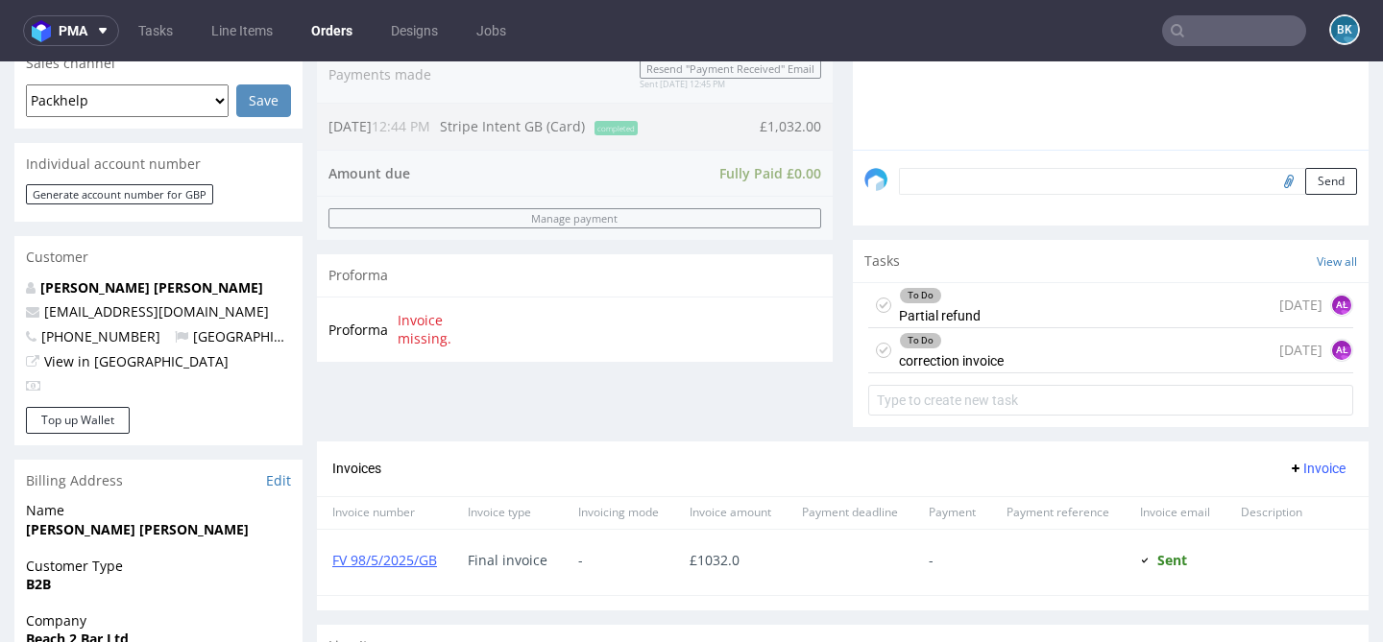
click at [1012, 328] on div "To Do Partial refund [DATE] AŁ" at bounding box center [1110, 305] width 485 height 45
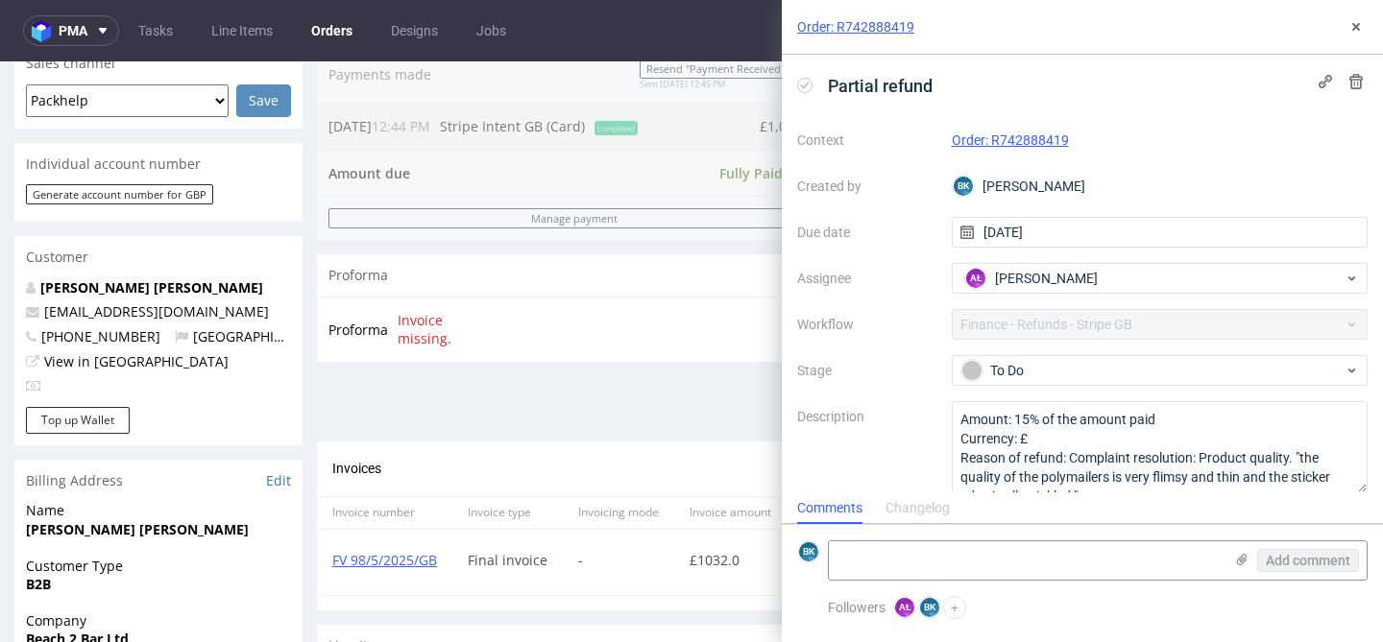
scroll to position [15, 0]
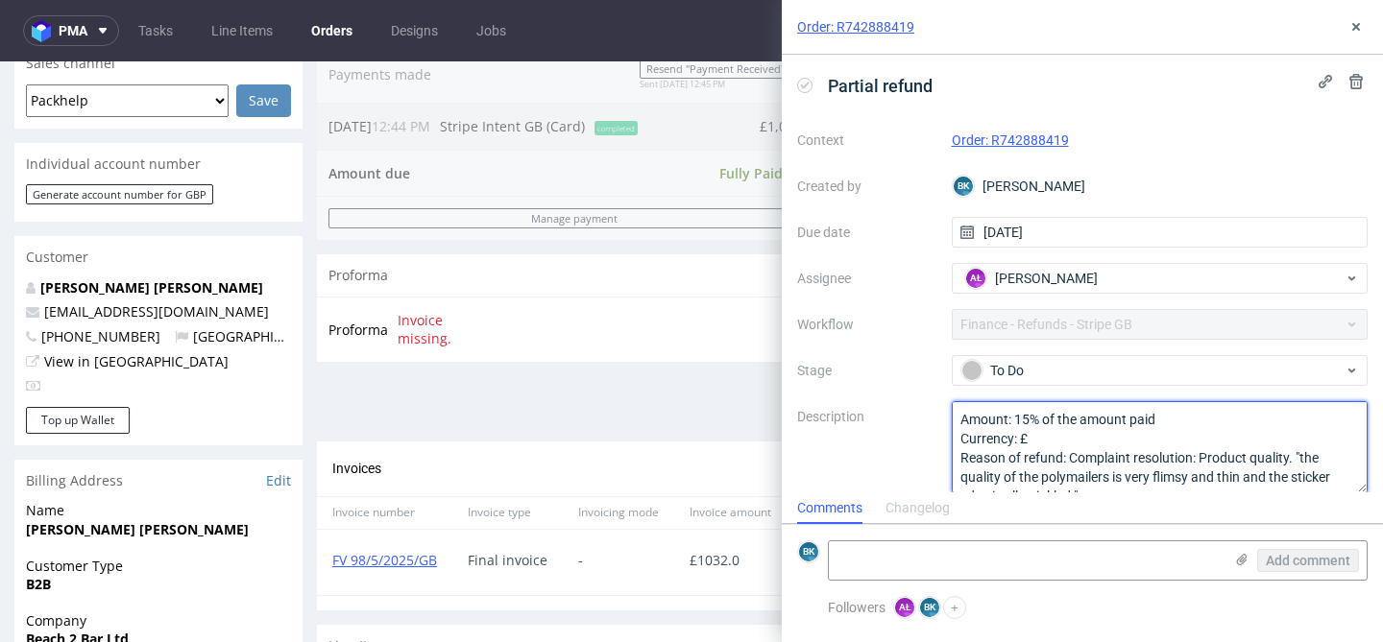
click at [1227, 458] on textarea "Amount: 15% of the amount paid Currency: £ Reason of refund: Complaint resoluti…" at bounding box center [1160, 447] width 417 height 92
type textarea "Amount: 15% of the amount paid Currency: £ Reason of refund: Complaint resoluti…"
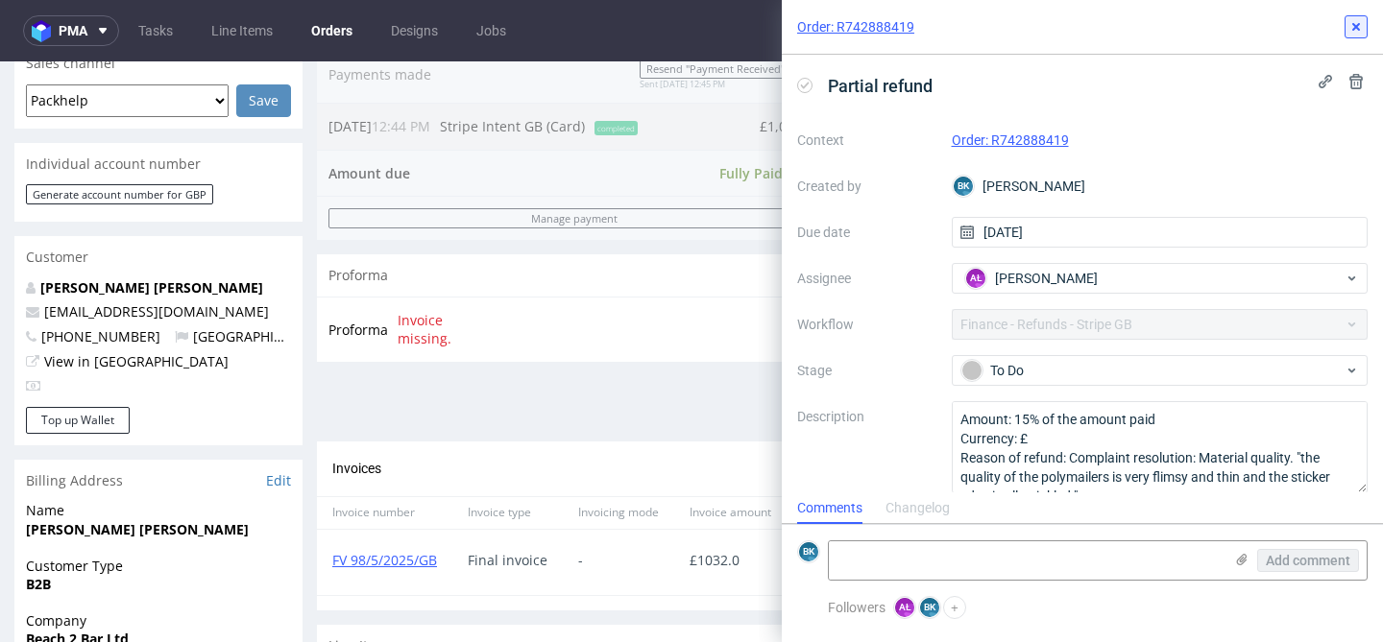
click at [1354, 34] on icon at bounding box center [1355, 26] width 15 height 15
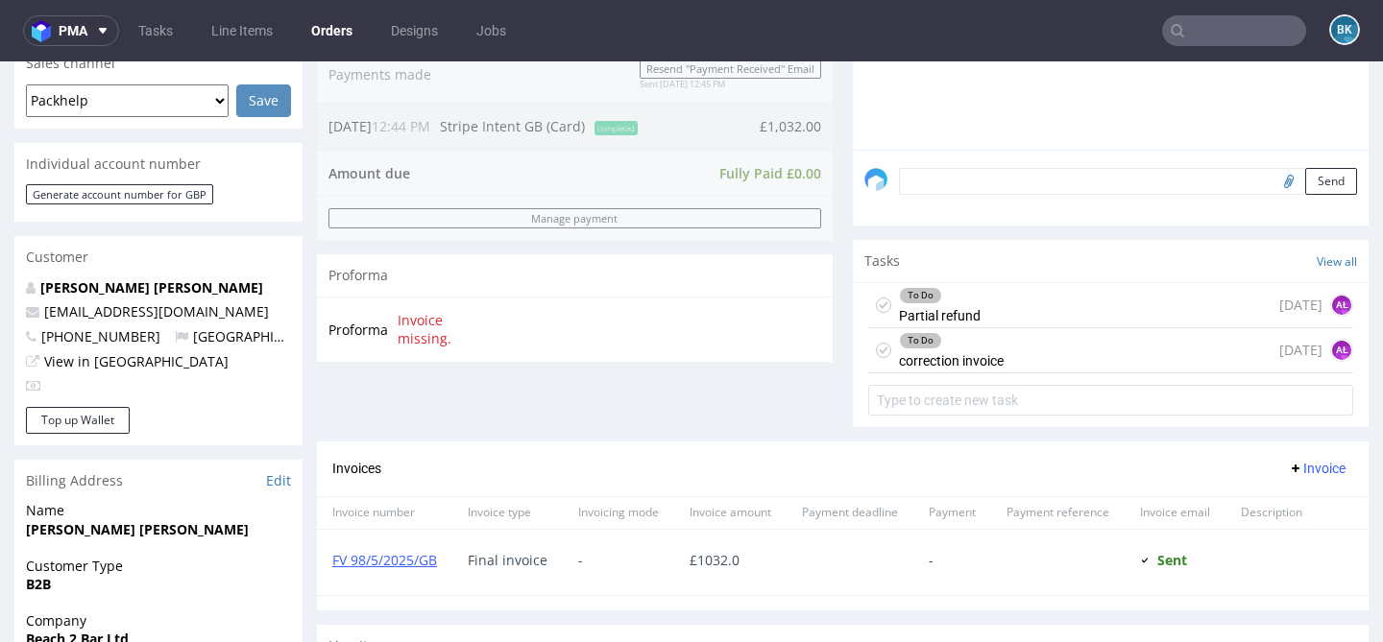
click at [1234, 36] on input "text" at bounding box center [1234, 30] width 144 height 31
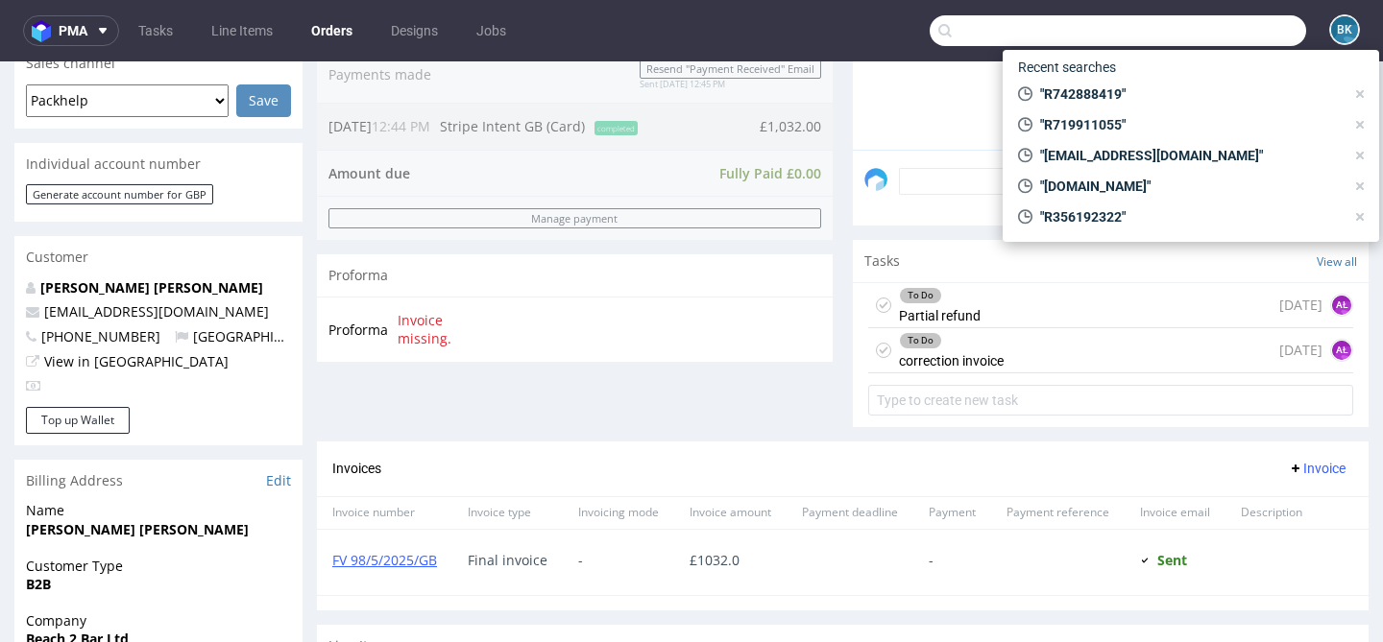
paste input "R117251419"
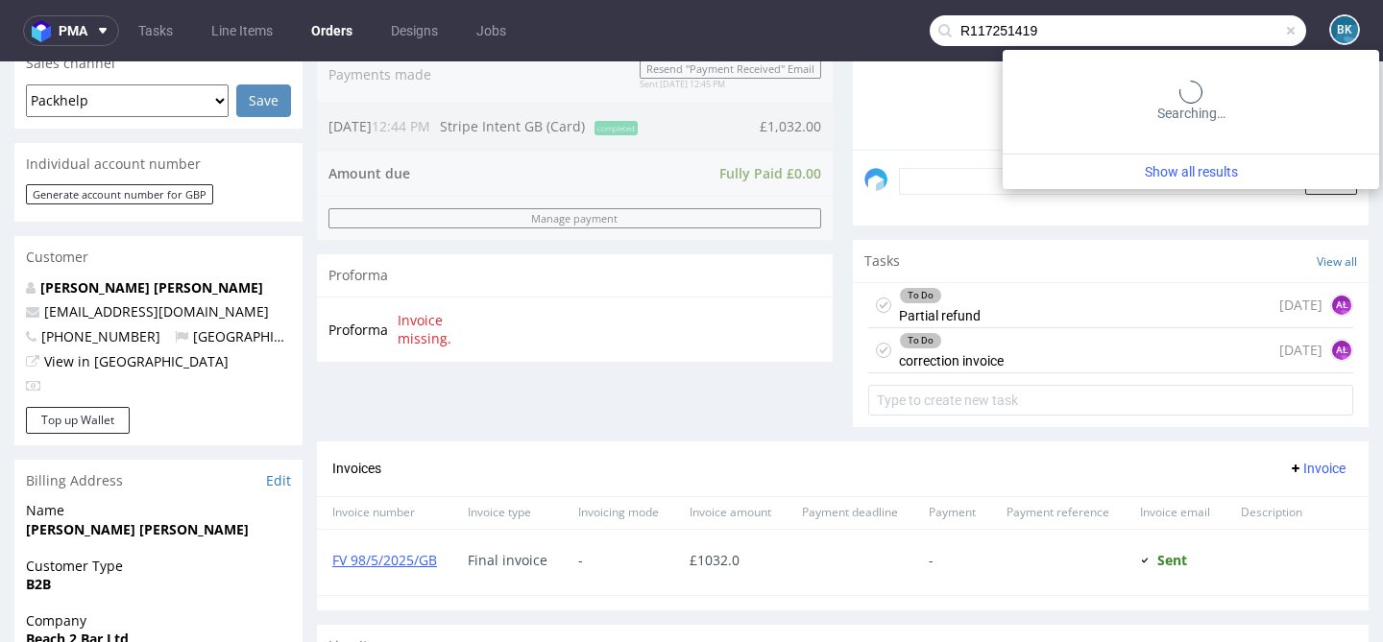
type input "R117251419"
click at [1066, 22] on input "R117251419" at bounding box center [1117, 30] width 376 height 31
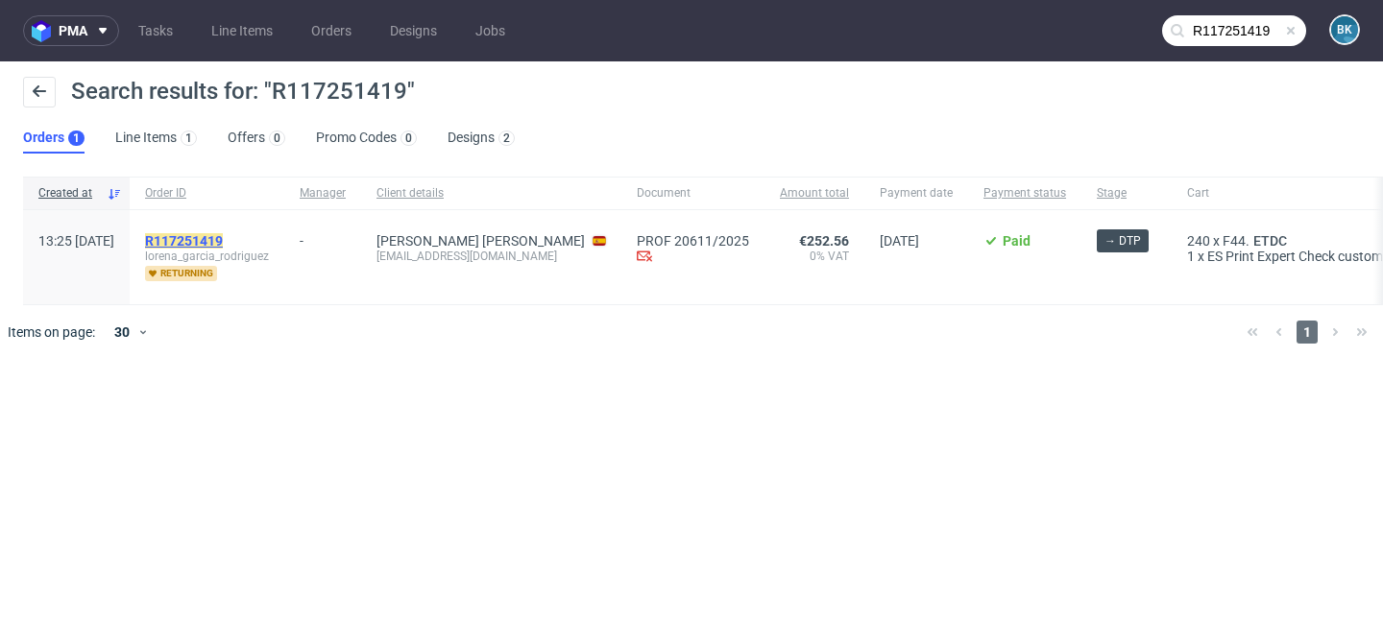
click at [223, 238] on mark "R117251419" at bounding box center [184, 240] width 78 height 15
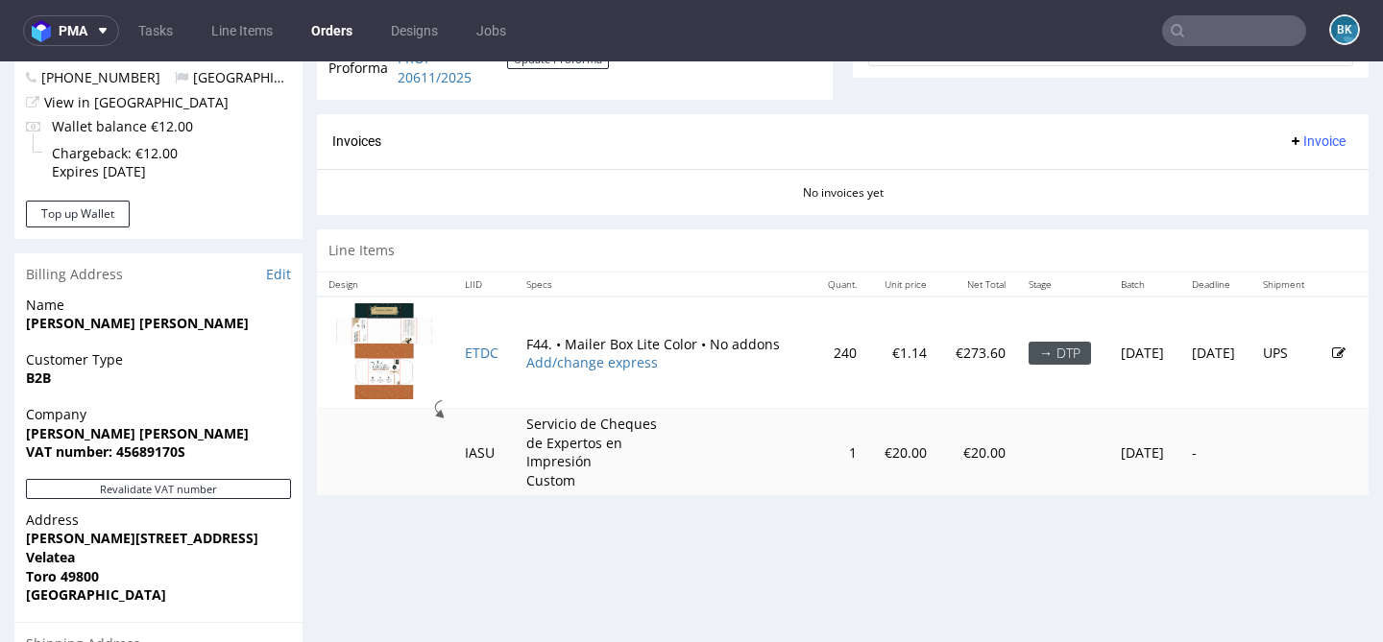
scroll to position [807, 0]
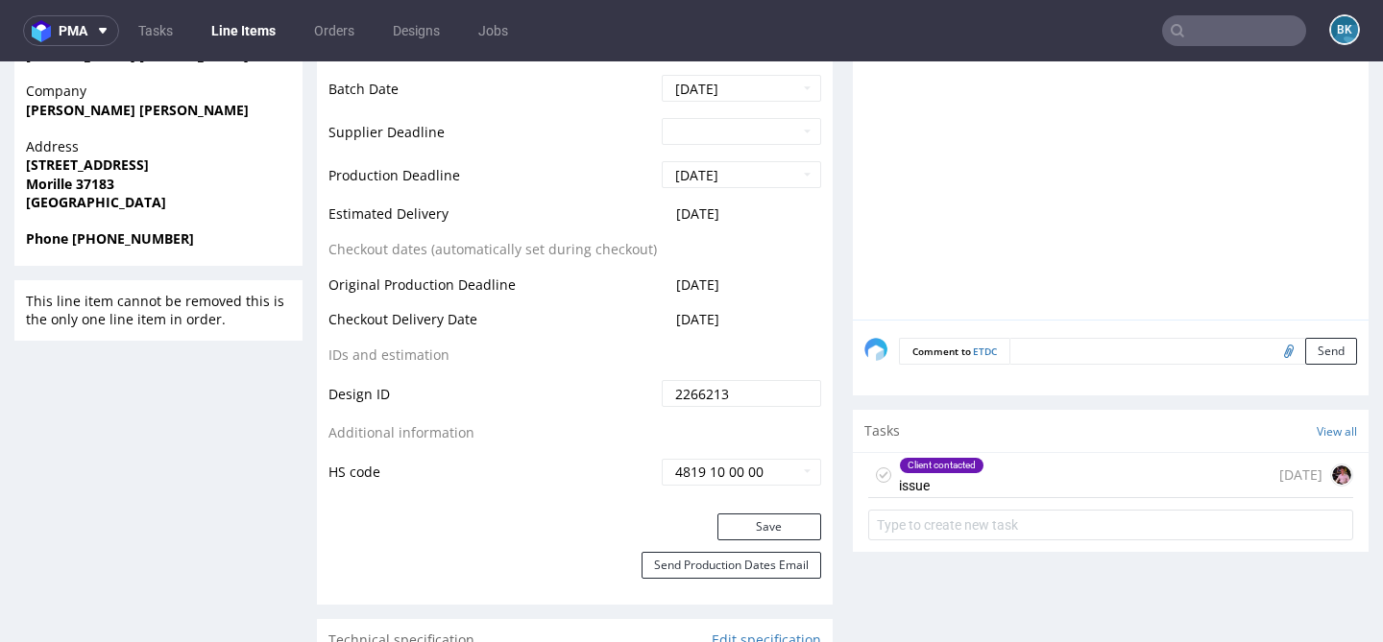
scroll to position [925, 0]
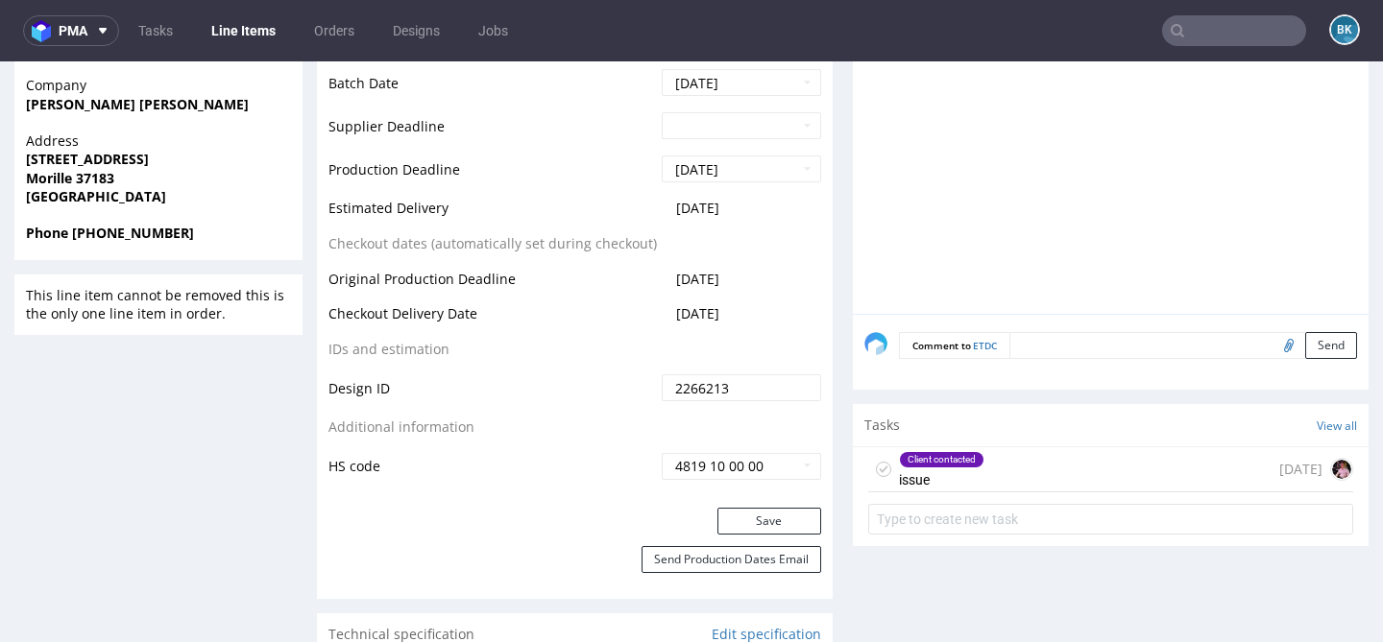
click at [1061, 475] on div "Client contacted issue [DATE]" at bounding box center [1110, 469] width 485 height 45
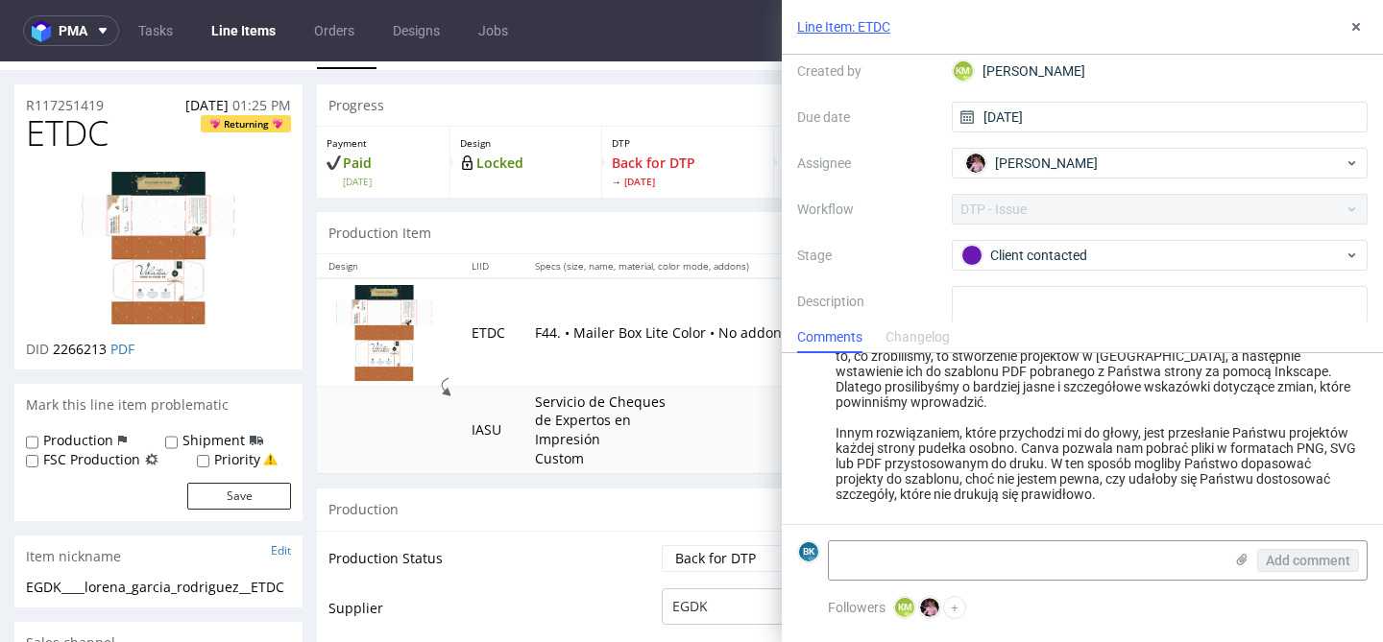
scroll to position [40, 0]
click at [1355, 28] on use at bounding box center [1356, 27] width 8 height 8
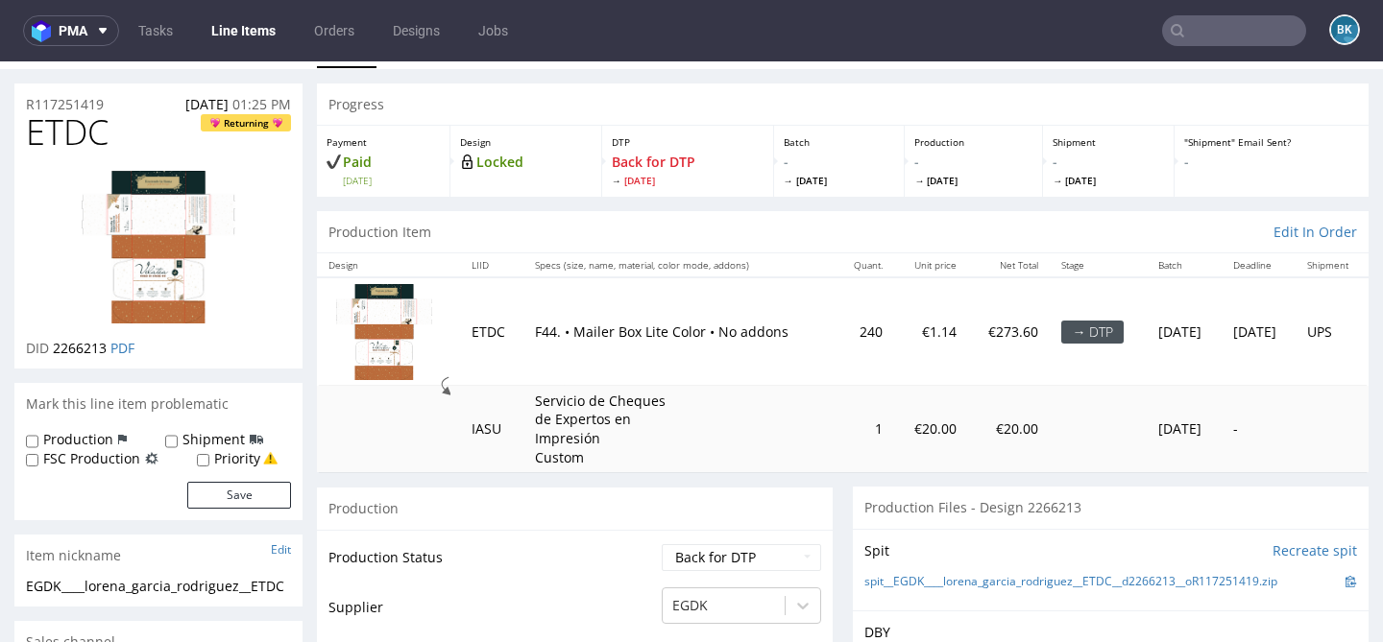
click at [1235, 33] on input "text" at bounding box center [1234, 30] width 144 height 31
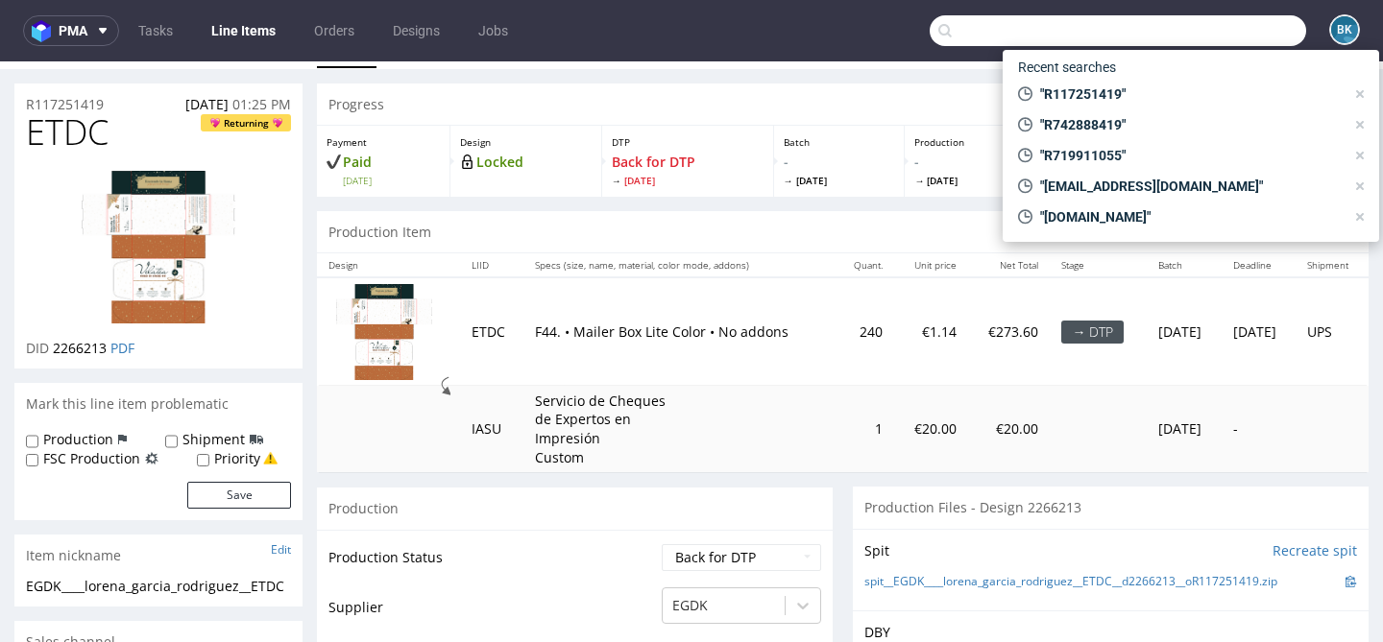
paste input "[EMAIL_ADDRESS][PERSON_NAME][DOMAIN_NAME]"
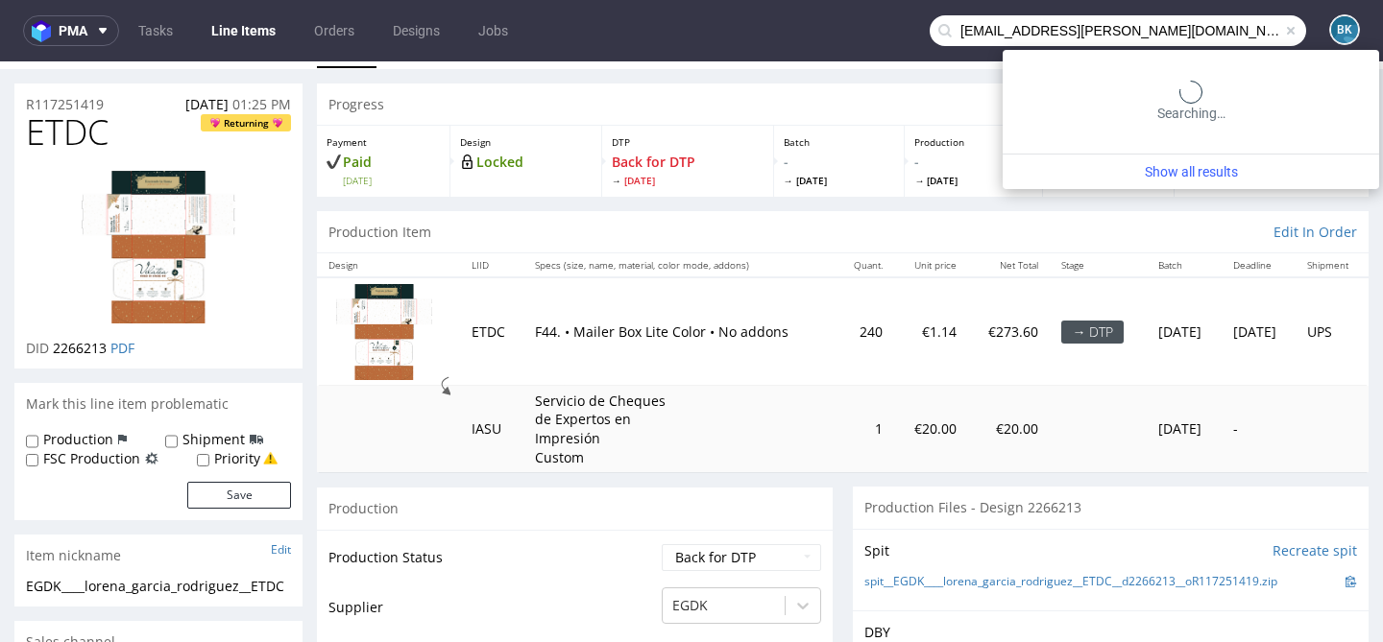
type input "[EMAIL_ADDRESS][PERSON_NAME][DOMAIN_NAME]"
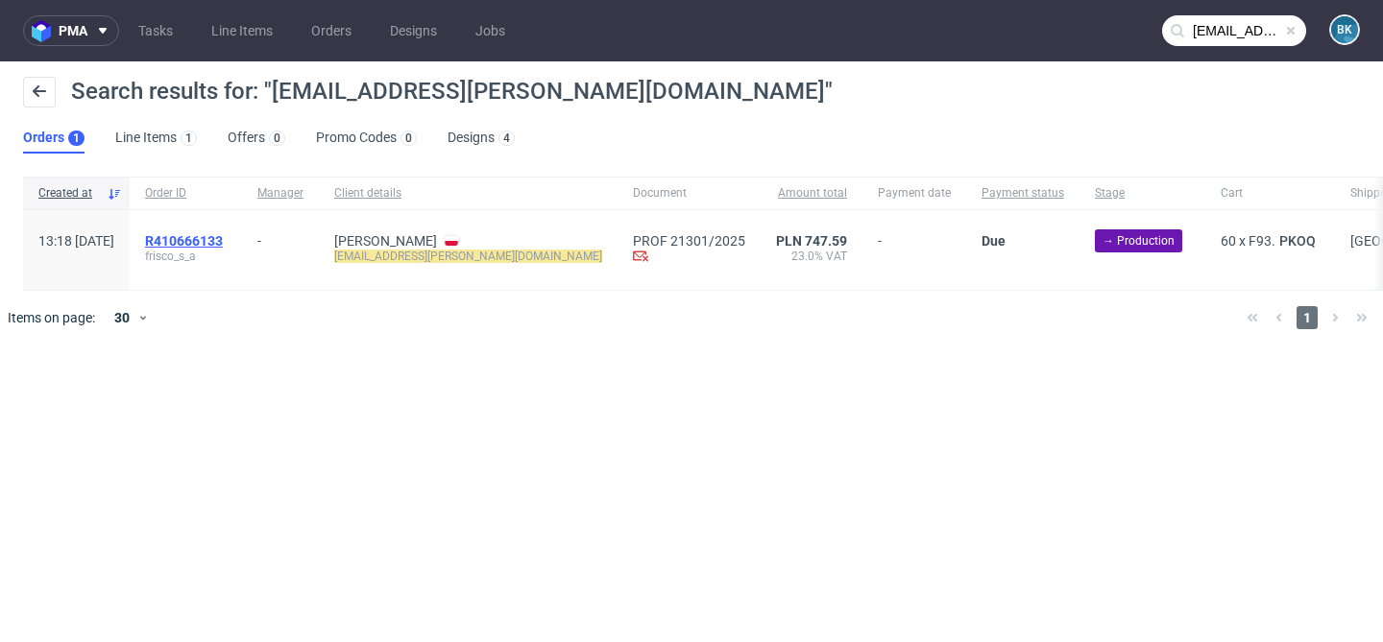
click at [223, 240] on span "R410666133" at bounding box center [184, 240] width 78 height 15
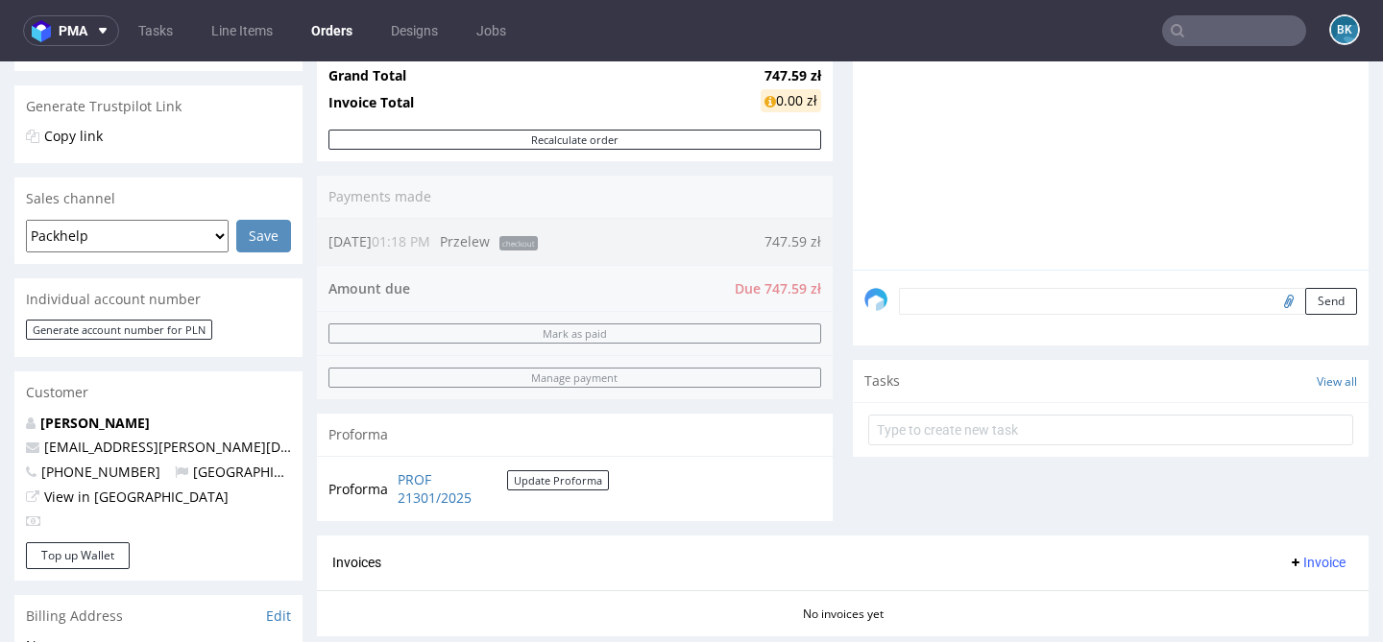
scroll to position [375, 0]
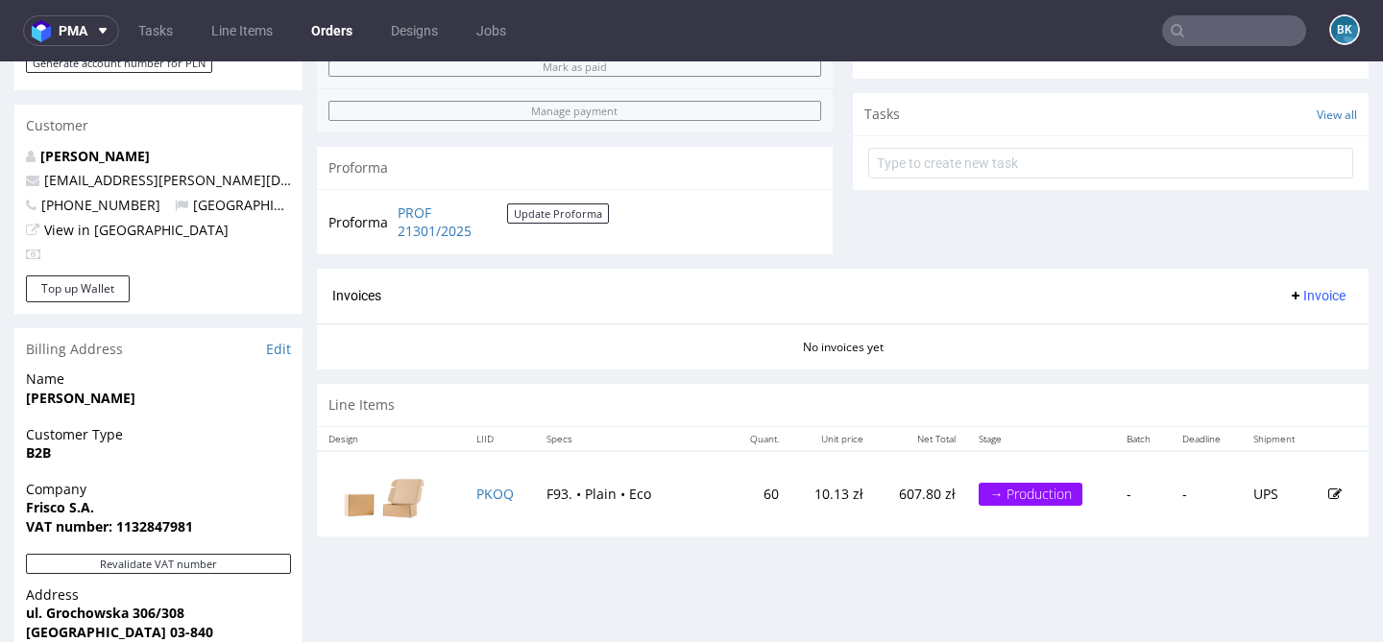
scroll to position [642, 0]
click at [431, 230] on link "PROF 21301/2025" at bounding box center [452, 221] width 109 height 37
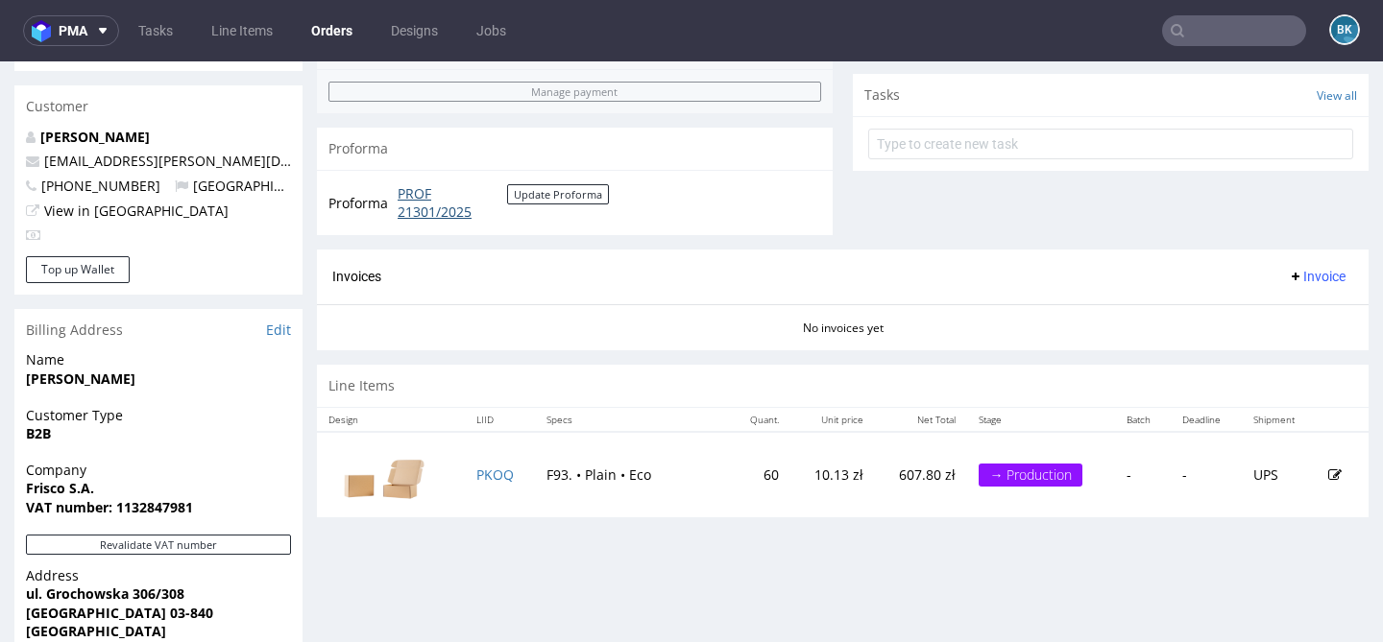
scroll to position [669, 0]
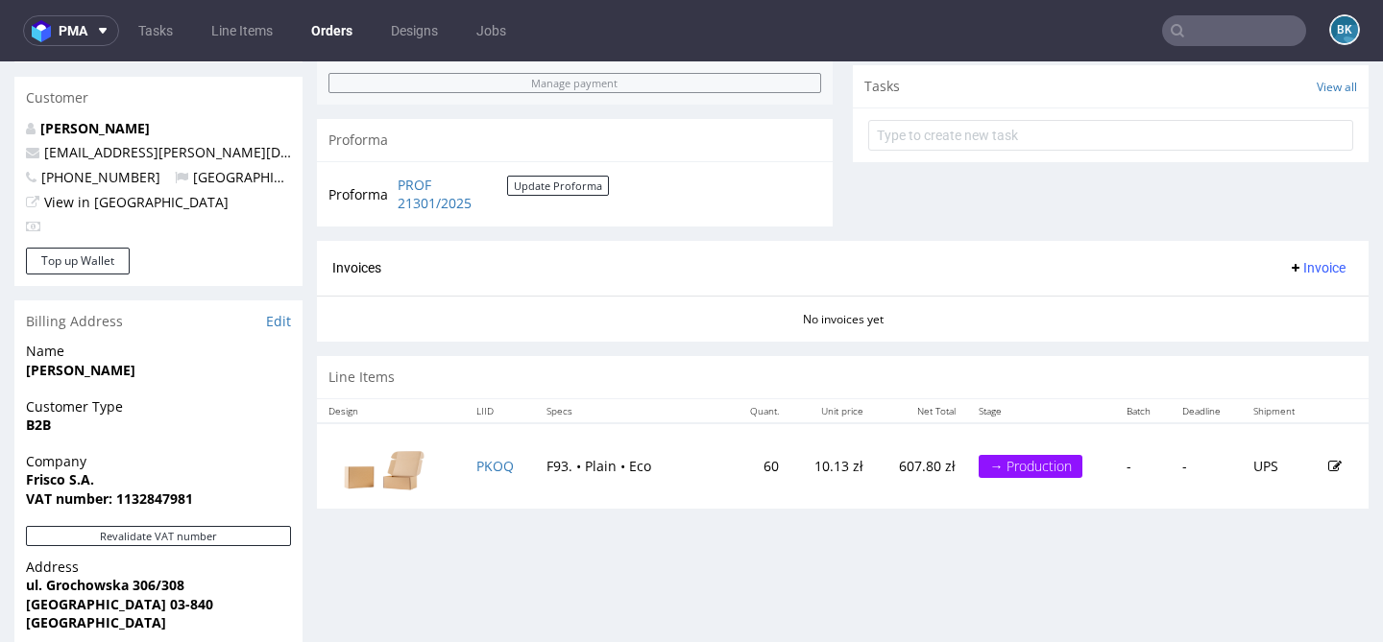
click at [1258, 40] on input "text" at bounding box center [1234, 30] width 144 height 31
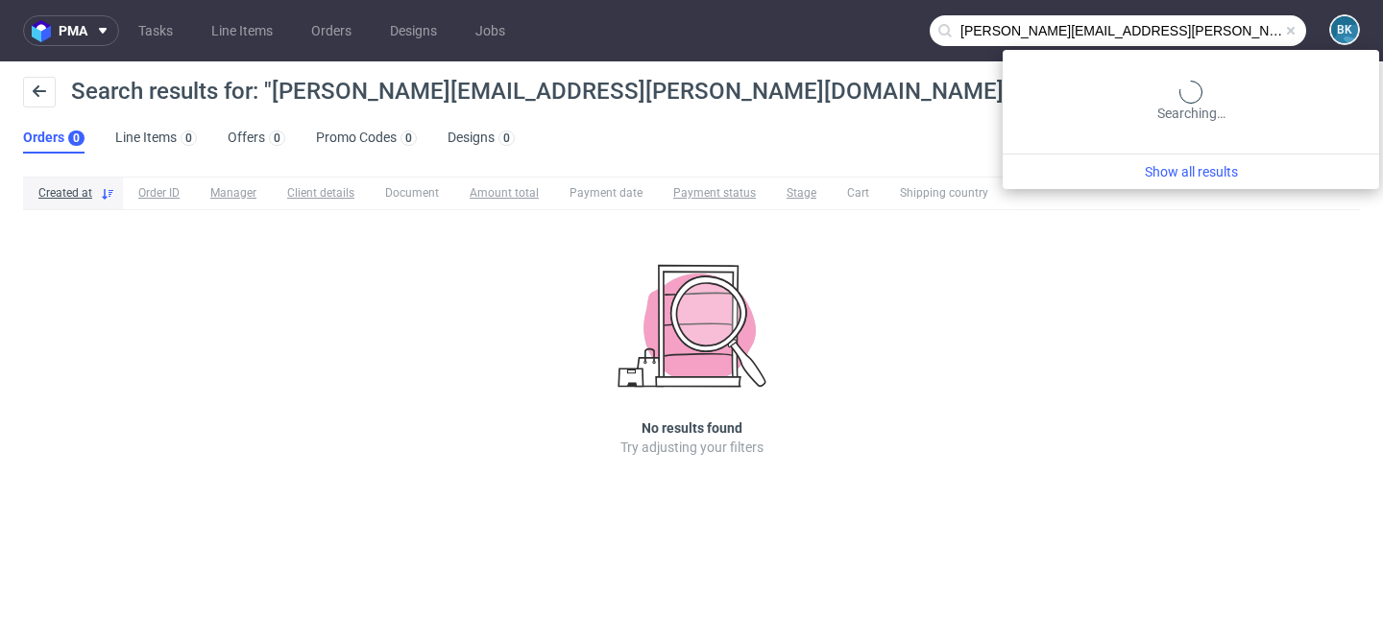
click at [1224, 42] on input "[PERSON_NAME][EMAIL_ADDRESS][PERSON_NAME][DOMAIN_NAME]" at bounding box center [1117, 30] width 376 height 31
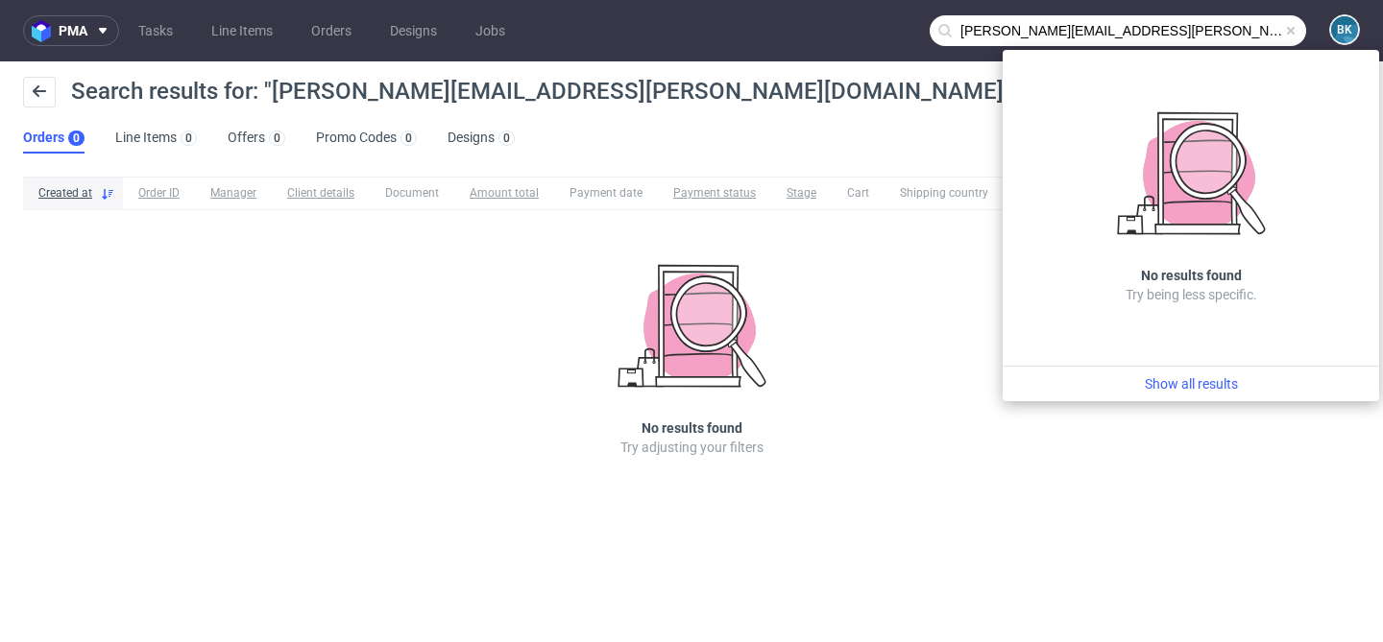
drag, startPoint x: 1062, startPoint y: 32, endPoint x: 919, endPoint y: 32, distance: 143.1
click at [919, 32] on nav "pma Tasks Line Items Orders Designs Jobs [PERSON_NAME][EMAIL_ADDRESS][PERSON_NA…" at bounding box center [691, 30] width 1383 height 61
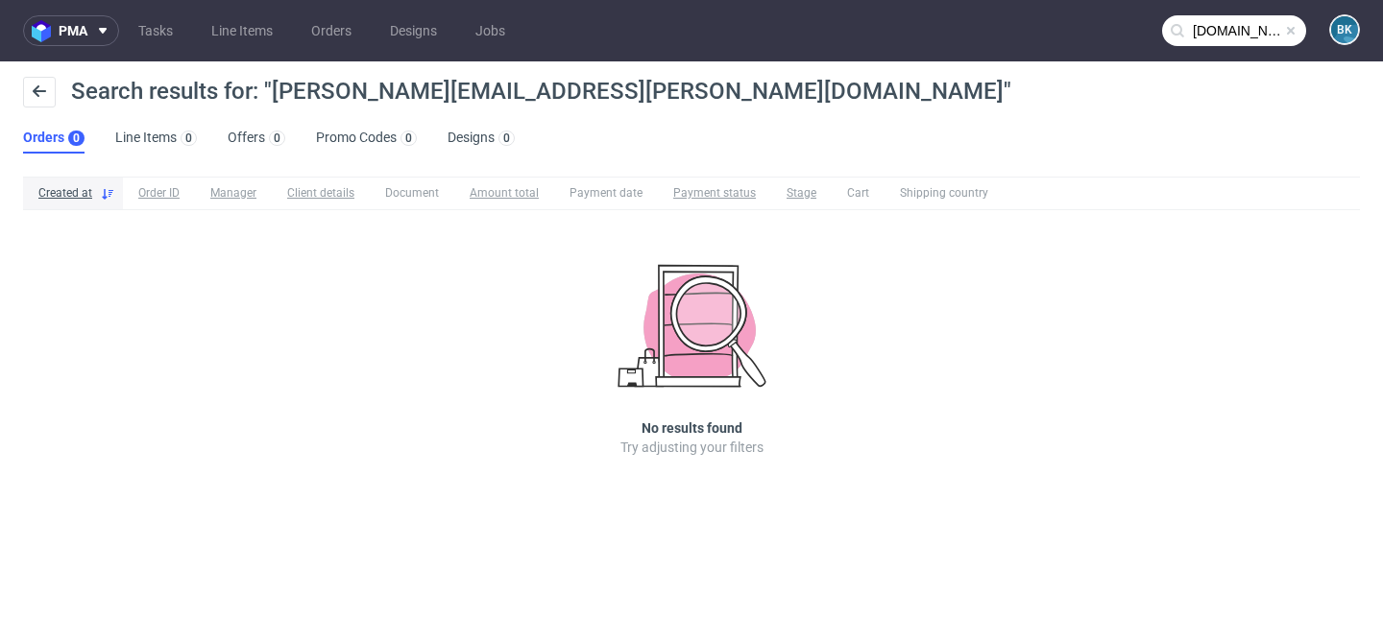
type input "[DOMAIN_NAME]"
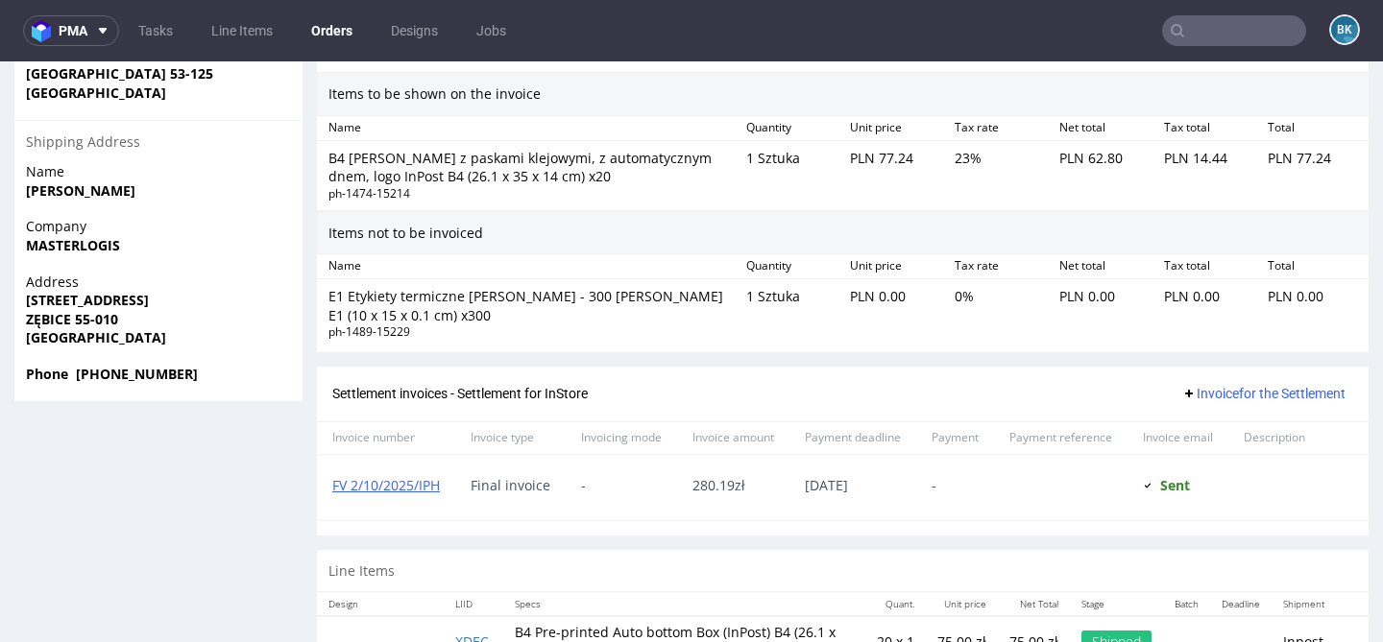
scroll to position [1217, 0]
